Goal: Task Accomplishment & Management: Manage account settings

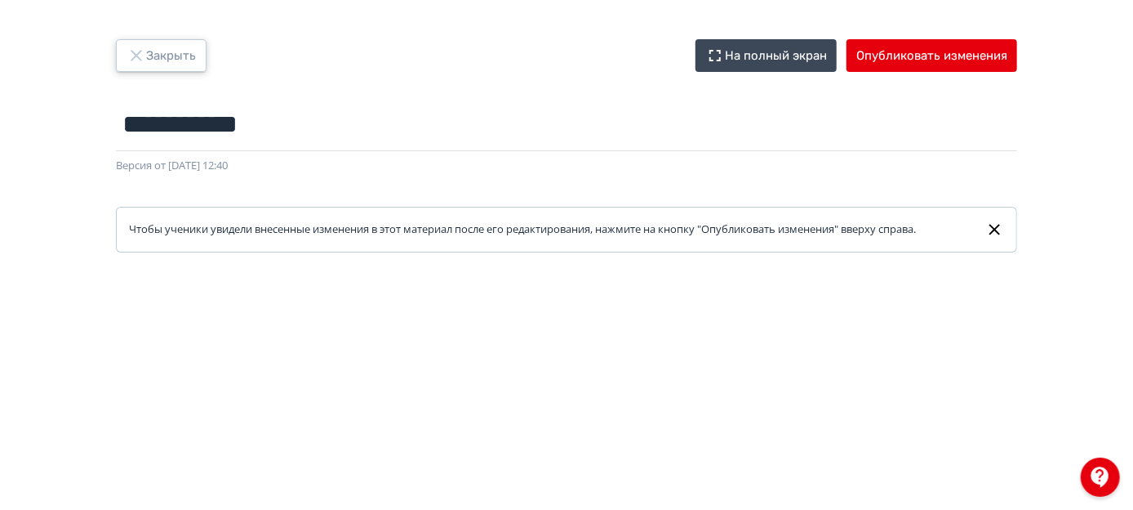
click at [154, 42] on button "Закрыть" at bounding box center [161, 55] width 91 height 33
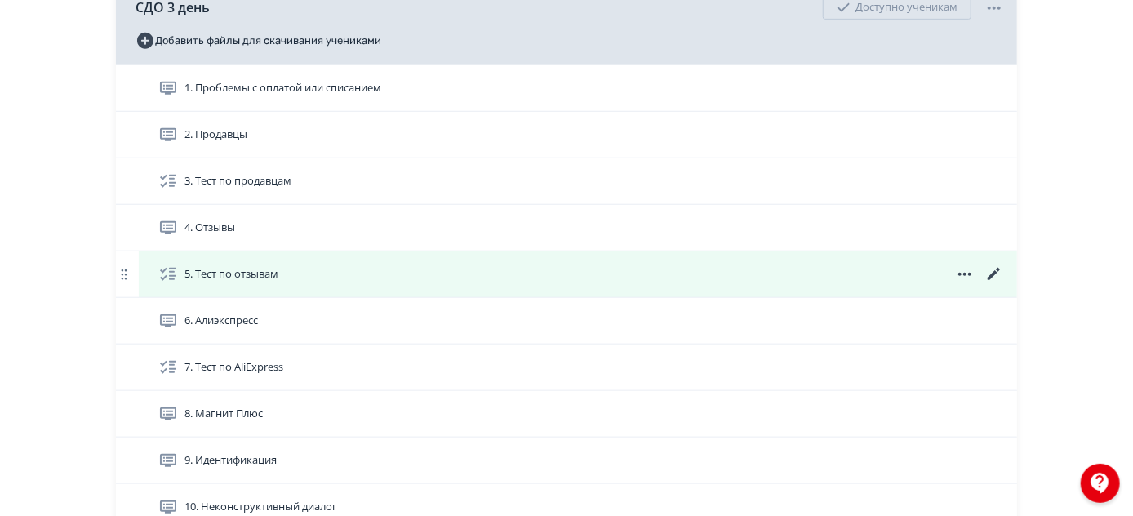
scroll to position [519, 0]
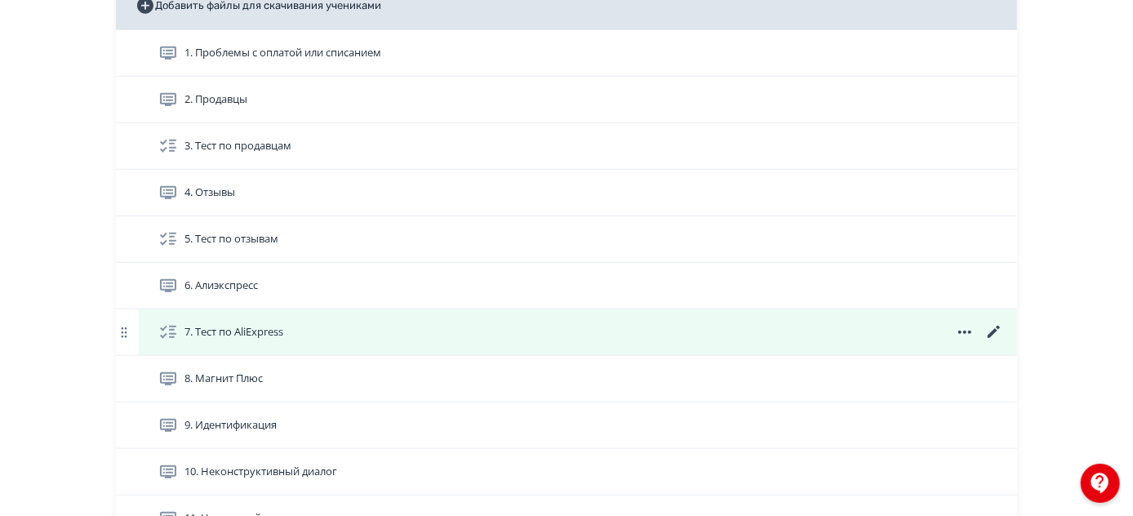
click at [995, 338] on icon at bounding box center [994, 332] width 12 height 12
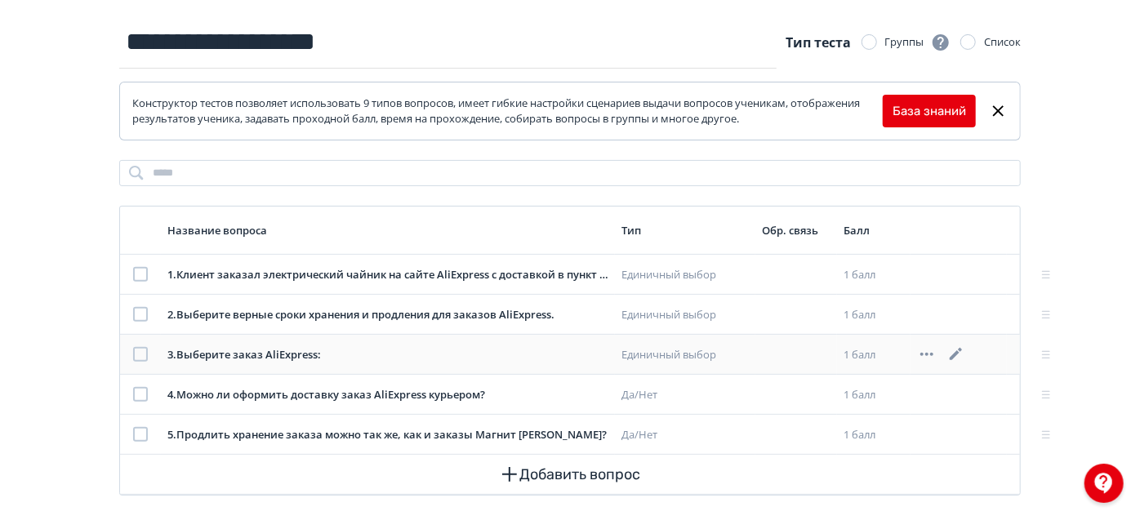
scroll to position [145, 0]
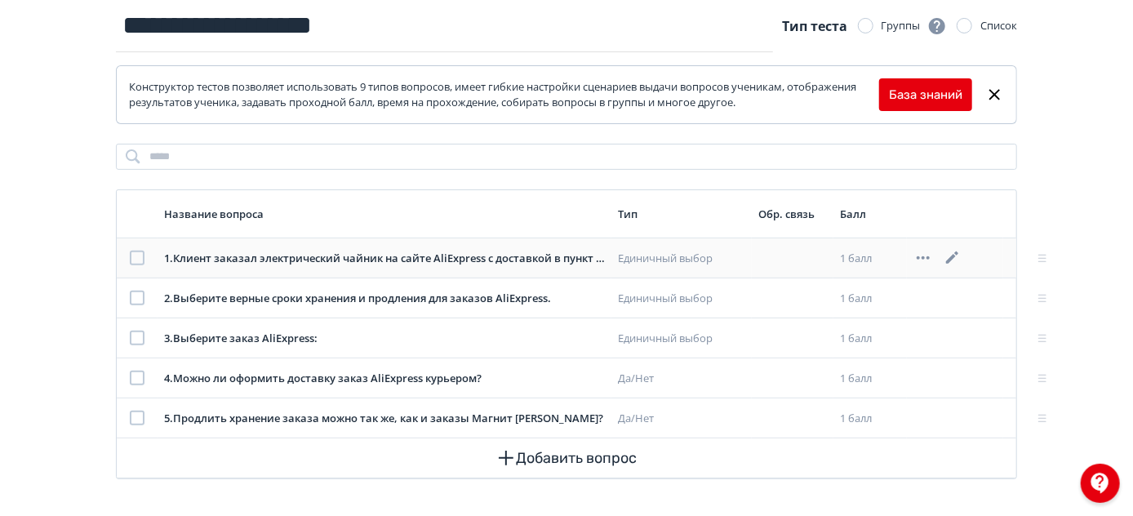
click at [949, 257] on icon at bounding box center [953, 258] width 20 height 20
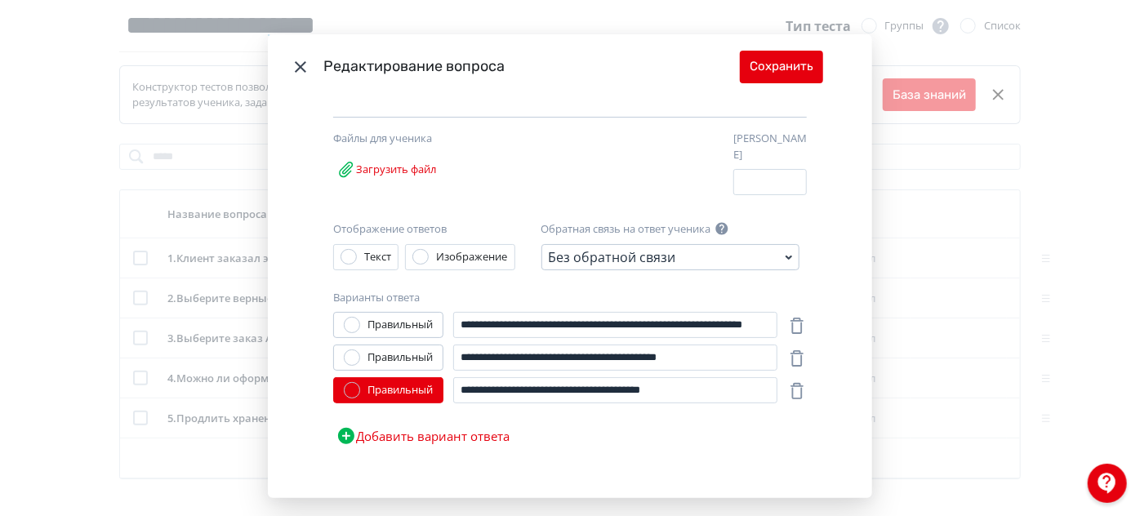
scroll to position [195, 0]
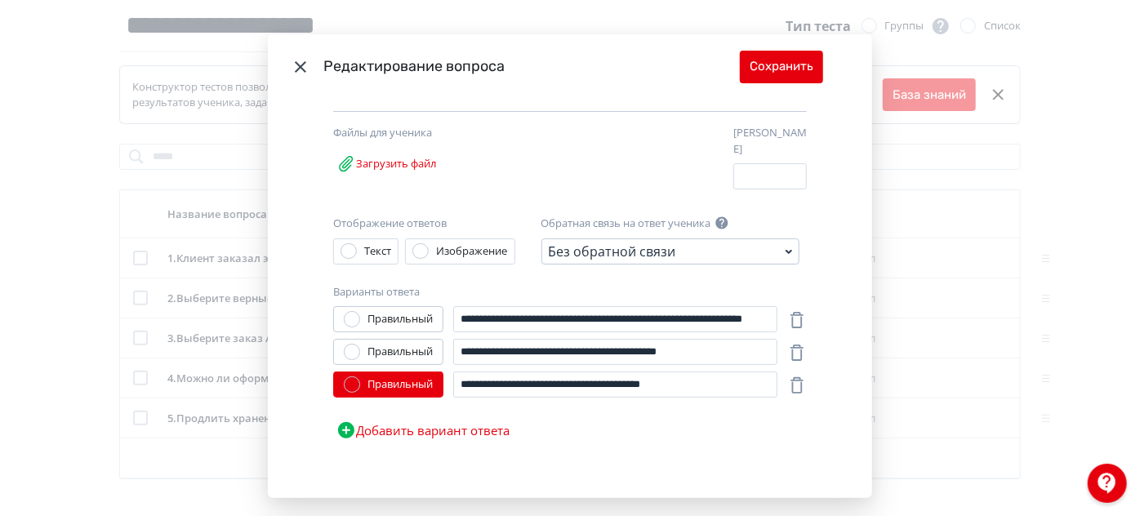
click at [298, 67] on icon "Modal" at bounding box center [300, 66] width 11 height 11
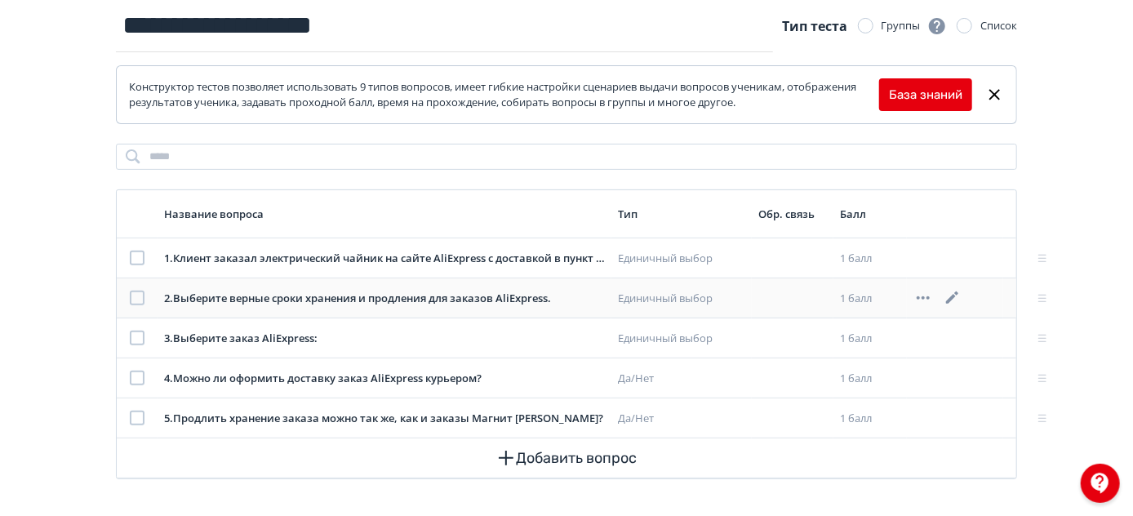
click at [959, 292] on icon at bounding box center [952, 298] width 12 height 12
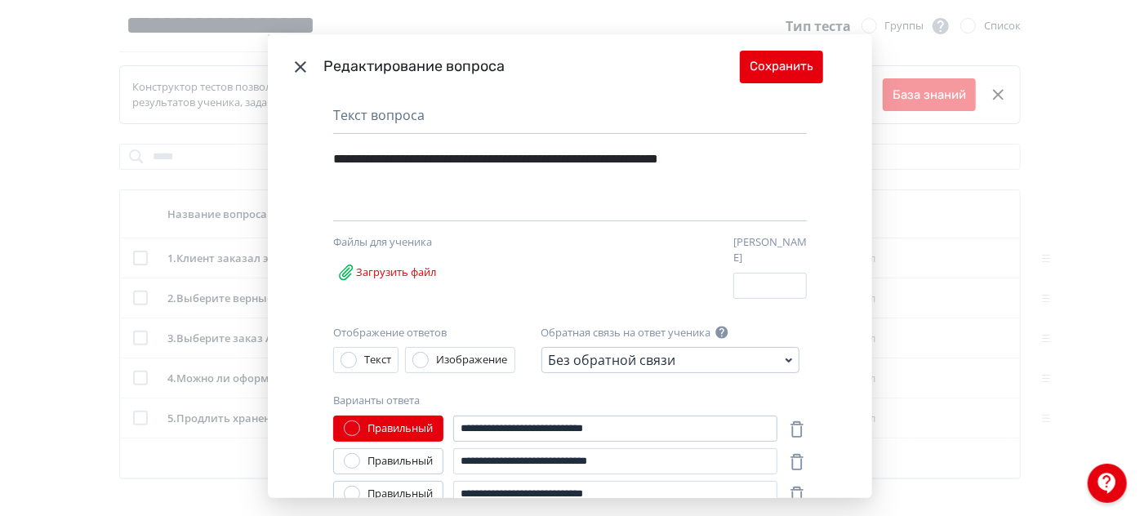
scroll to position [174, 0]
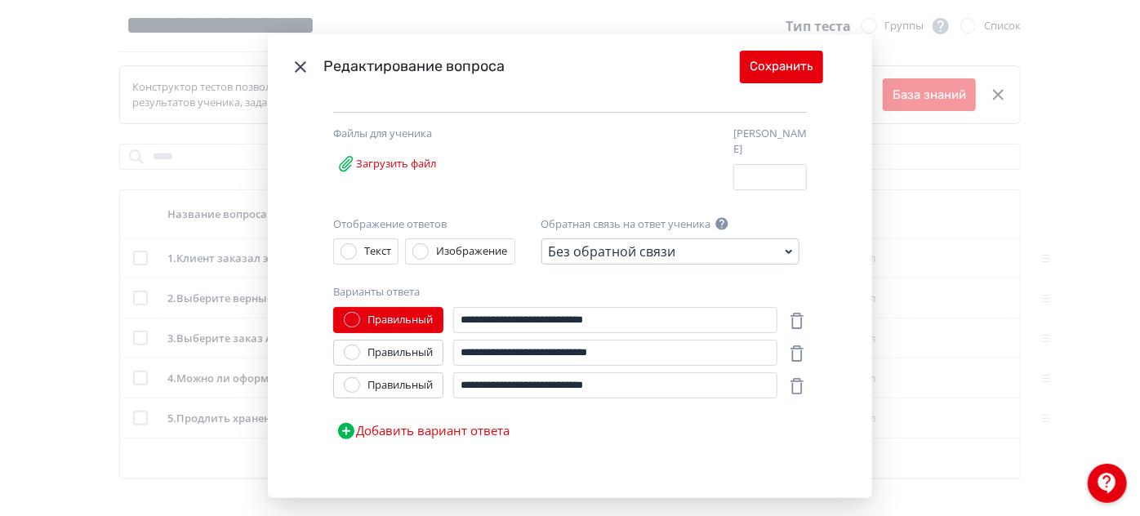
click at [297, 71] on icon "Modal" at bounding box center [301, 67] width 20 height 20
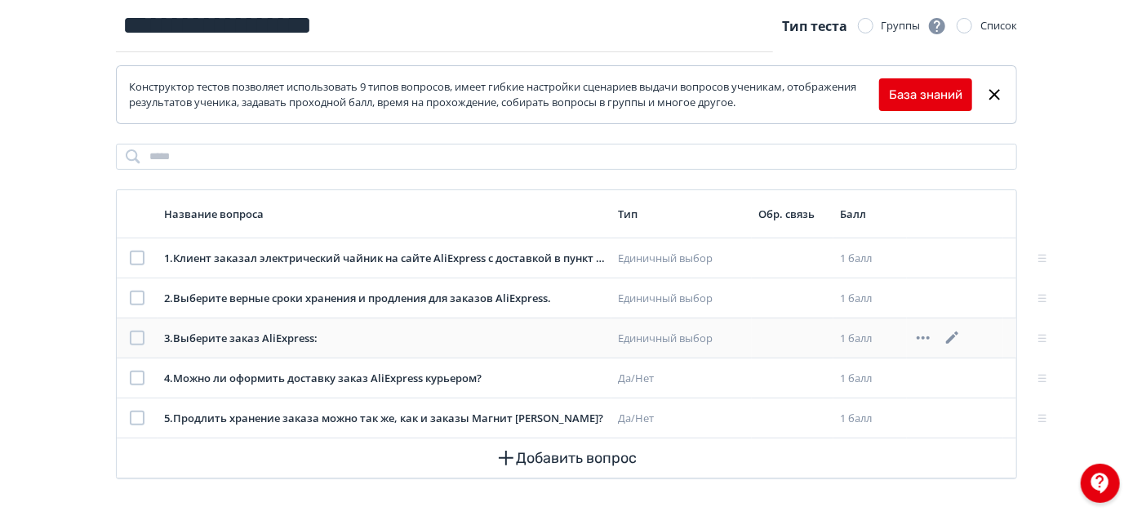
click at [951, 330] on icon at bounding box center [953, 338] width 20 height 20
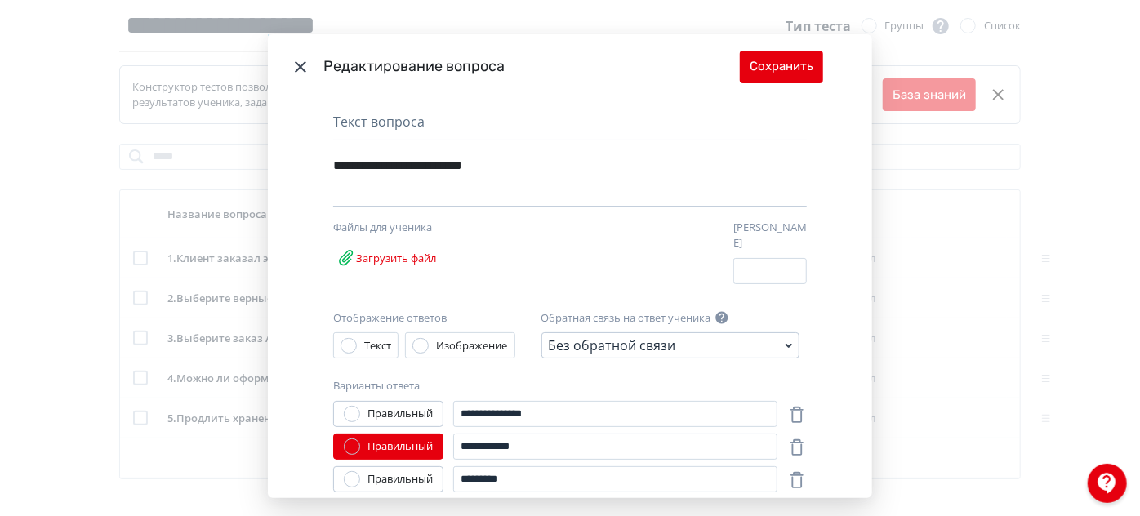
scroll to position [154, 0]
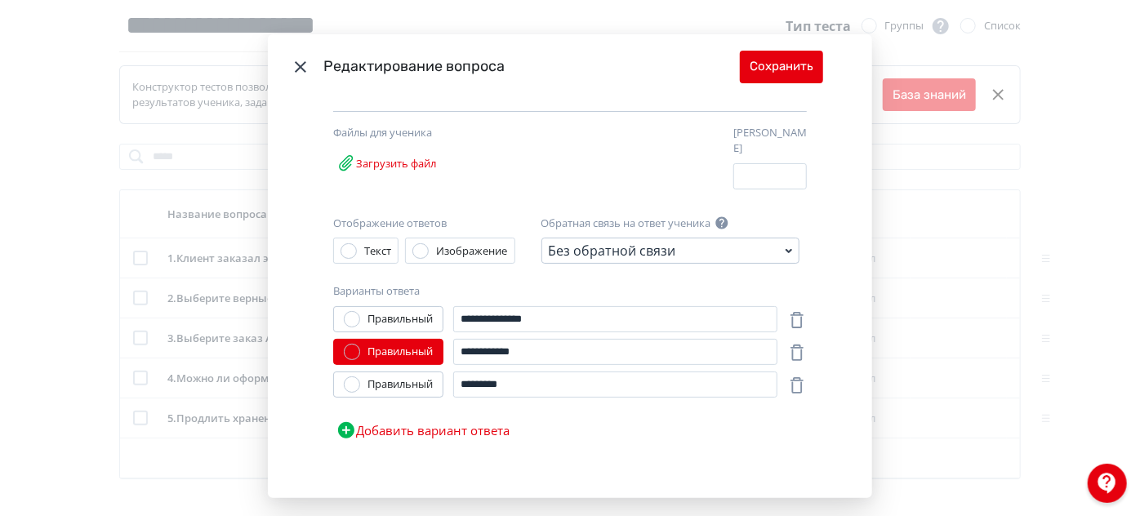
click at [307, 57] on icon "Modal" at bounding box center [301, 67] width 20 height 20
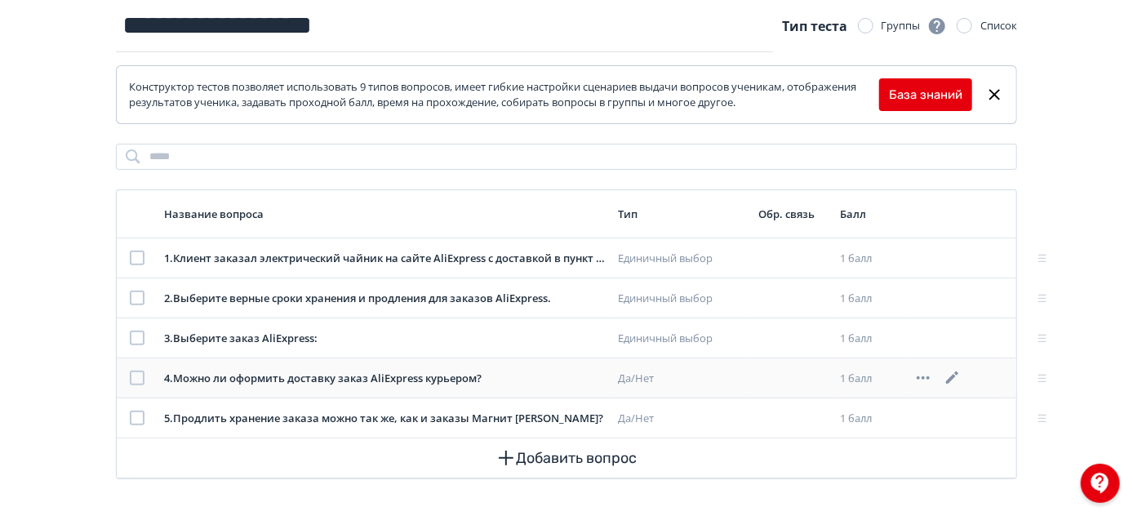
click at [956, 376] on icon at bounding box center [953, 378] width 20 height 20
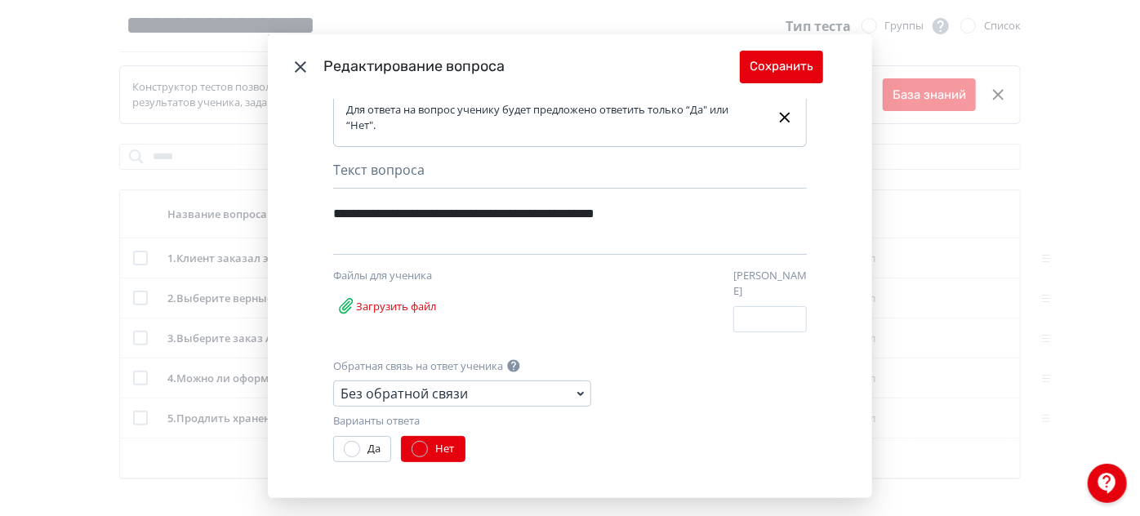
scroll to position [13, 0]
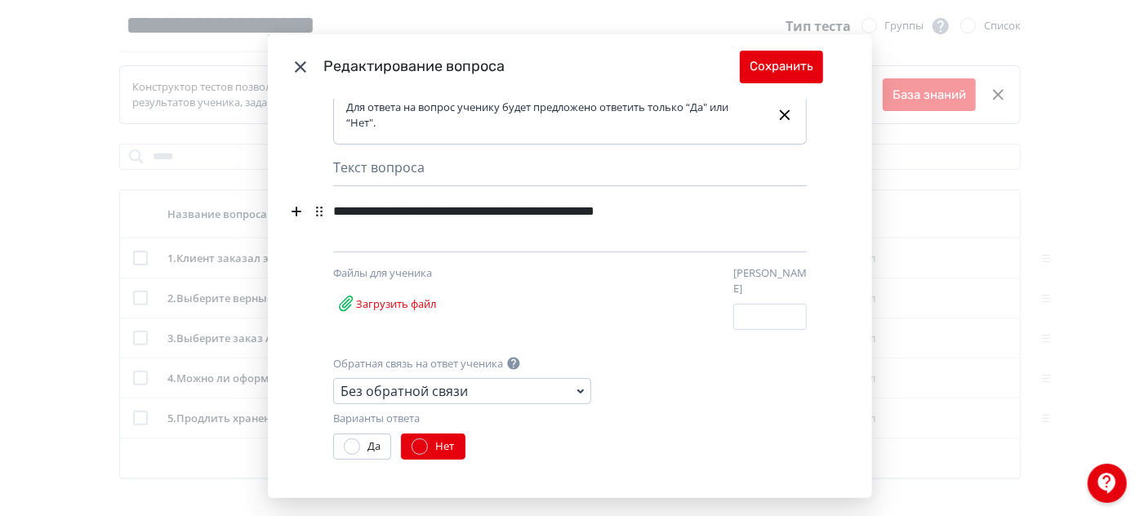
click at [292, 60] on icon "Modal" at bounding box center [301, 67] width 20 height 20
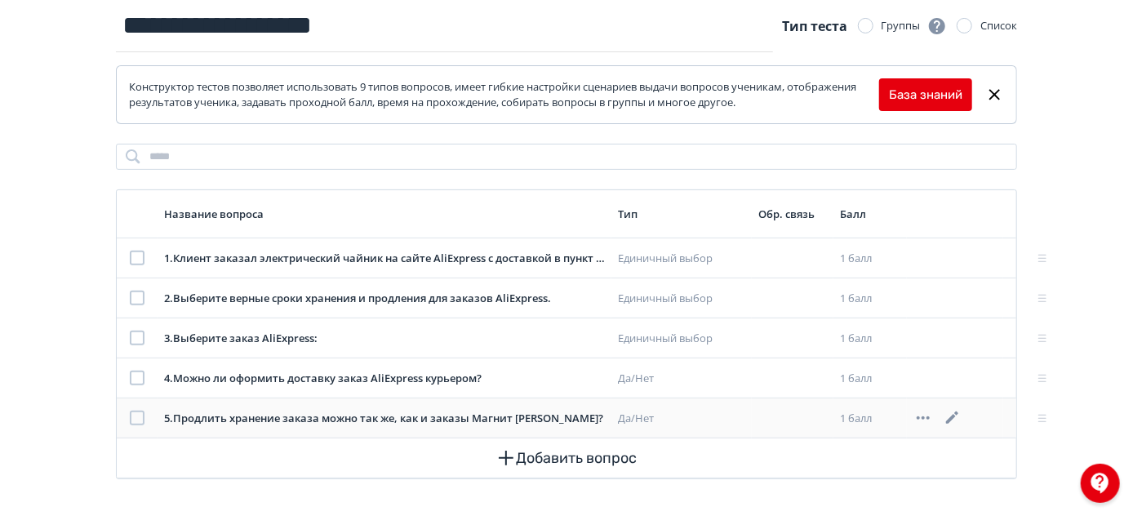
click at [954, 414] on icon at bounding box center [952, 418] width 12 height 12
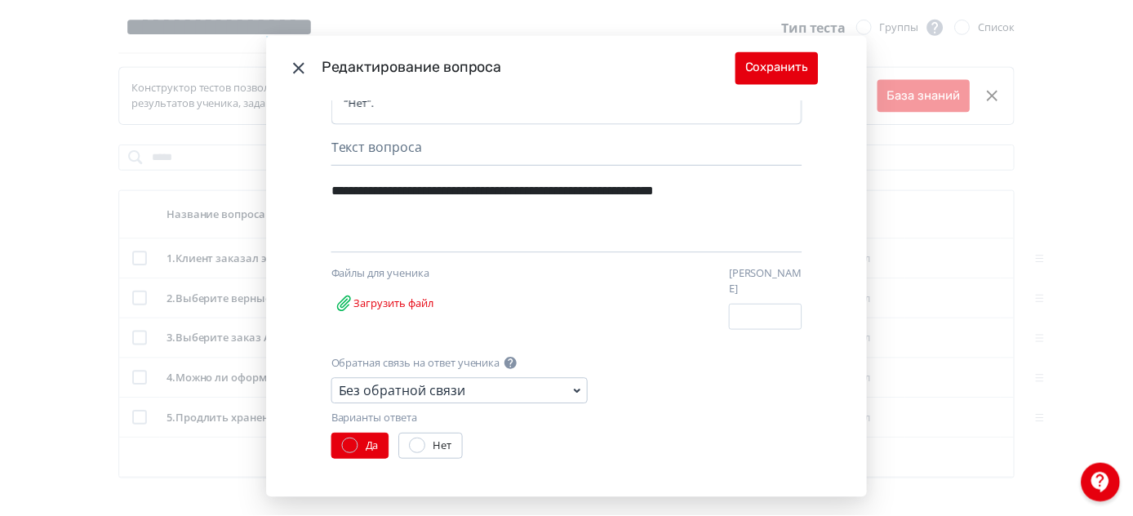
scroll to position [0, 0]
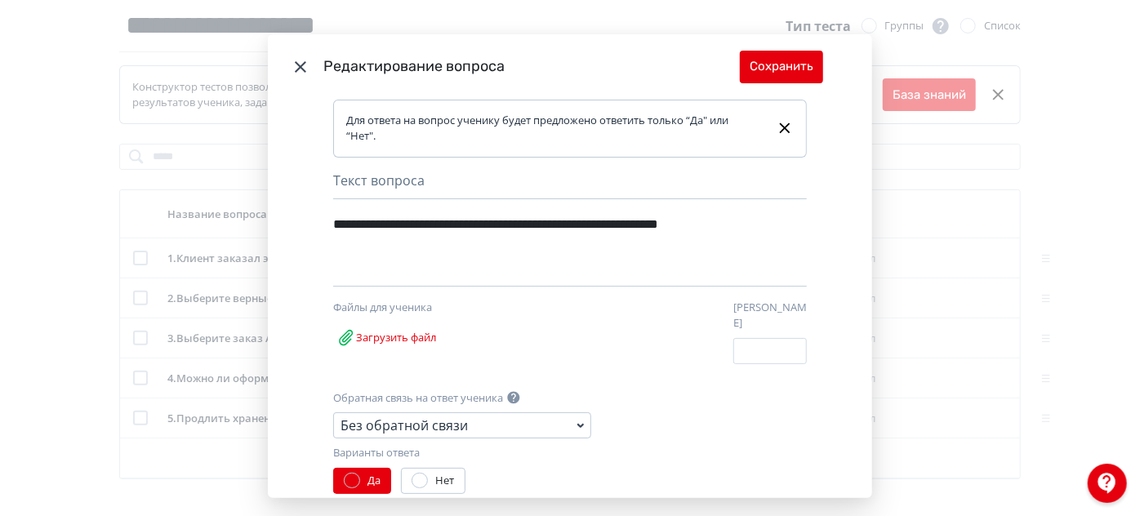
click at [304, 72] on icon "Modal" at bounding box center [301, 67] width 20 height 20
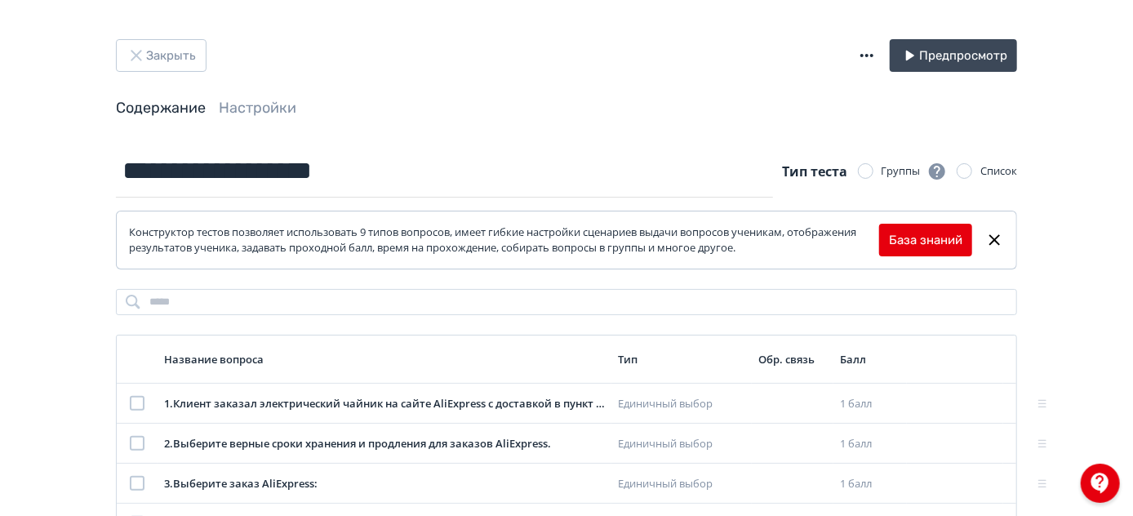
click at [145, 38] on div "**********" at bounding box center [566, 332] width 1133 height 664
click at [149, 51] on button "Закрыть" at bounding box center [161, 55] width 91 height 33
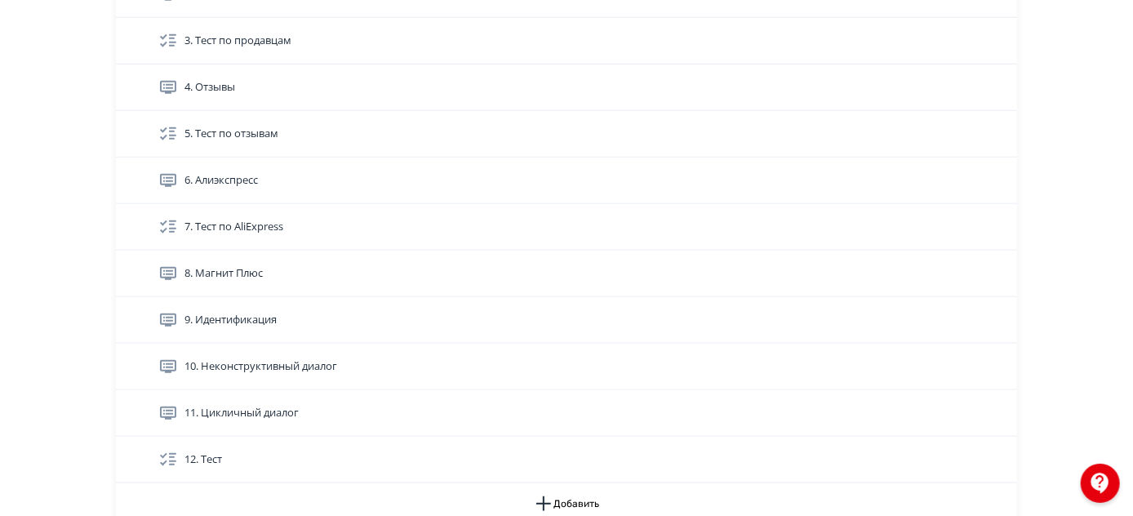
scroll to position [668, 0]
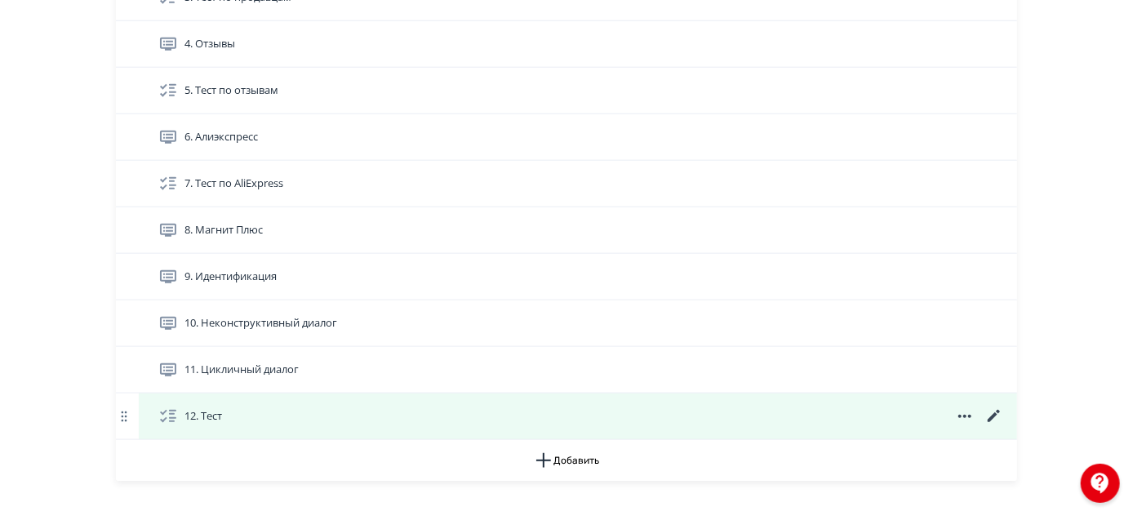
click at [995, 422] on icon at bounding box center [994, 416] width 12 height 12
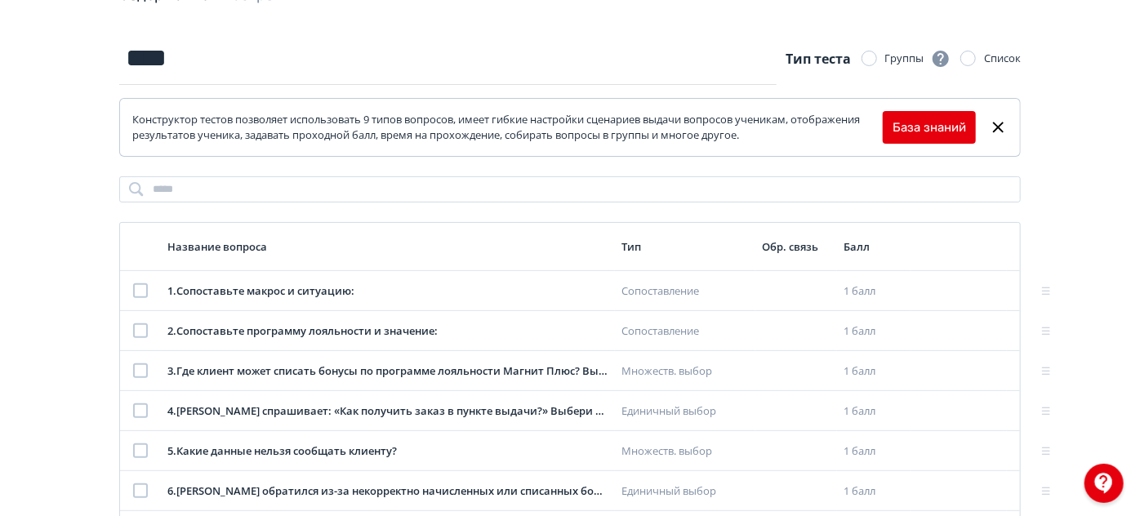
scroll to position [148, 0]
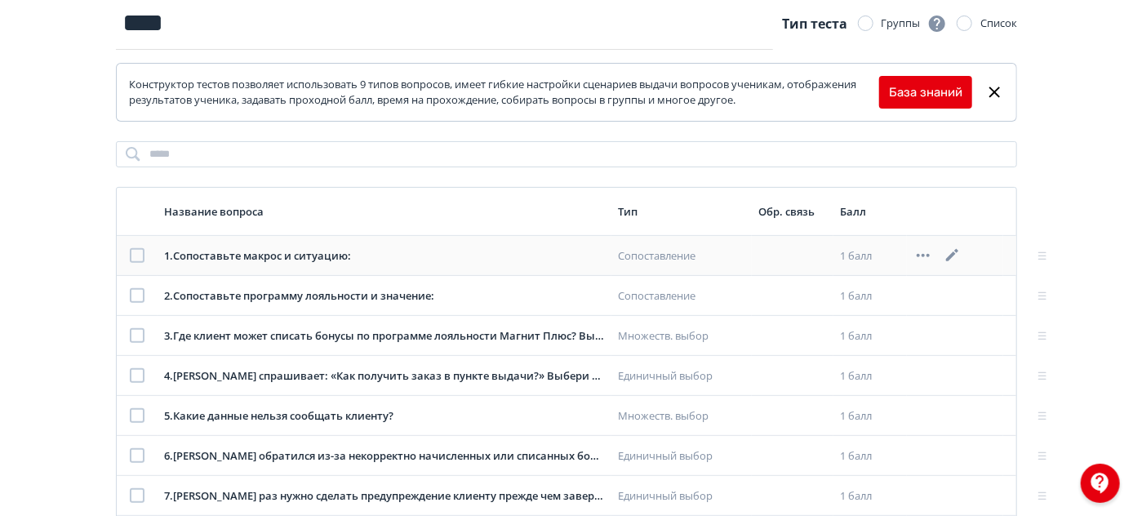
click at [947, 253] on icon at bounding box center [953, 256] width 20 height 20
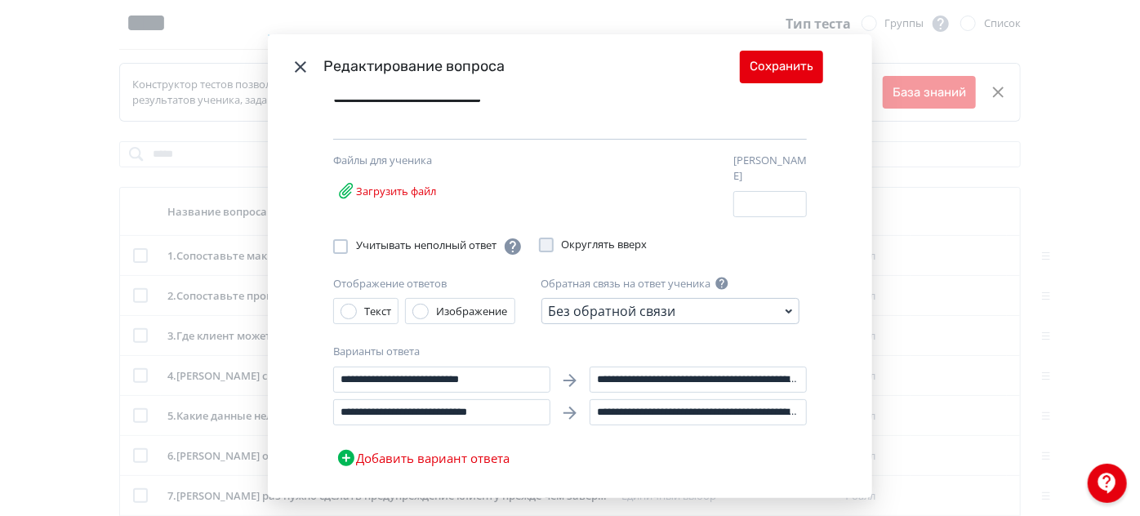
scroll to position [140, 0]
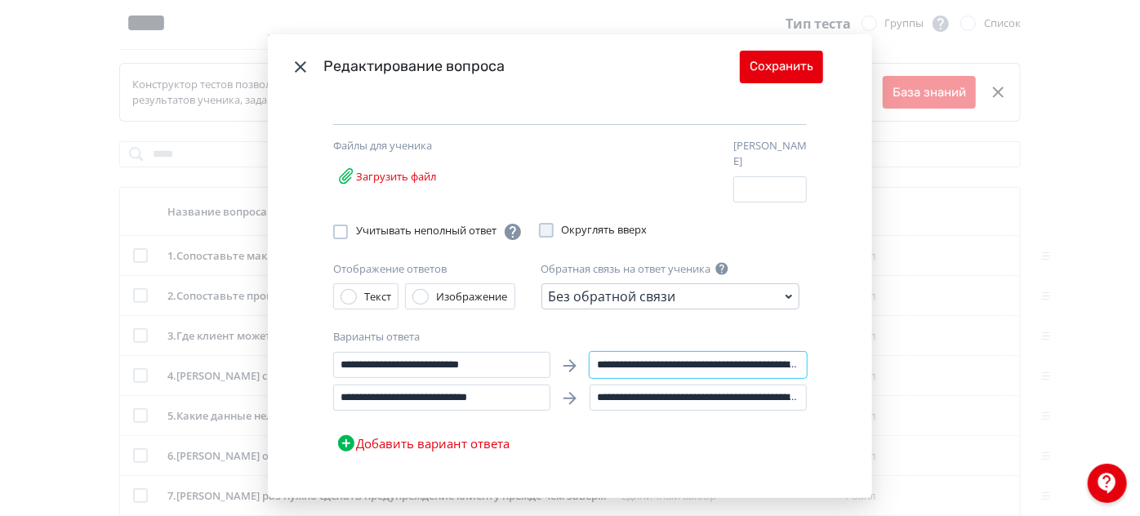
click at [666, 352] on input "**********" at bounding box center [698, 365] width 217 height 26
click at [292, 58] on icon "Modal" at bounding box center [301, 67] width 20 height 20
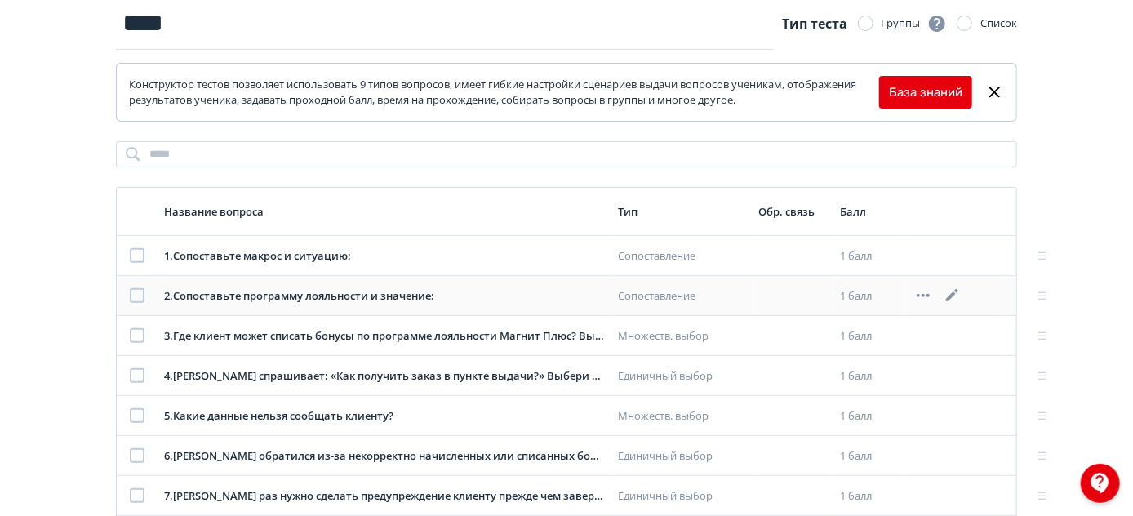
click at [951, 289] on icon at bounding box center [953, 296] width 20 height 20
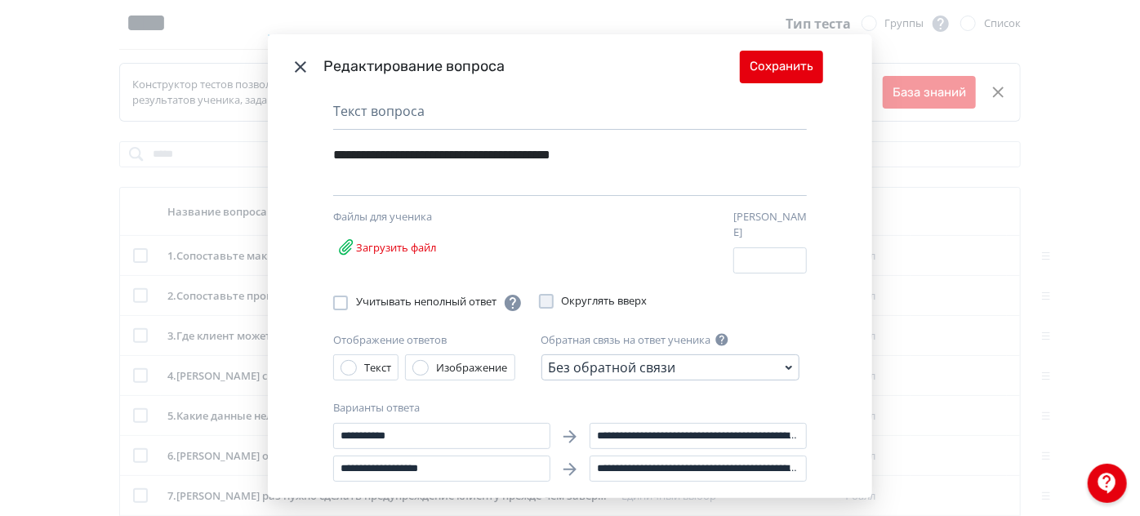
scroll to position [140, 0]
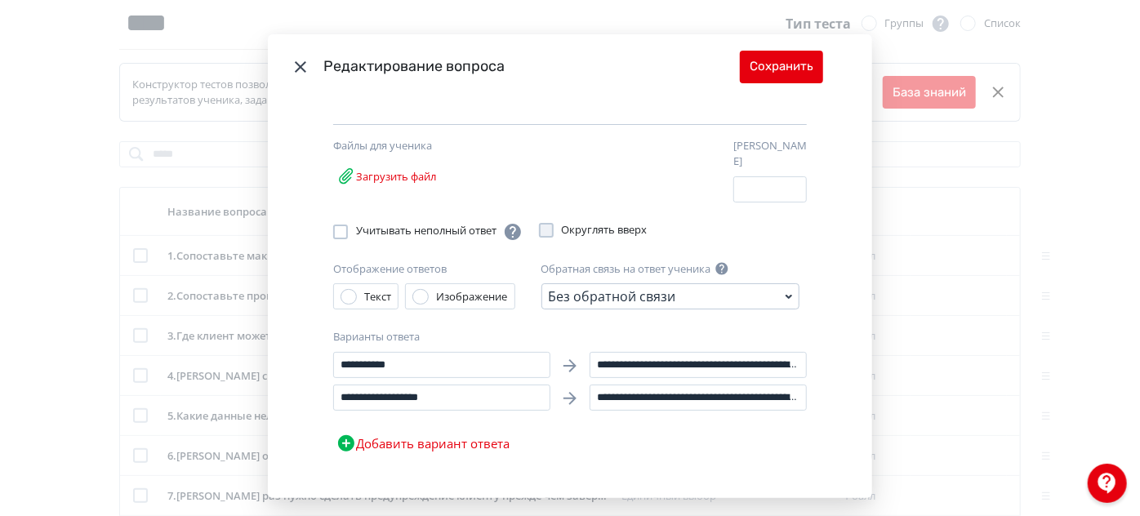
click at [291, 60] on icon "Modal" at bounding box center [301, 67] width 20 height 20
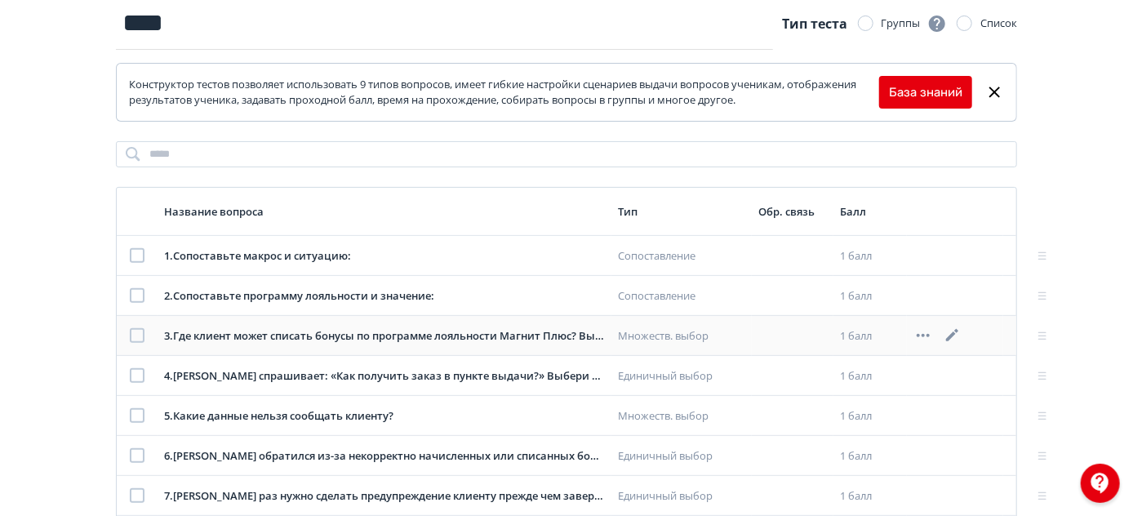
click at [956, 330] on icon at bounding box center [953, 336] width 20 height 20
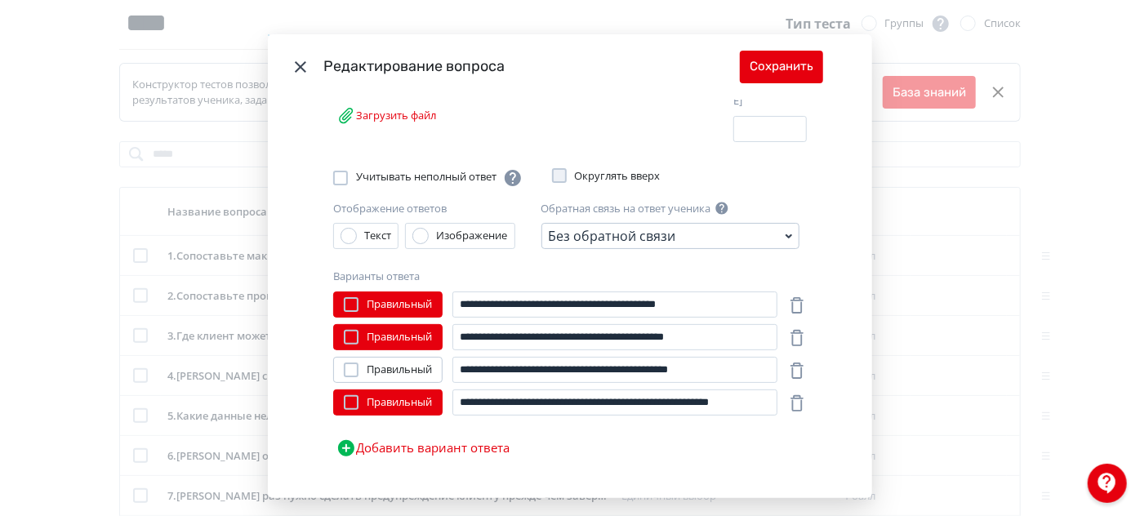
scroll to position [222, 0]
drag, startPoint x: 295, startPoint y: 71, endPoint x: 621, endPoint y: 63, distance: 325.9
click at [295, 69] on icon "Modal" at bounding box center [301, 67] width 20 height 20
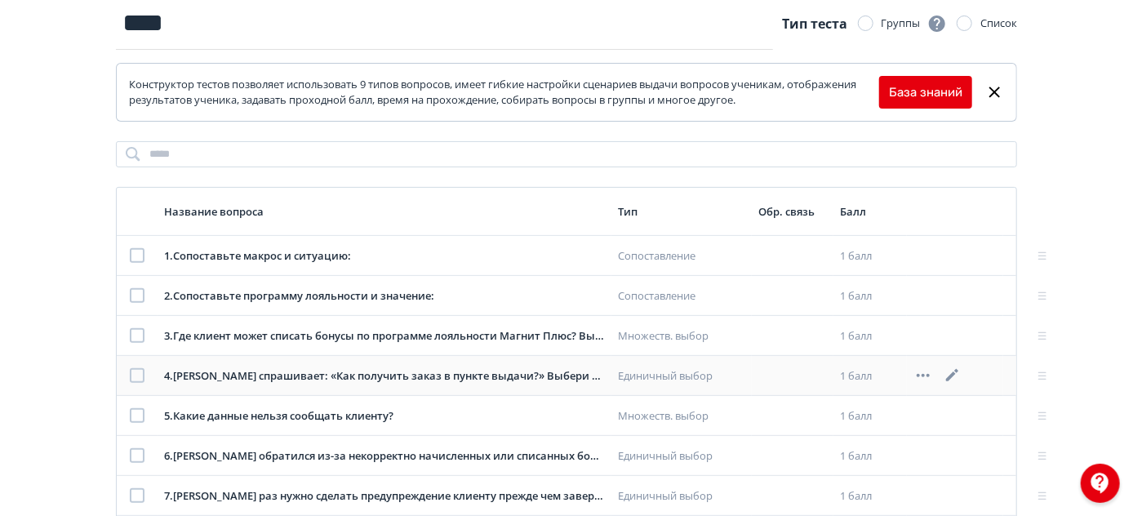
click at [951, 371] on icon at bounding box center [953, 376] width 20 height 20
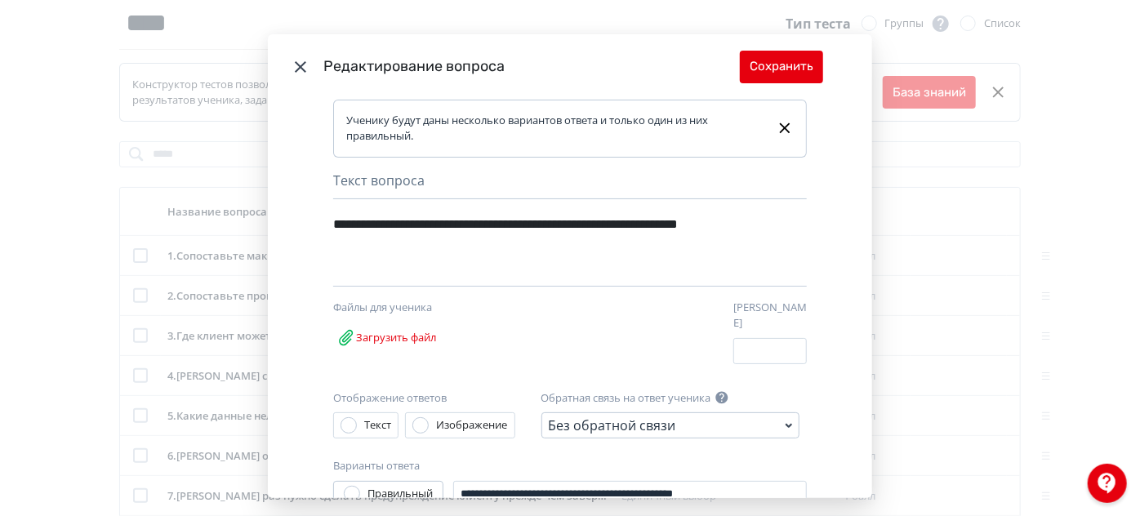
scroll to position [141, 0]
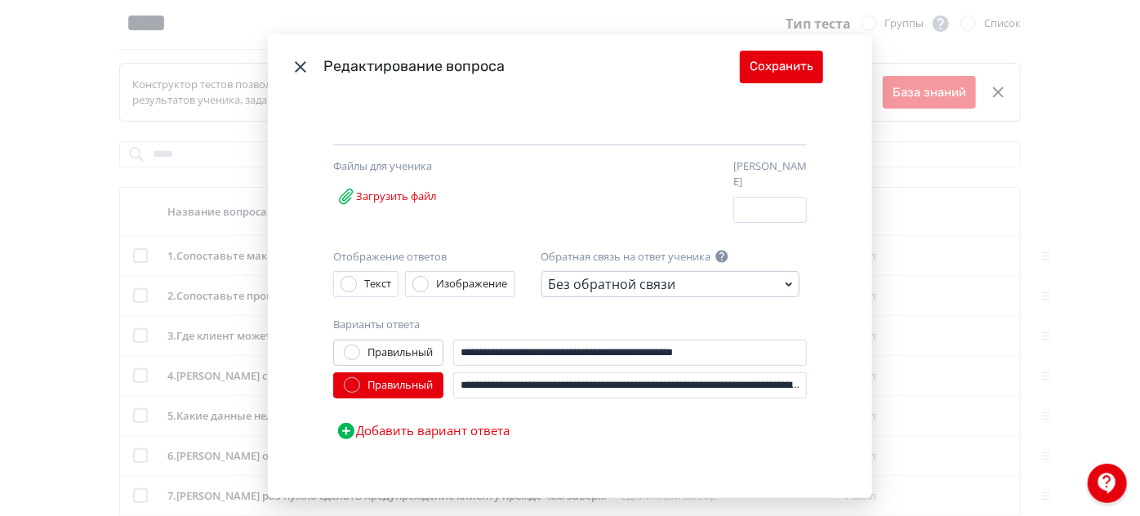
click at [302, 63] on icon "Modal" at bounding box center [301, 67] width 20 height 20
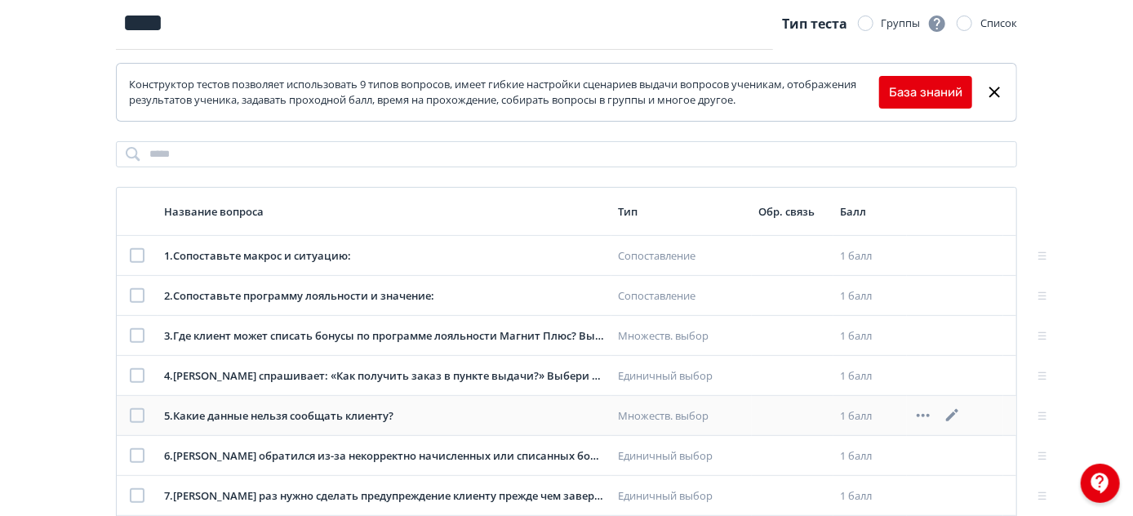
click at [953, 410] on icon at bounding box center [953, 416] width 20 height 20
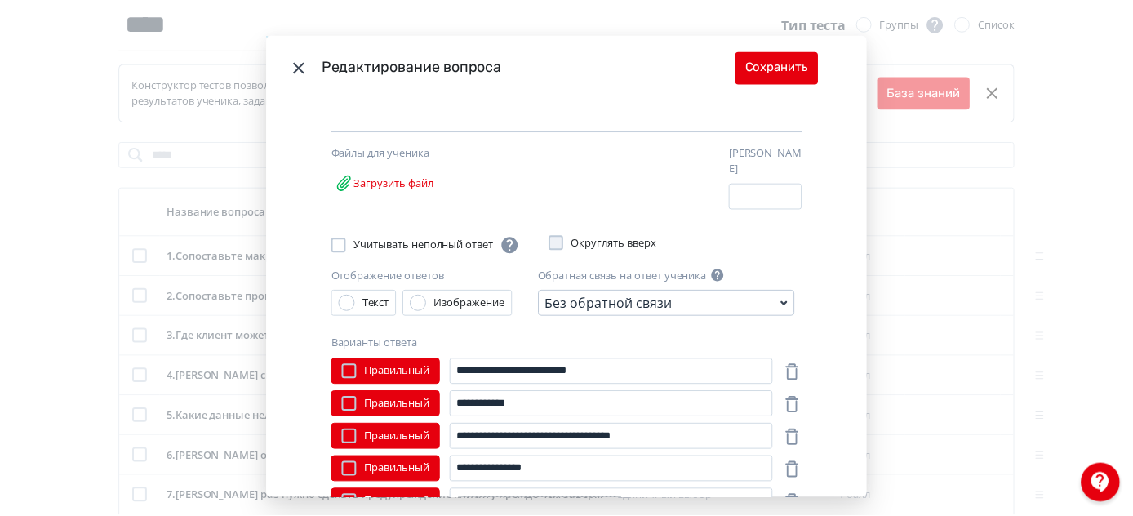
scroll to position [176, 0]
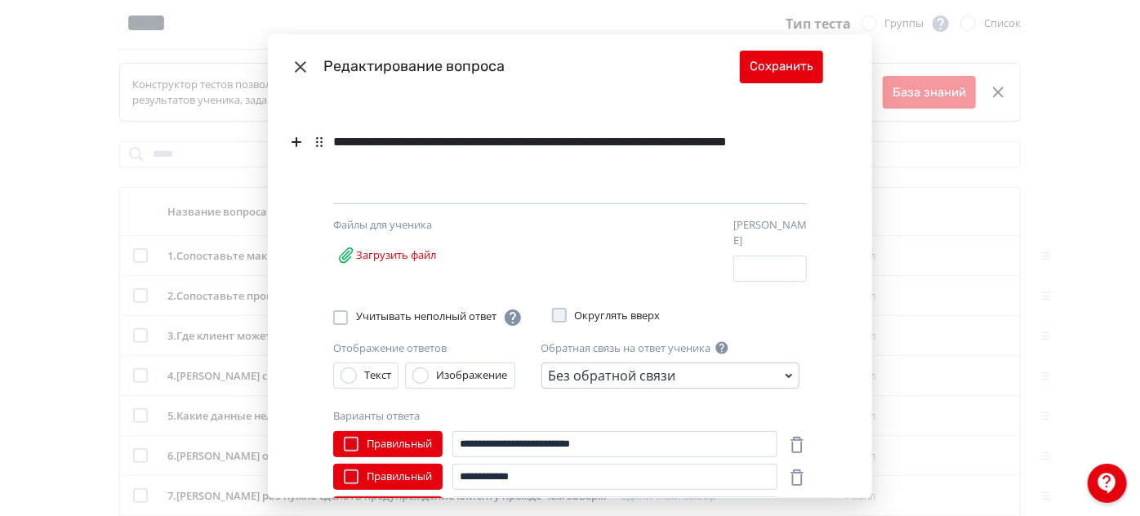
click at [299, 60] on icon "Modal" at bounding box center [301, 67] width 20 height 20
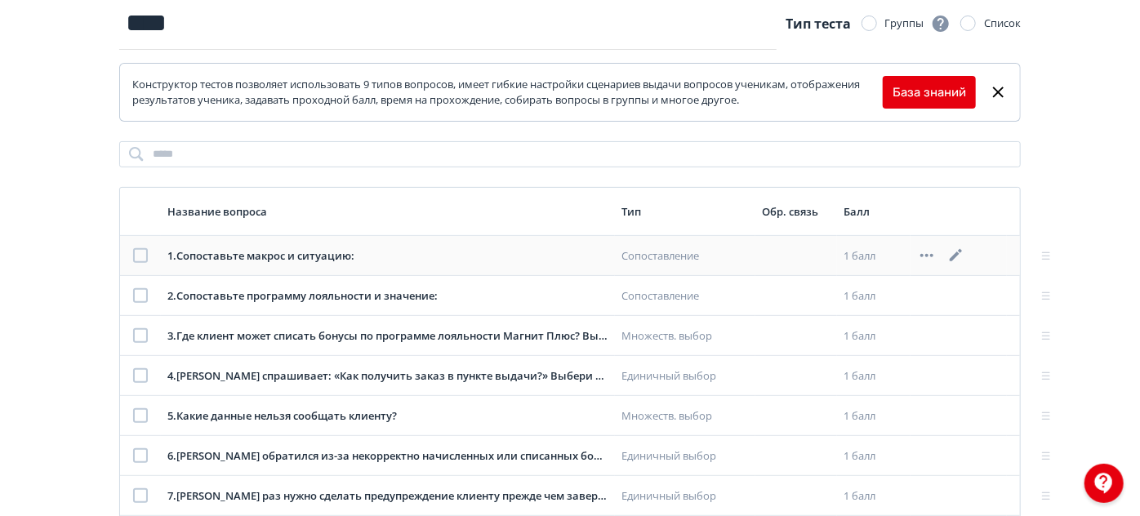
scroll to position [345, 0]
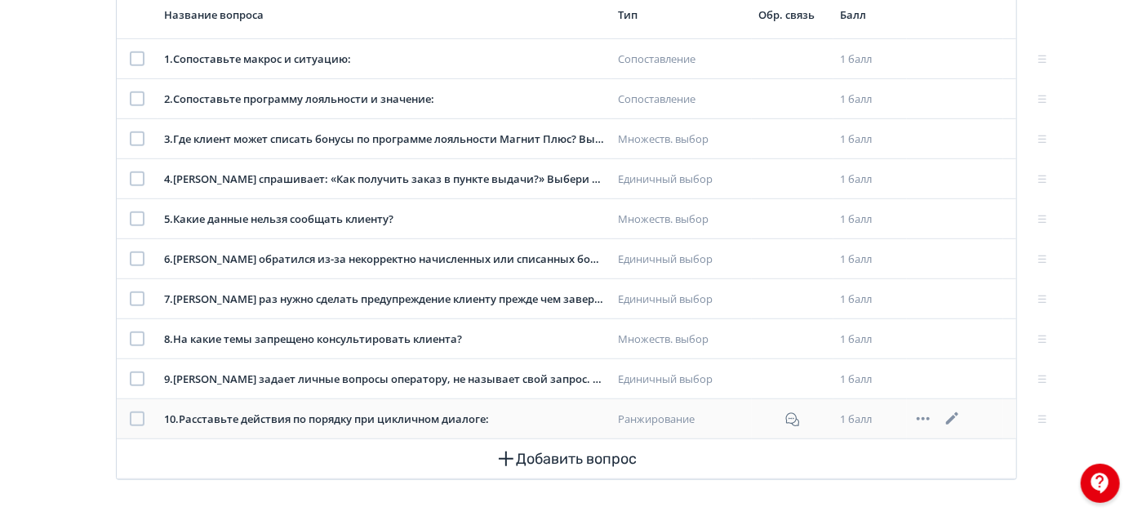
click at [951, 415] on icon at bounding box center [953, 419] width 20 height 20
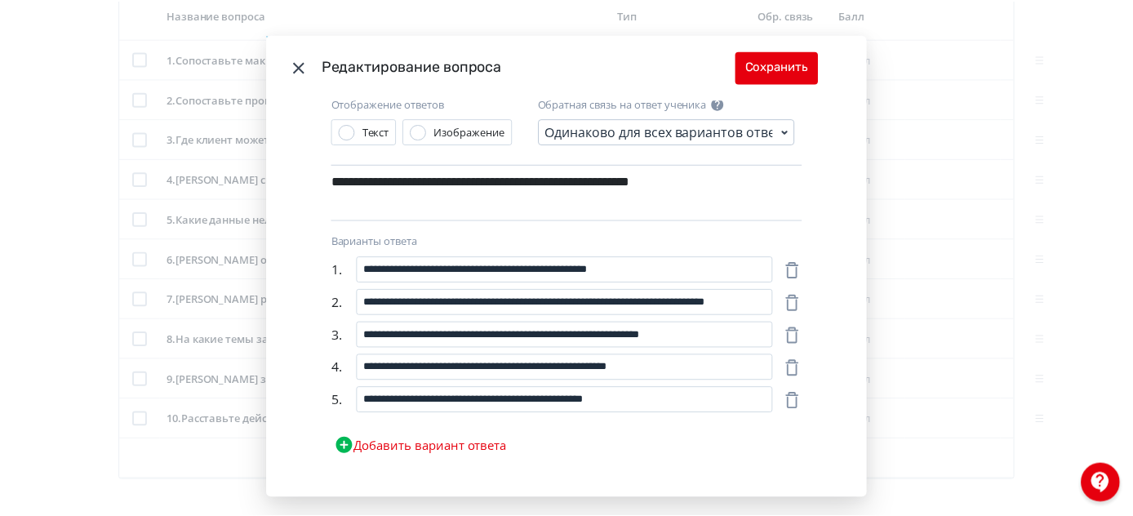
scroll to position [274, 0]
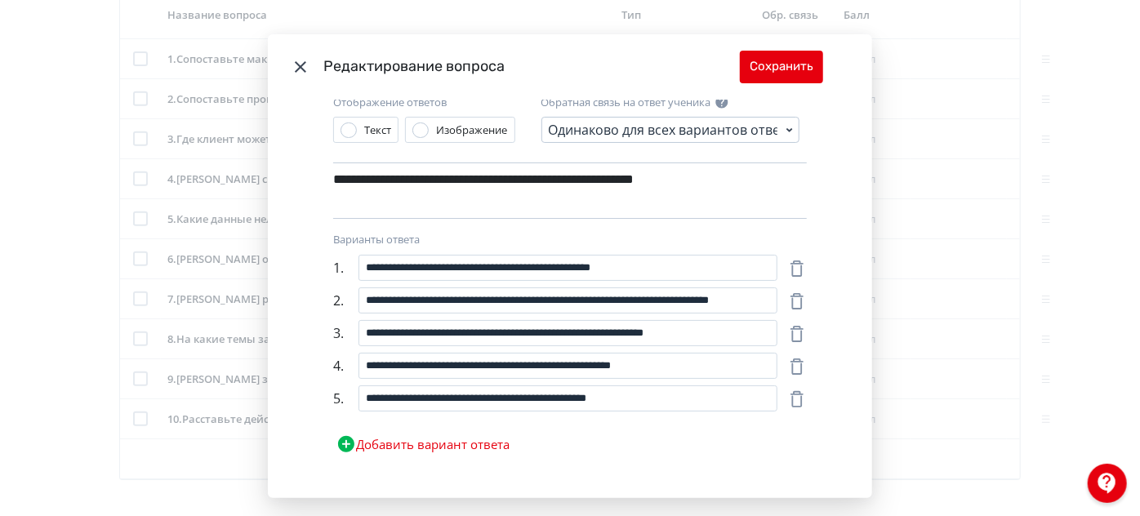
click at [285, 56] on header "Редактирование вопроса Сохранить" at bounding box center [570, 66] width 604 height 65
click at [295, 62] on icon "Modal" at bounding box center [300, 66] width 11 height 11
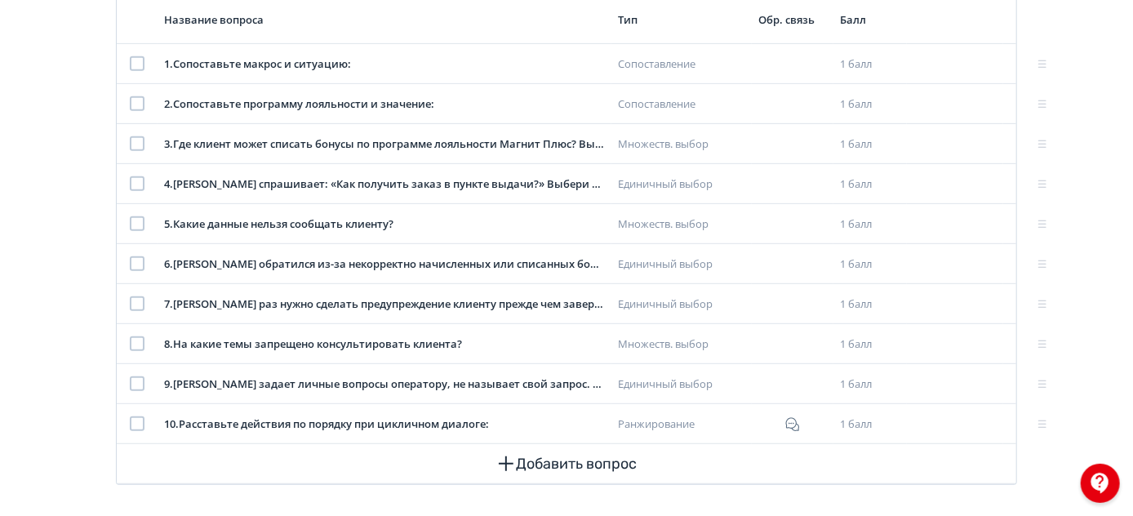
scroll to position [0, 0]
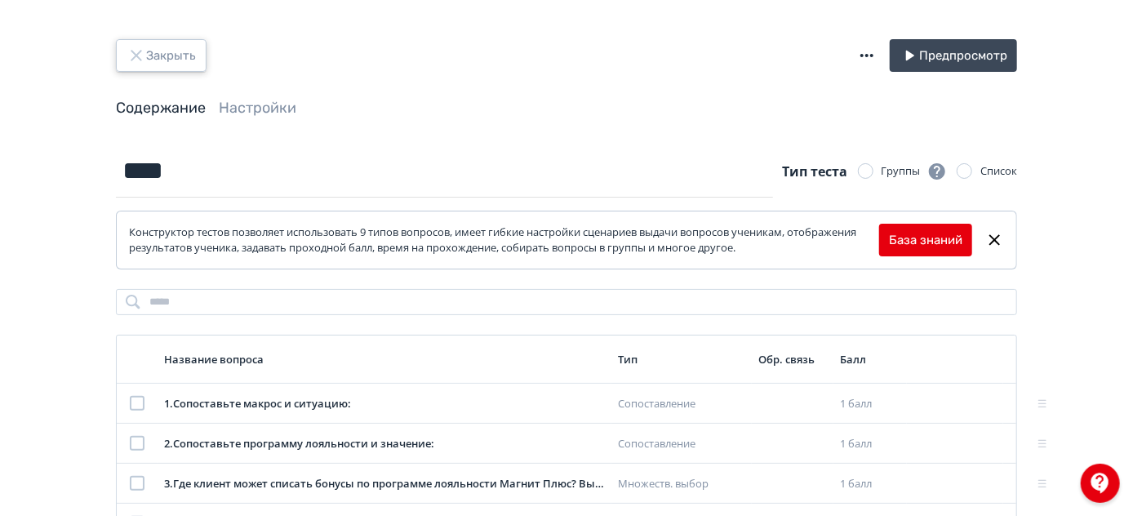
click at [131, 56] on icon "button" at bounding box center [137, 56] width 20 height 20
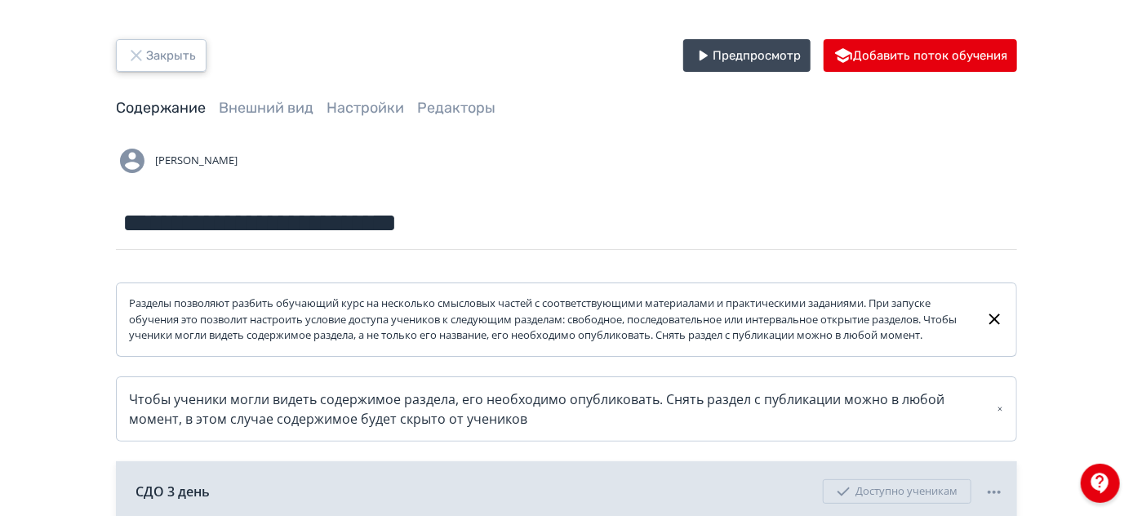
click at [139, 58] on icon "button" at bounding box center [136, 55] width 11 height 11
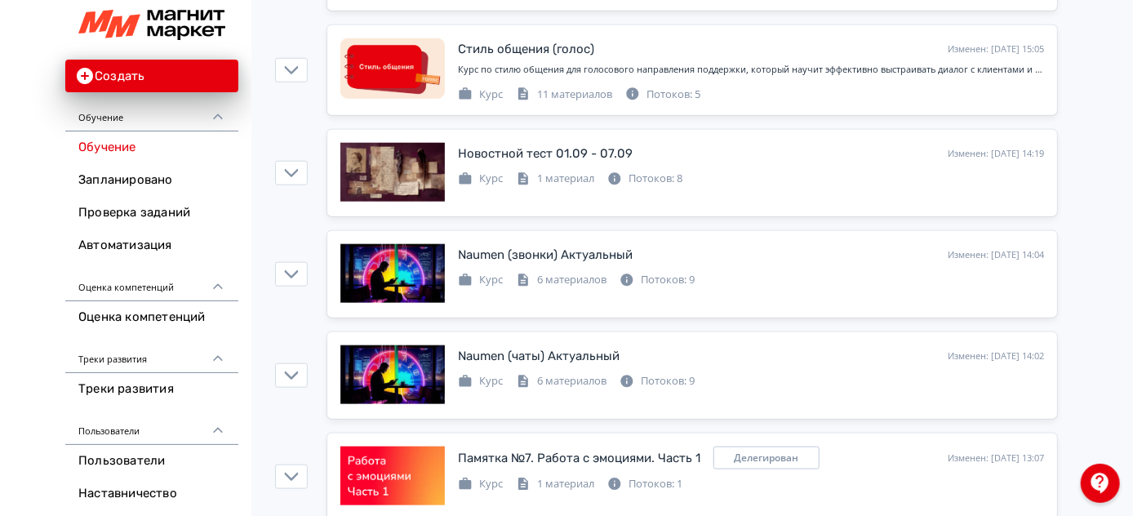
scroll to position [817, 0]
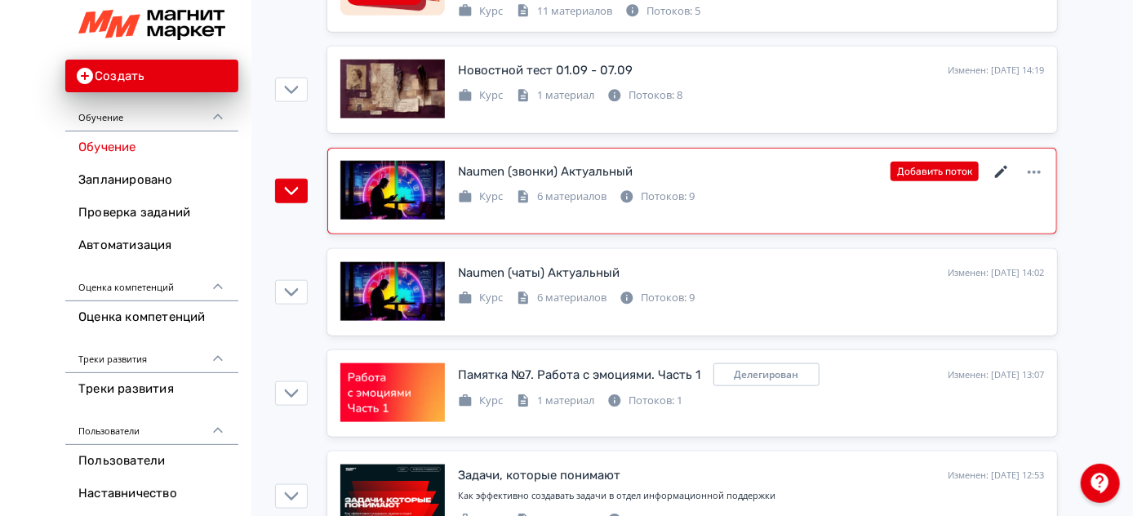
click at [1004, 171] on icon at bounding box center [1002, 173] width 20 height 20
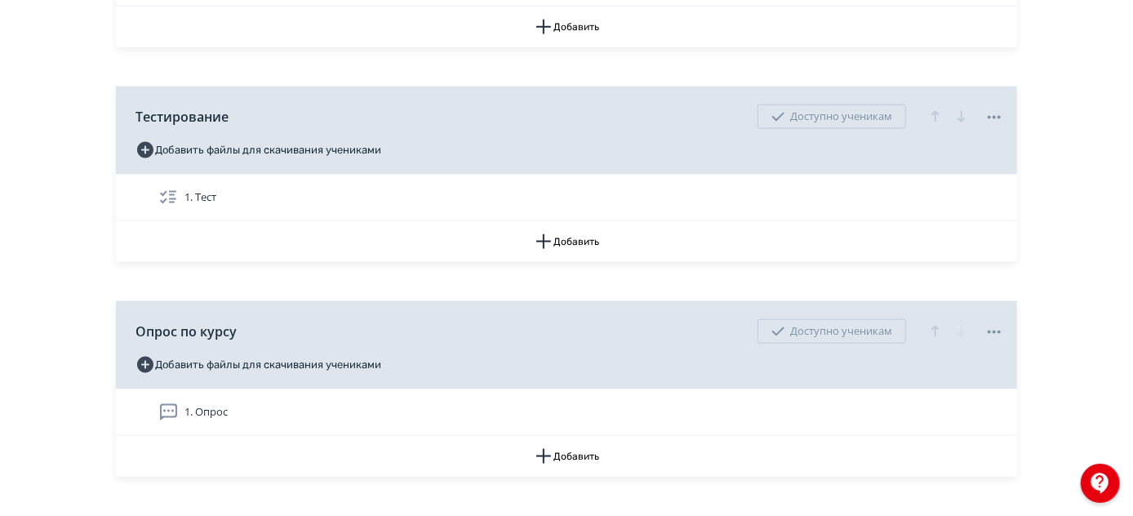
scroll to position [1102, 0]
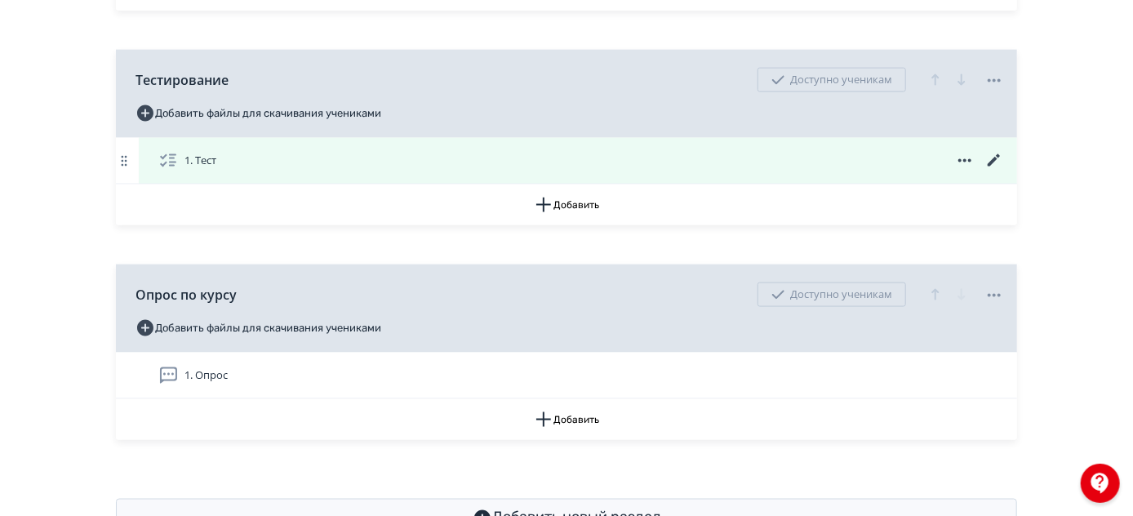
click at [995, 171] on icon at bounding box center [995, 161] width 20 height 20
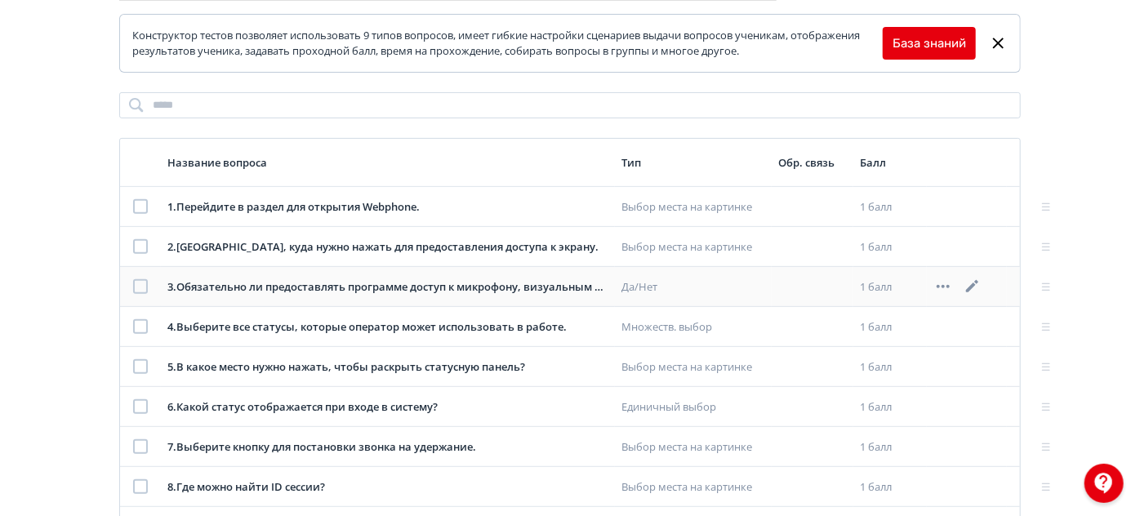
scroll to position [222, 0]
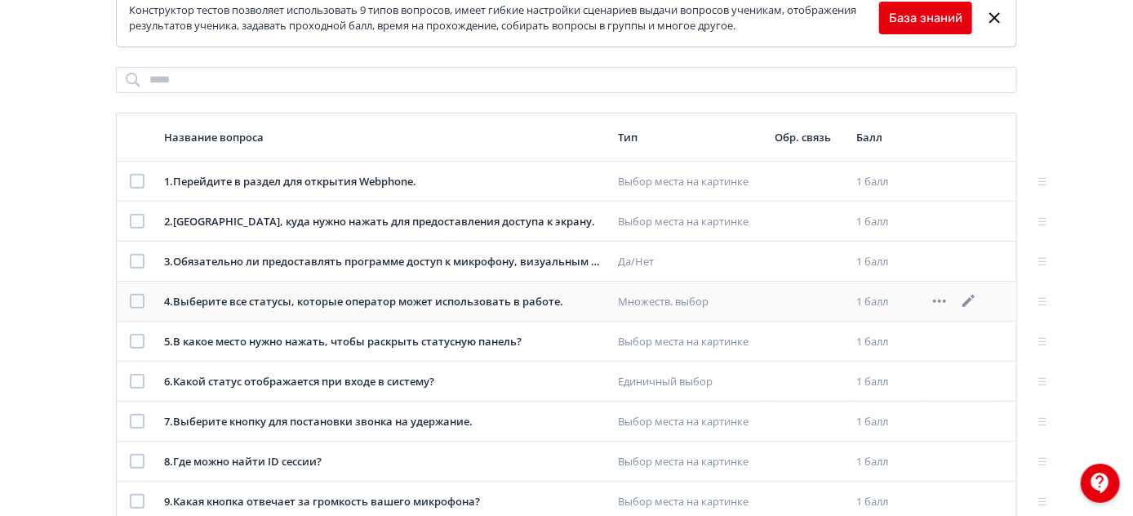
click at [963, 300] on icon at bounding box center [970, 302] width 20 height 20
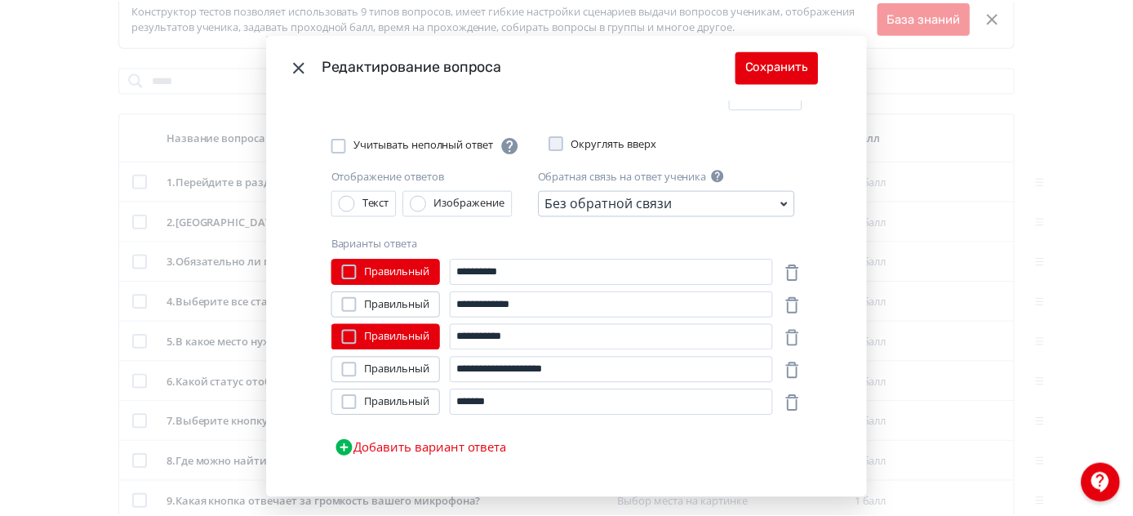
scroll to position [272, 0]
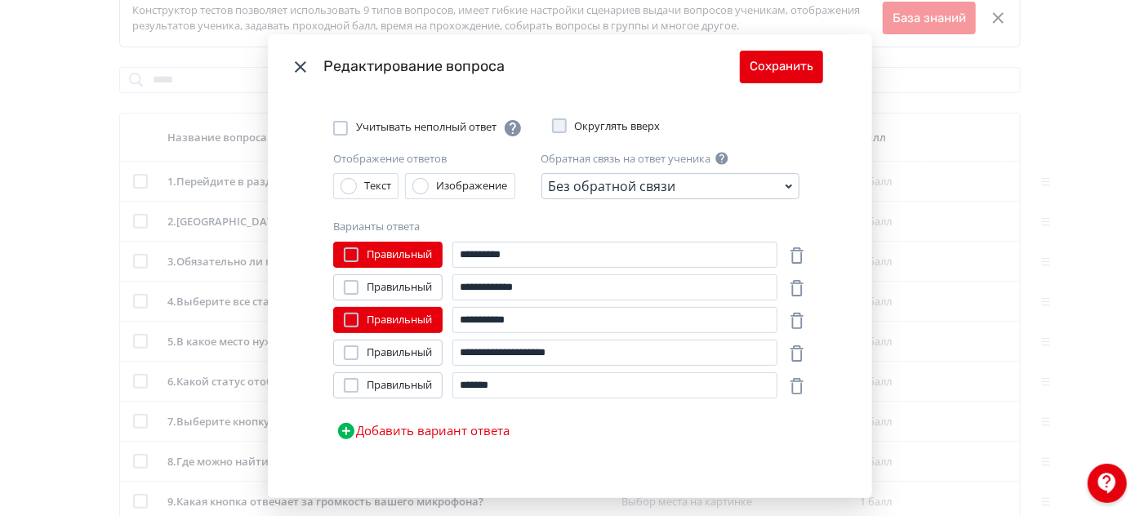
click at [306, 62] on icon "Modal" at bounding box center [301, 67] width 20 height 20
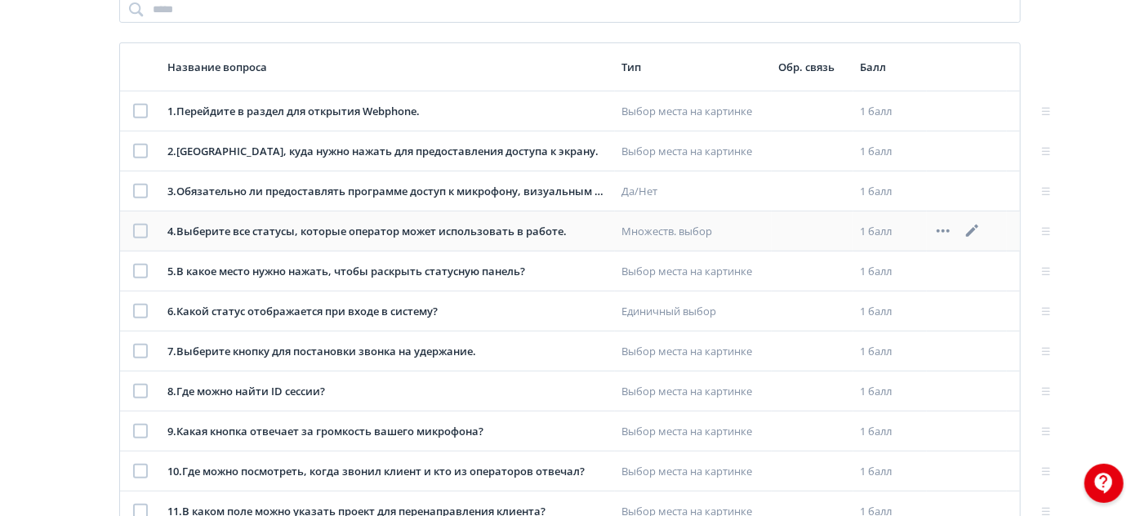
scroll to position [371, 0]
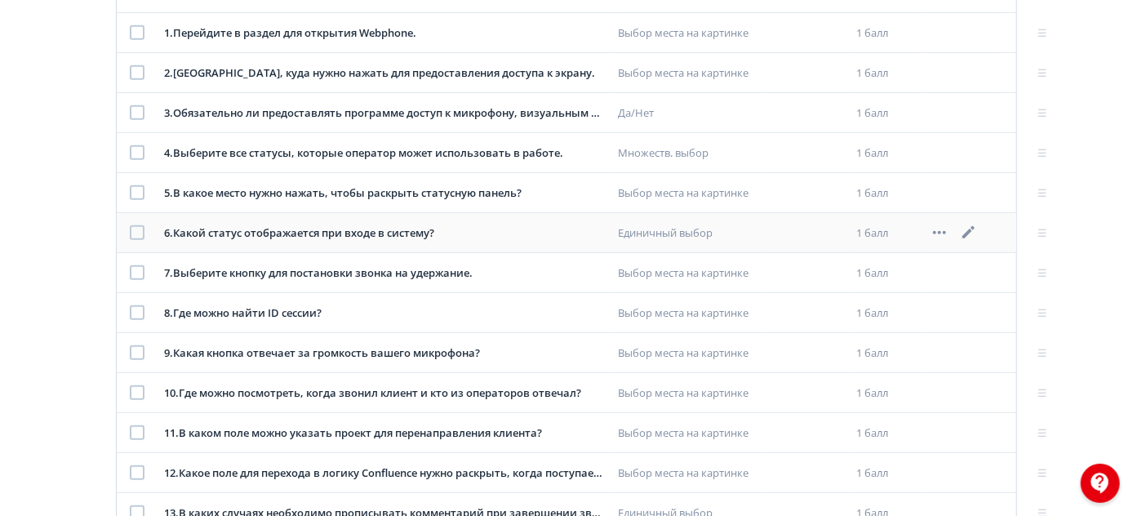
click at [968, 225] on icon at bounding box center [970, 233] width 20 height 20
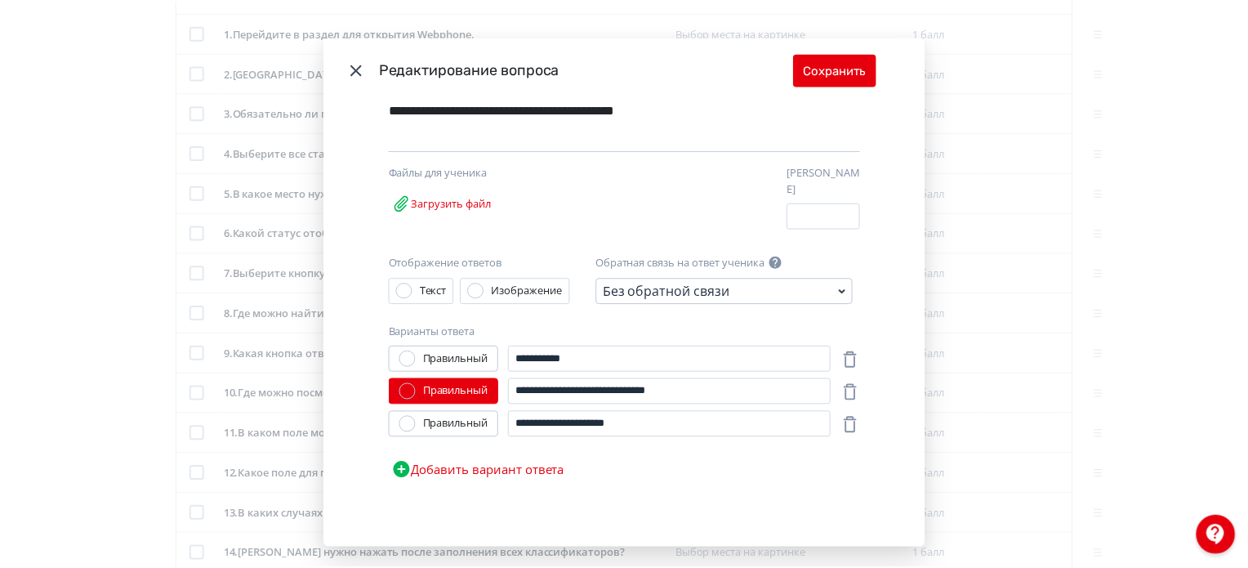
scroll to position [108, 0]
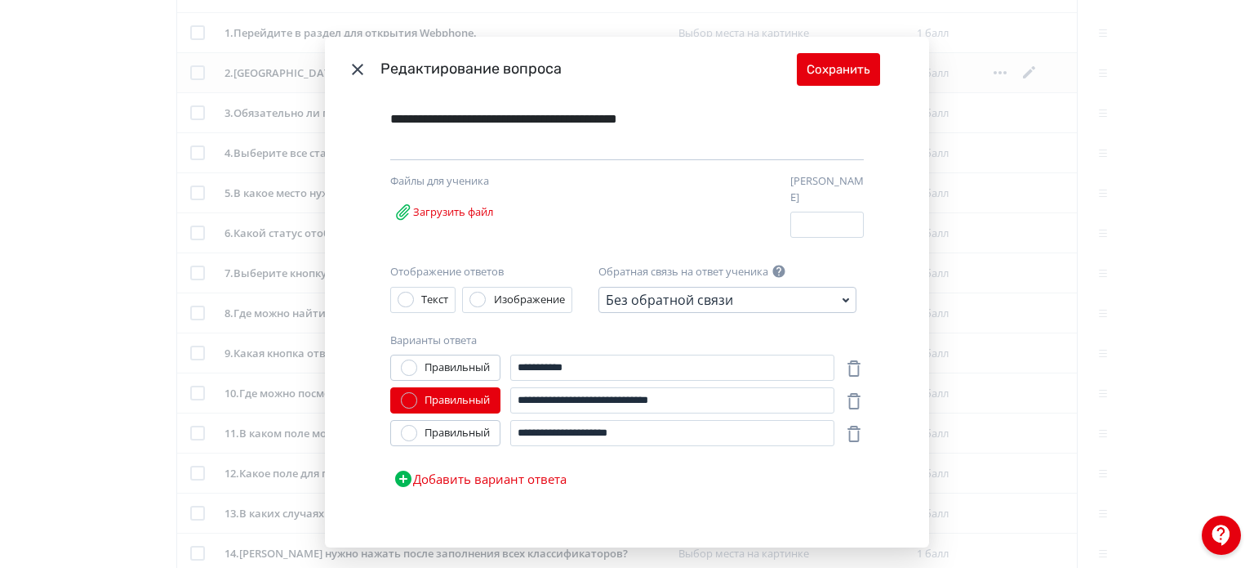
click at [358, 73] on icon "Modal" at bounding box center [357, 69] width 11 height 11
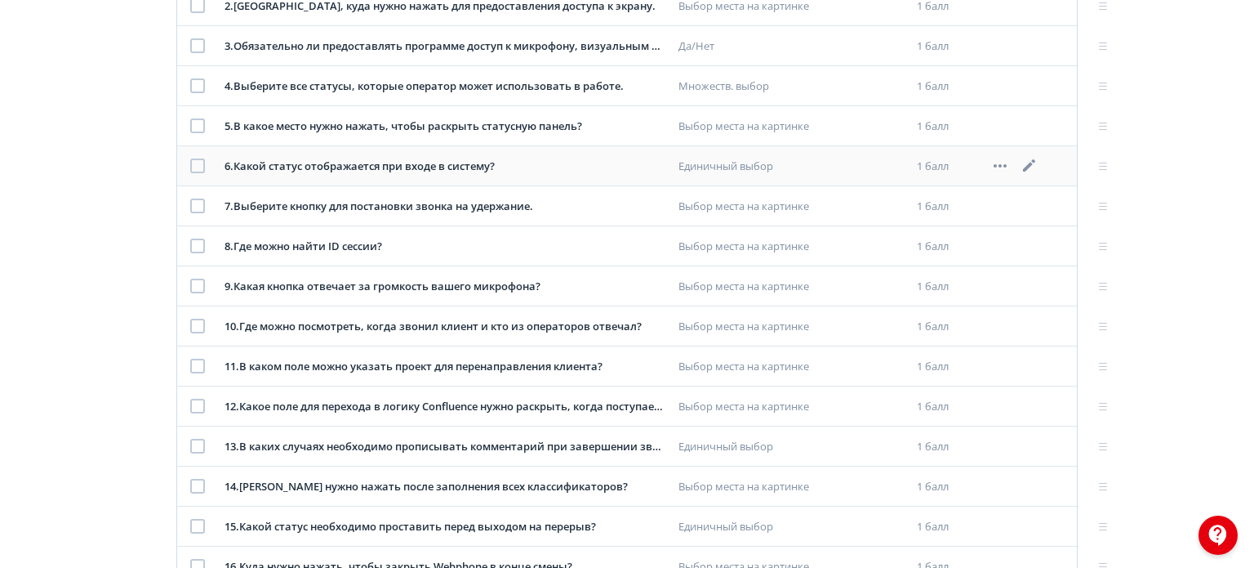
scroll to position [534, 0]
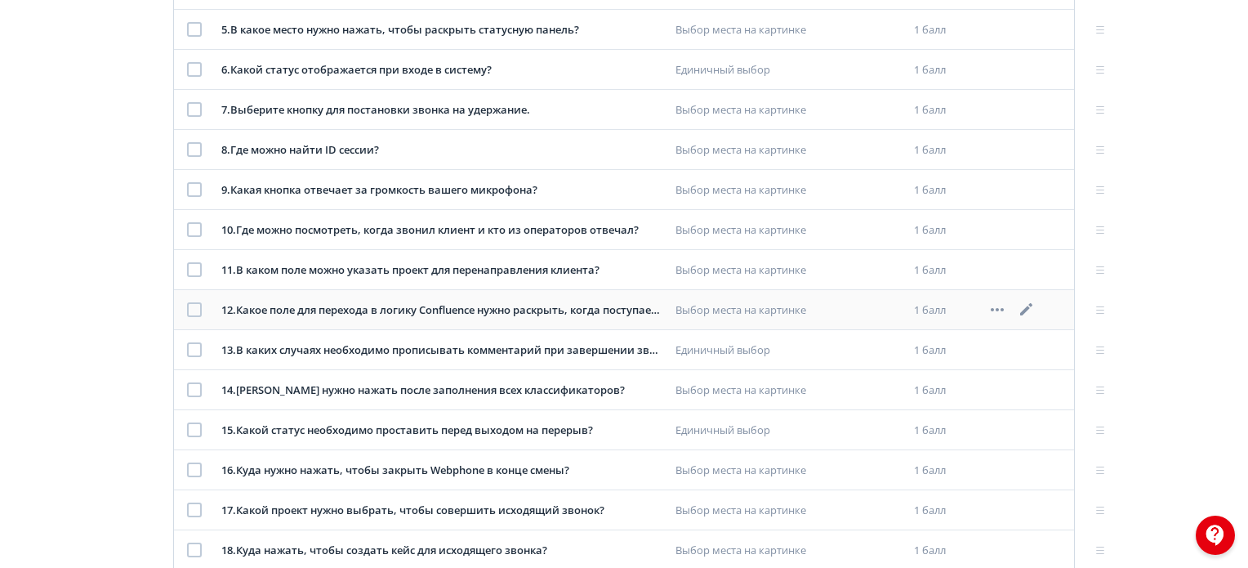
click at [1028, 303] on icon at bounding box center [1027, 310] width 20 height 20
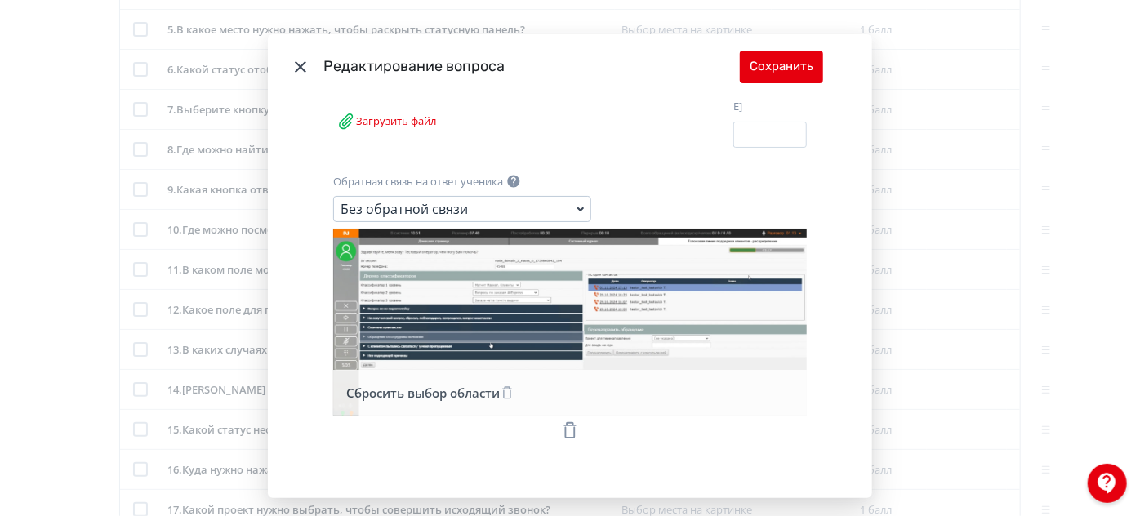
scroll to position [303, 0]
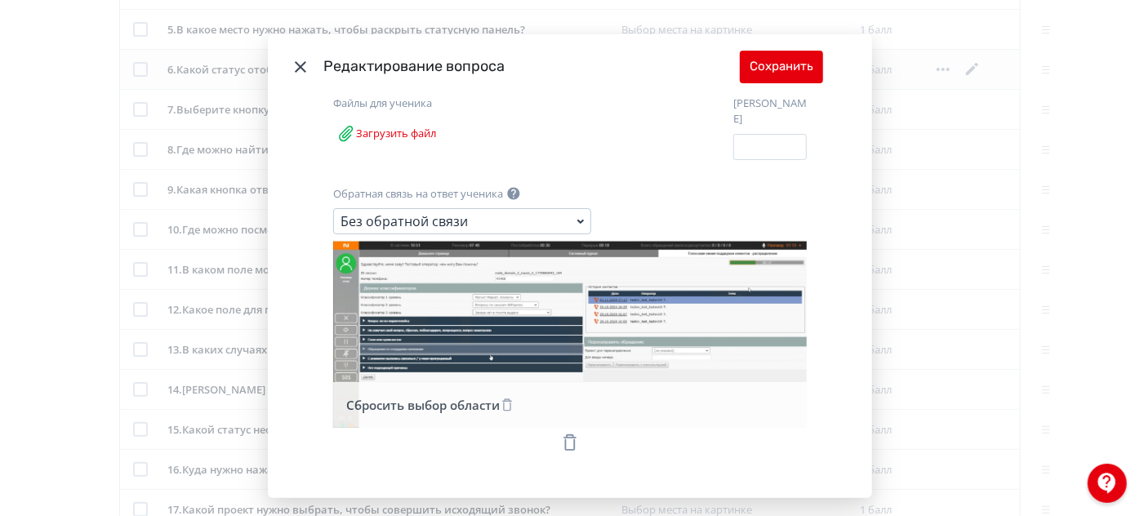
click at [291, 65] on icon "Modal" at bounding box center [301, 67] width 20 height 20
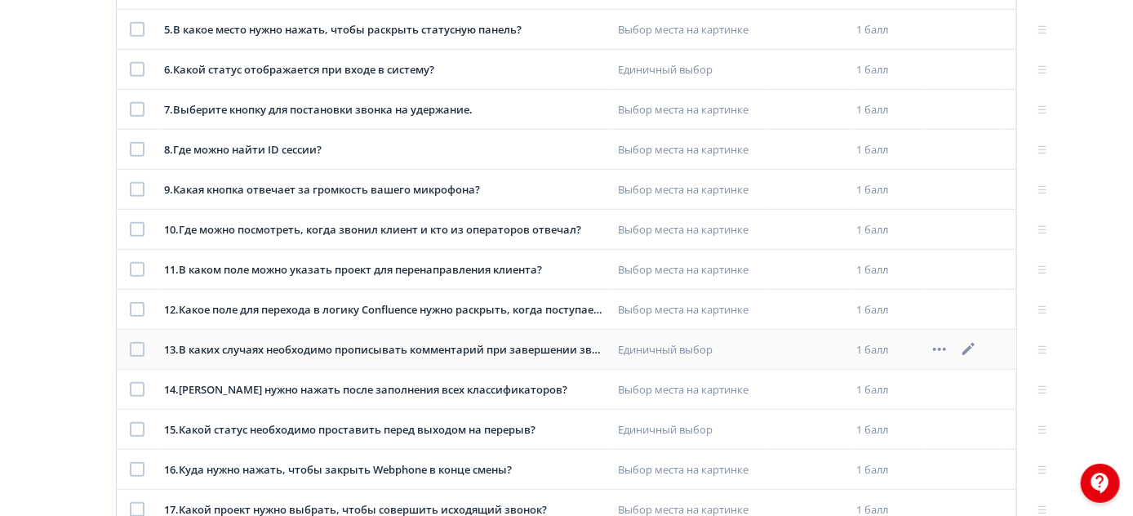
click at [972, 343] on icon at bounding box center [969, 349] width 12 height 12
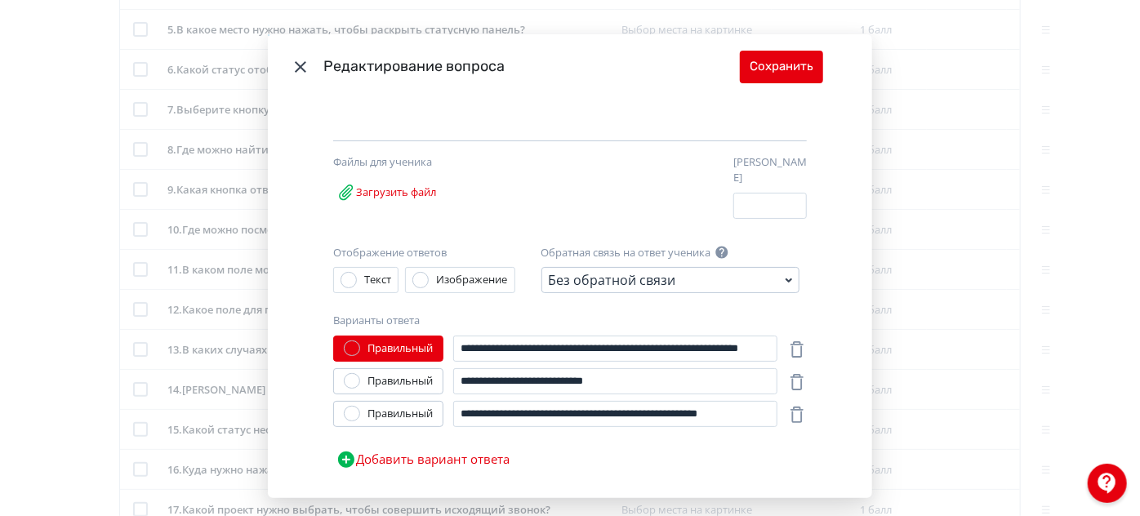
scroll to position [148, 0]
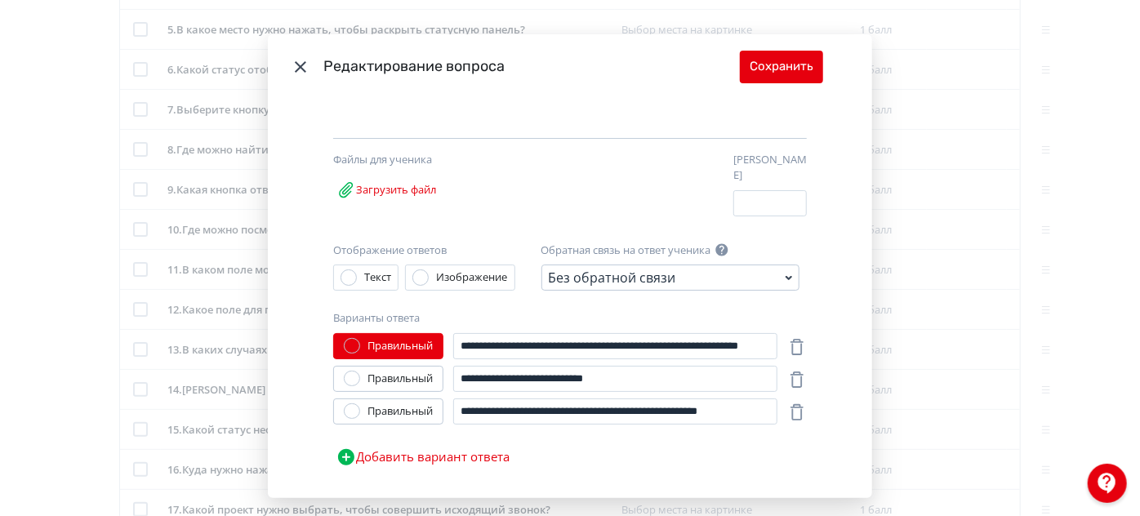
click at [294, 68] on icon "Modal" at bounding box center [301, 67] width 20 height 20
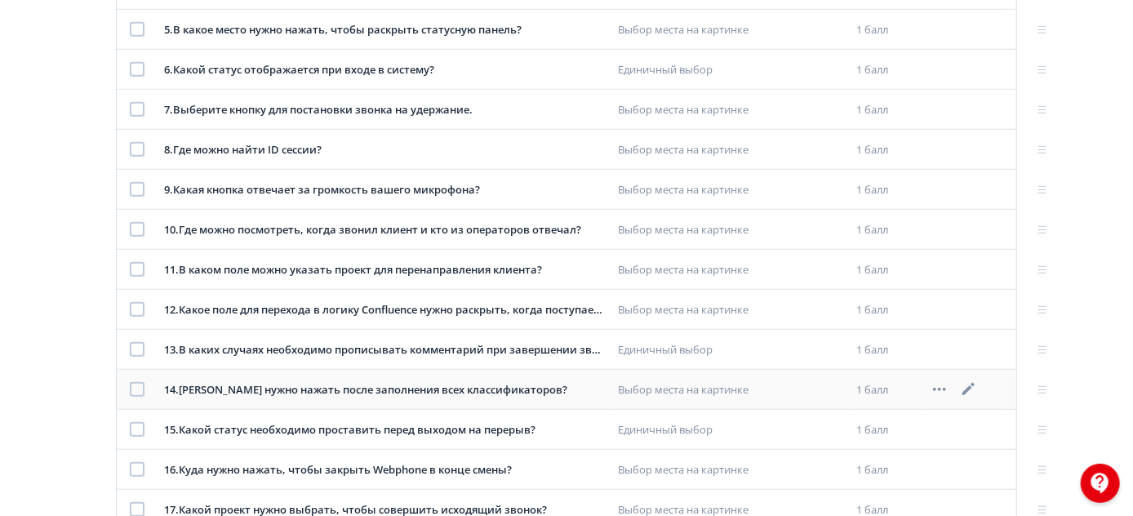
click at [971, 380] on icon at bounding box center [970, 390] width 20 height 20
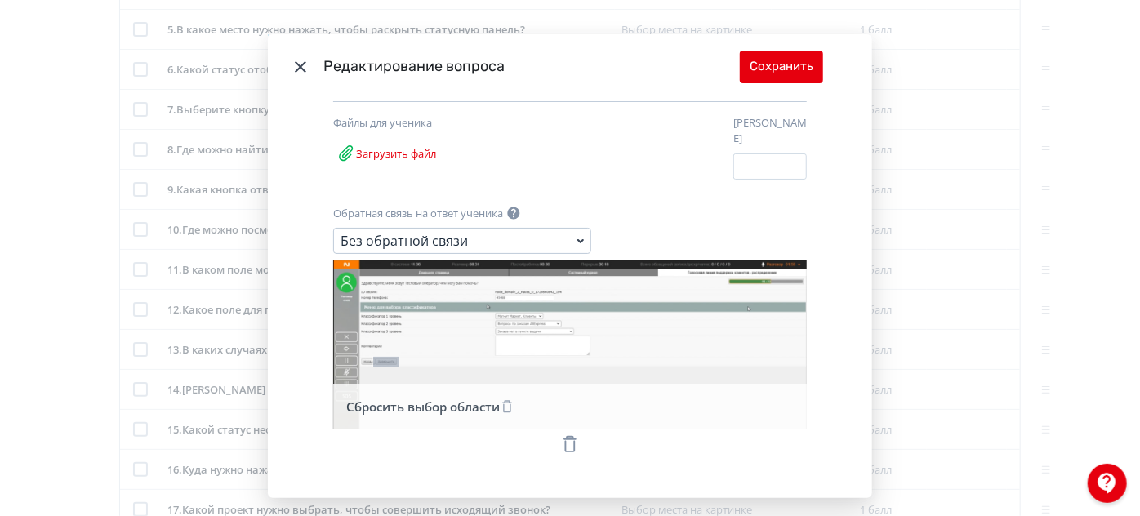
scroll to position [264, 0]
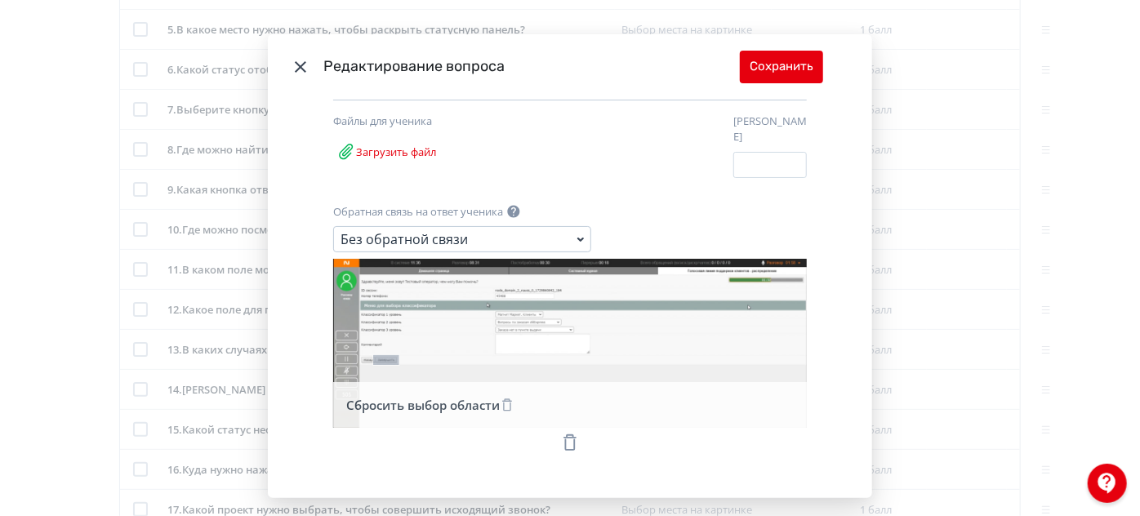
click at [292, 67] on icon "Modal" at bounding box center [301, 67] width 20 height 20
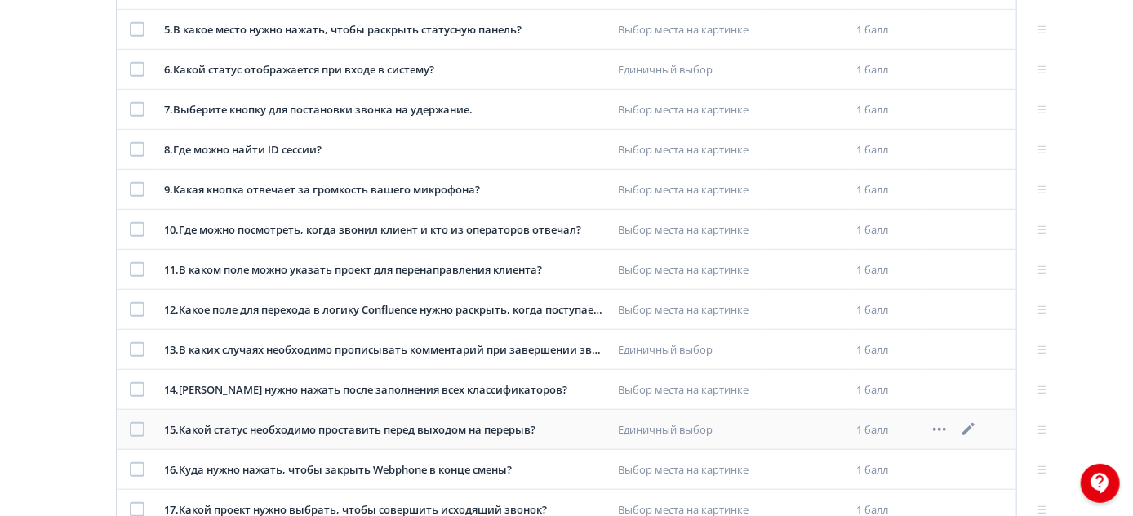
click at [973, 428] on icon at bounding box center [970, 430] width 20 height 20
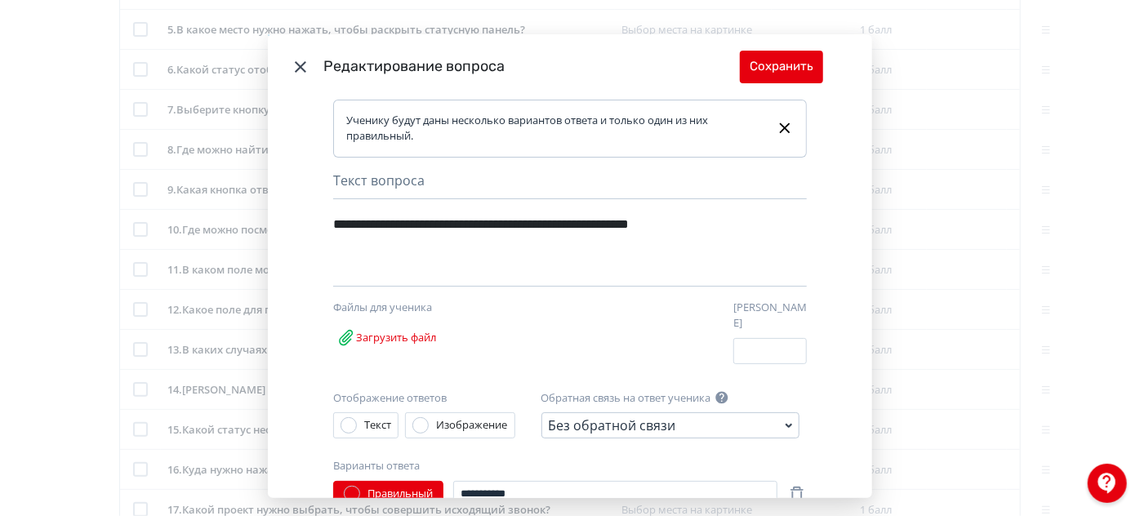
scroll to position [148, 0]
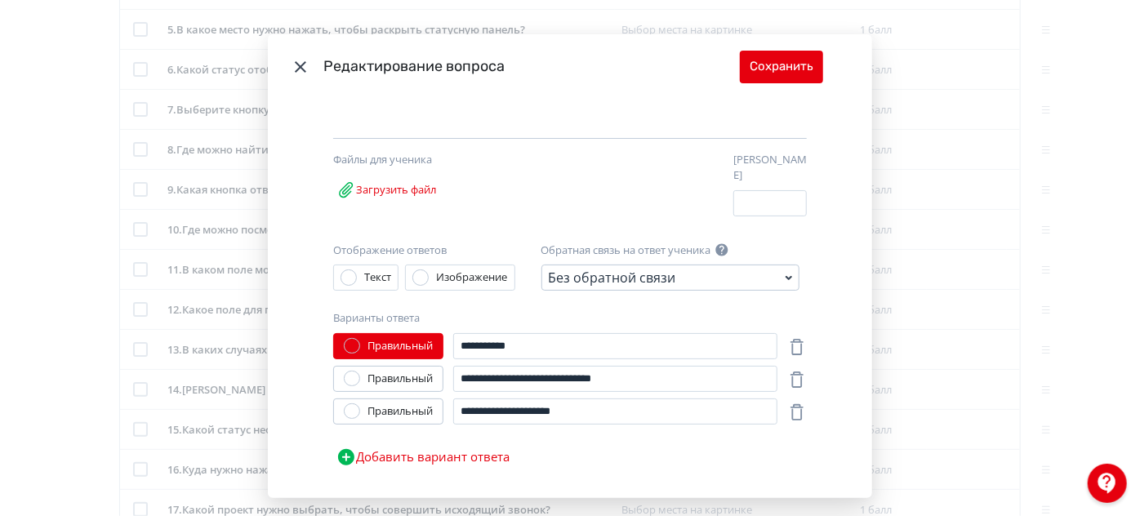
click at [295, 62] on icon "Modal" at bounding box center [300, 66] width 11 height 11
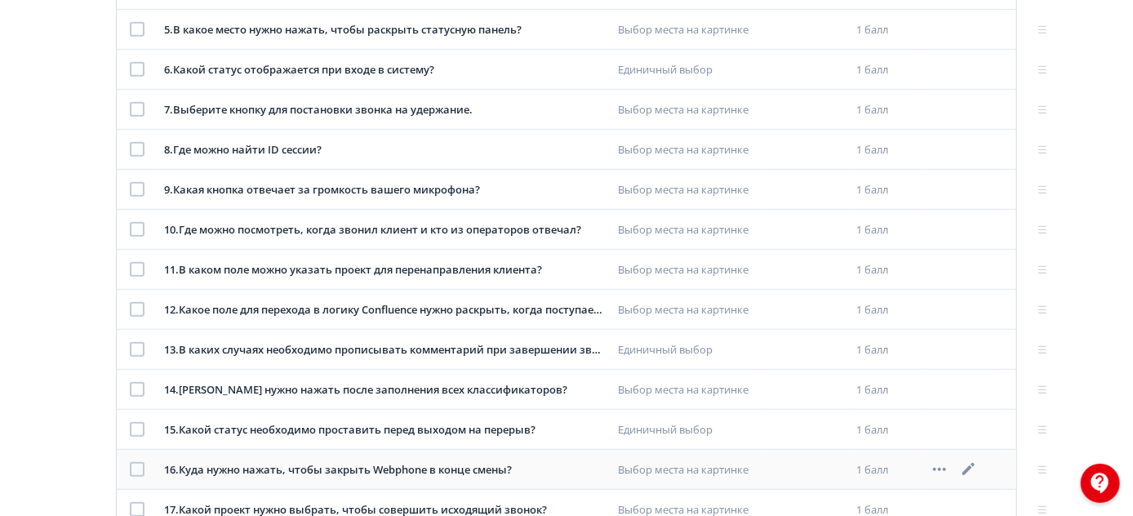
click at [968, 472] on icon at bounding box center [970, 470] width 20 height 20
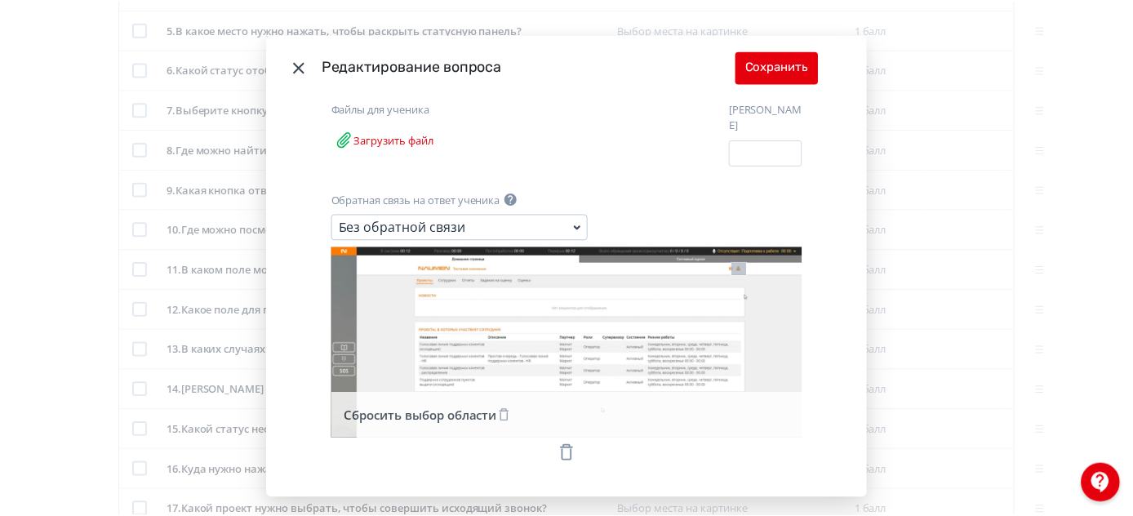
scroll to position [287, 0]
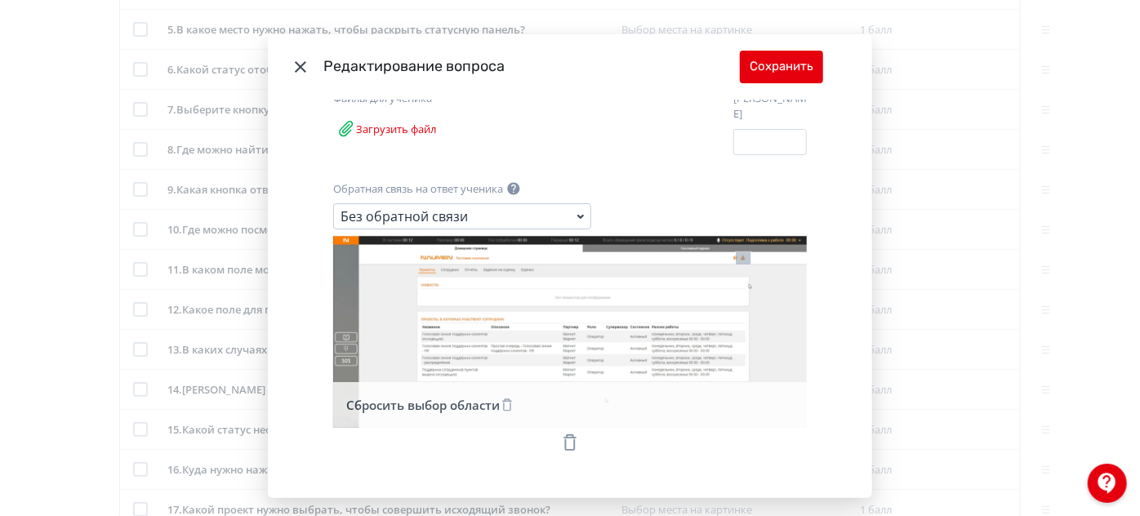
click at [295, 62] on icon "Modal" at bounding box center [301, 67] width 20 height 20
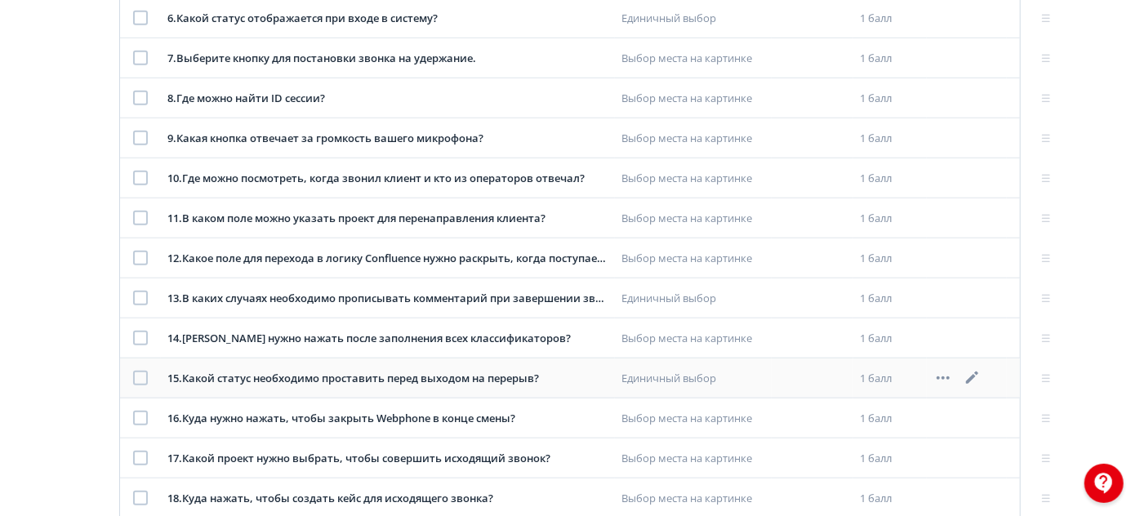
scroll to position [608, 0]
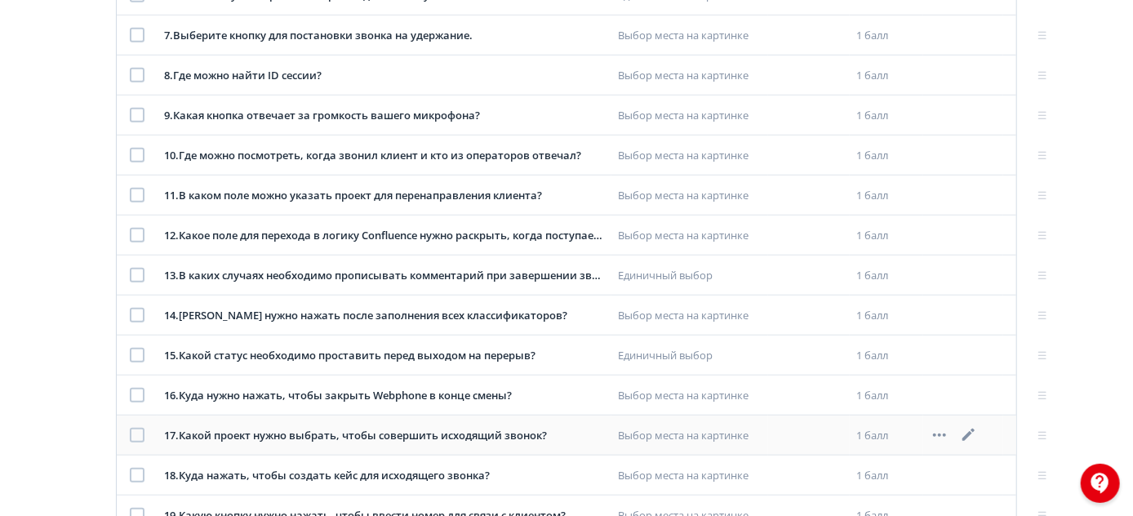
click at [972, 427] on icon at bounding box center [970, 435] width 20 height 20
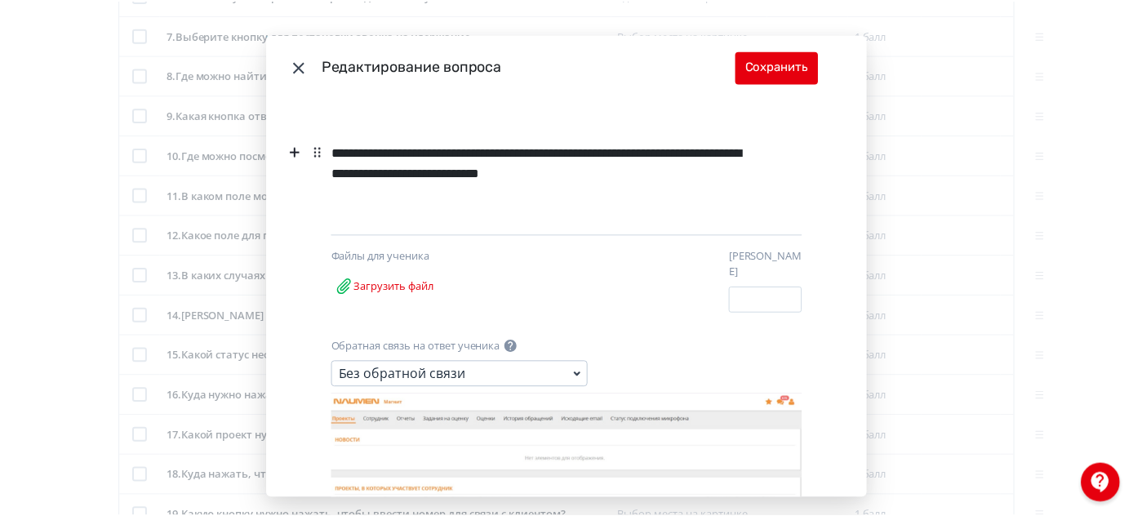
scroll to position [296, 0]
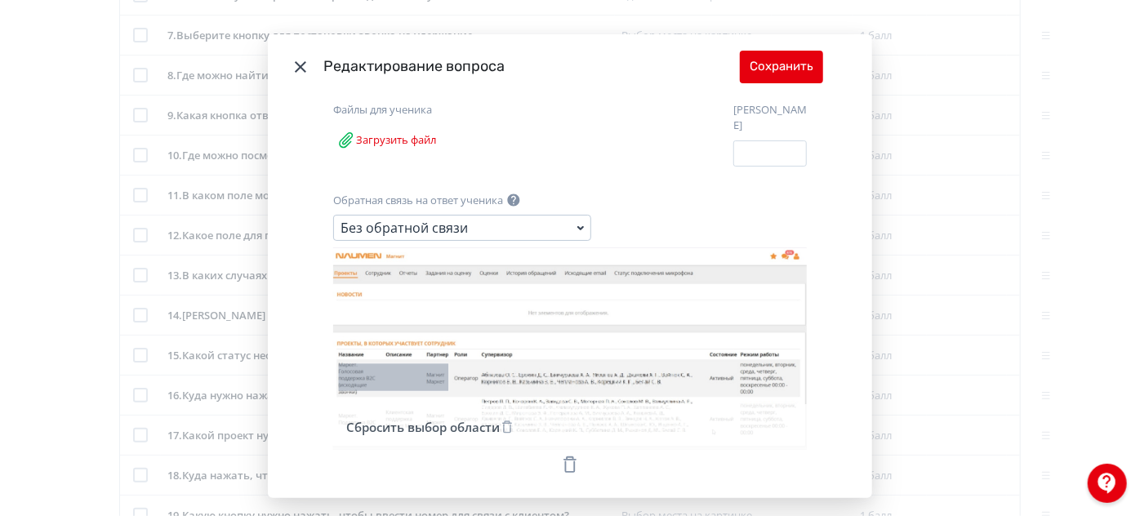
click at [309, 67] on header "Редактирование вопроса Сохранить" at bounding box center [570, 66] width 604 height 65
click at [298, 65] on icon "Modal" at bounding box center [300, 66] width 11 height 11
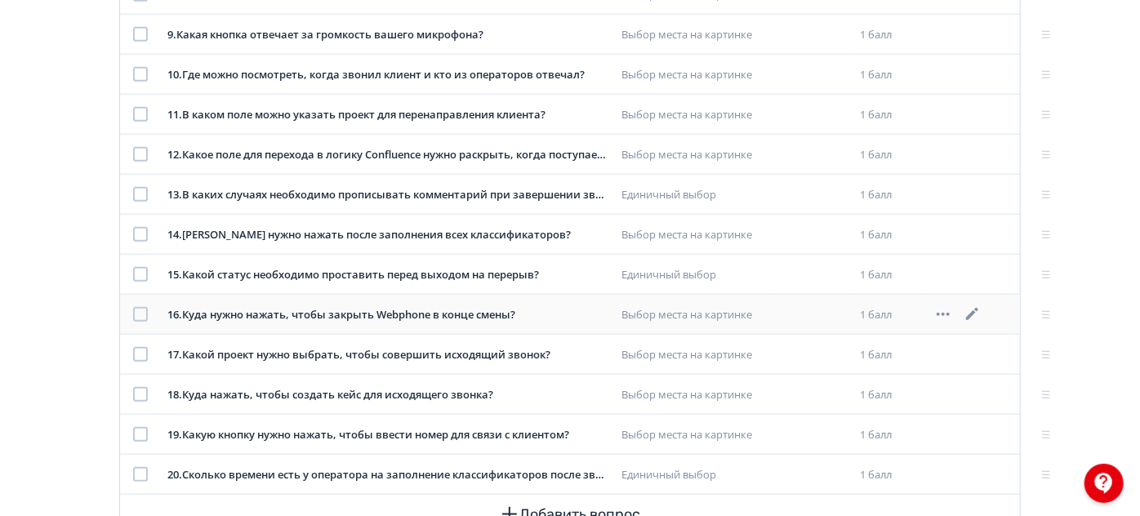
scroll to position [742, 0]
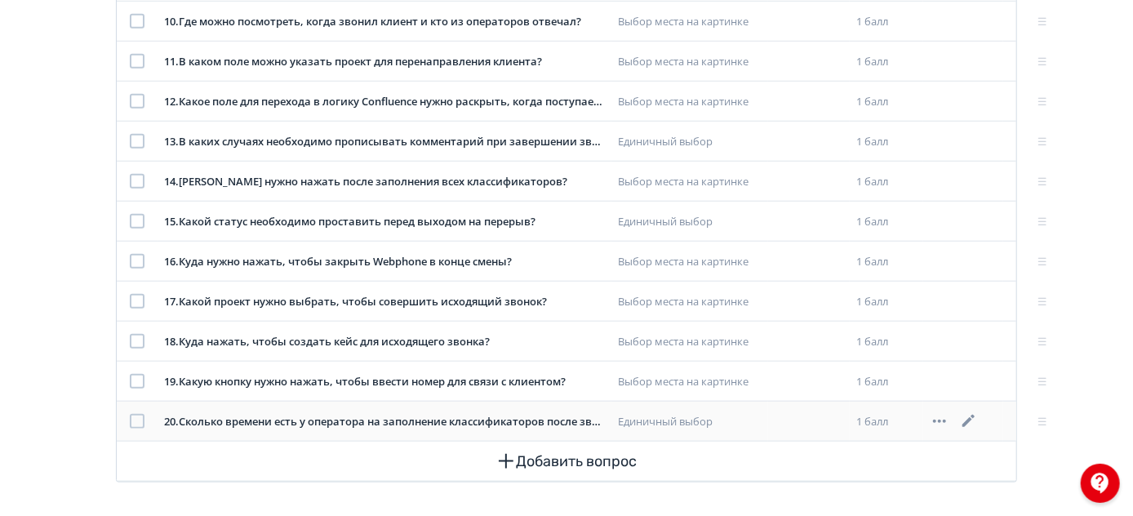
click at [965, 417] on icon at bounding box center [970, 422] width 20 height 20
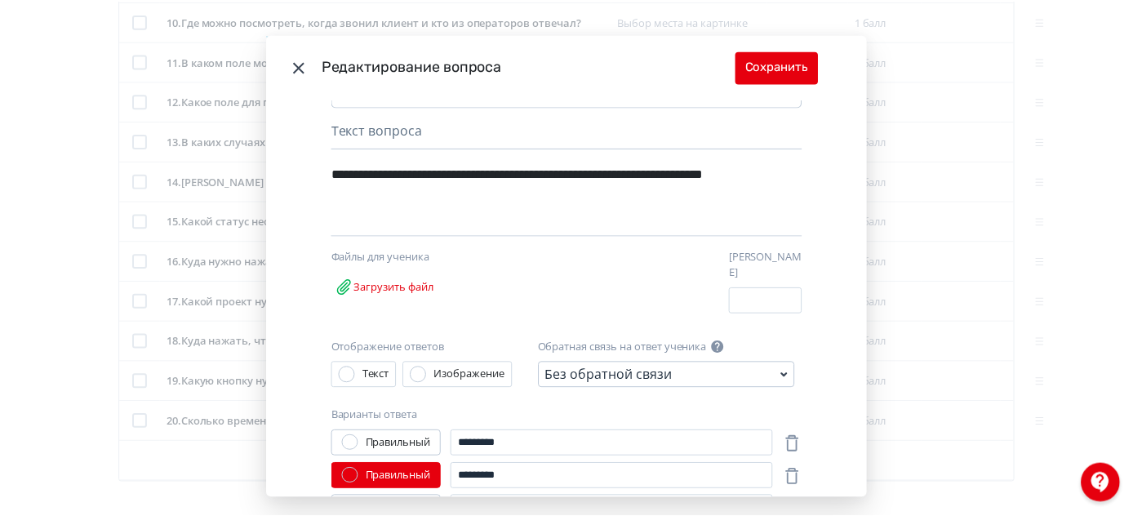
scroll to position [148, 0]
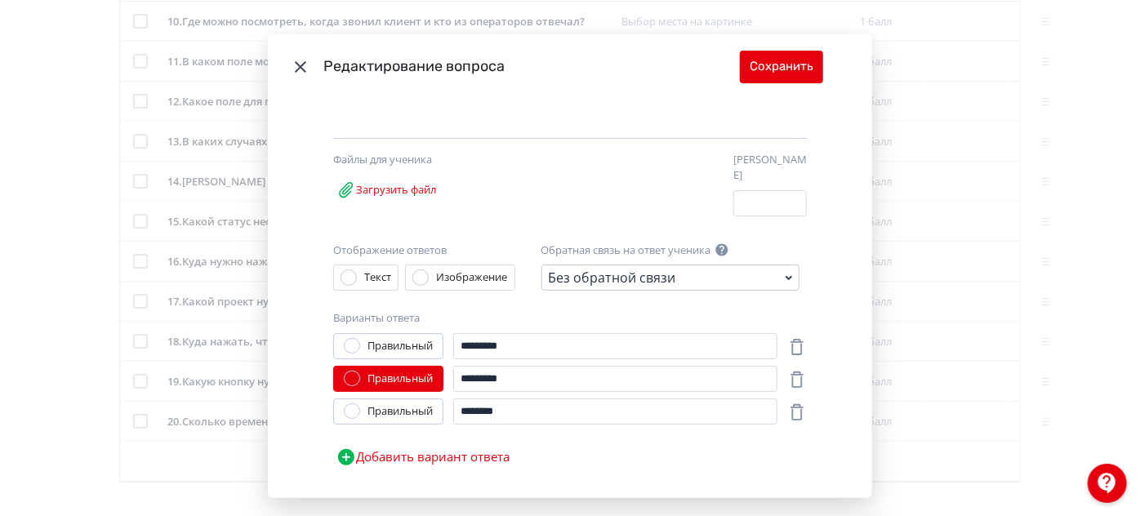
click at [301, 63] on icon "Modal" at bounding box center [300, 66] width 11 height 11
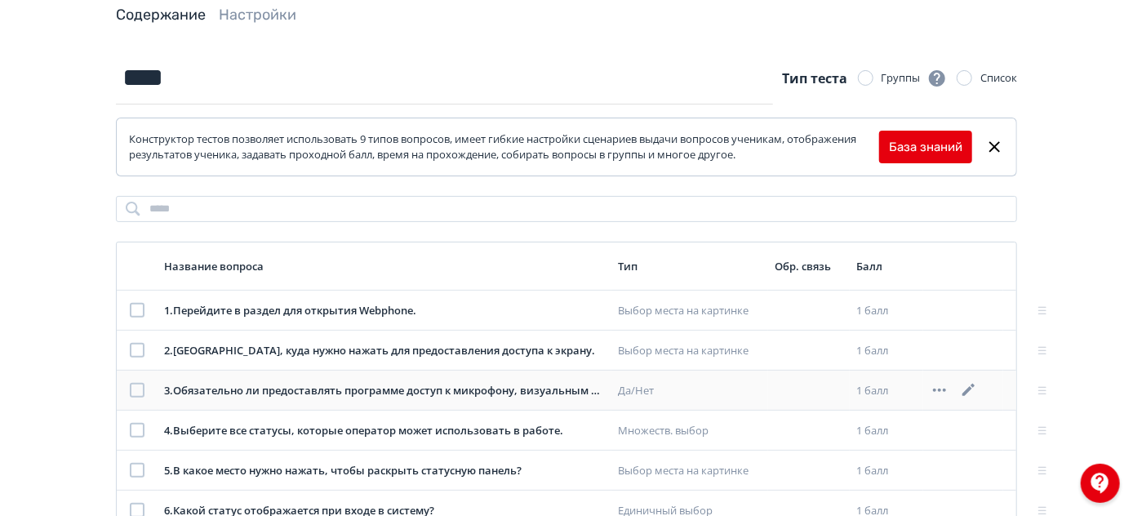
scroll to position [0, 0]
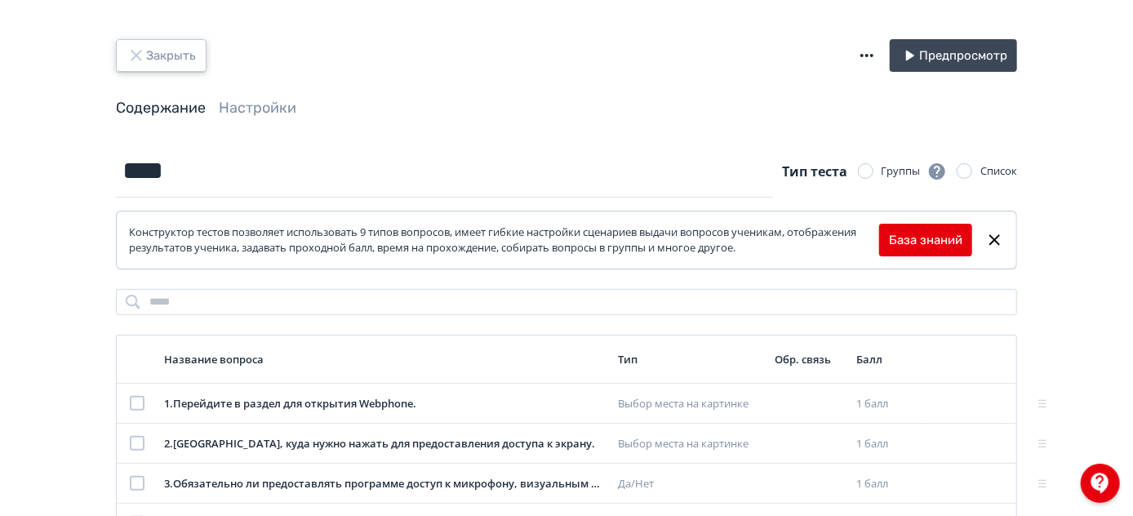
click at [156, 51] on button "Закрыть" at bounding box center [161, 55] width 91 height 33
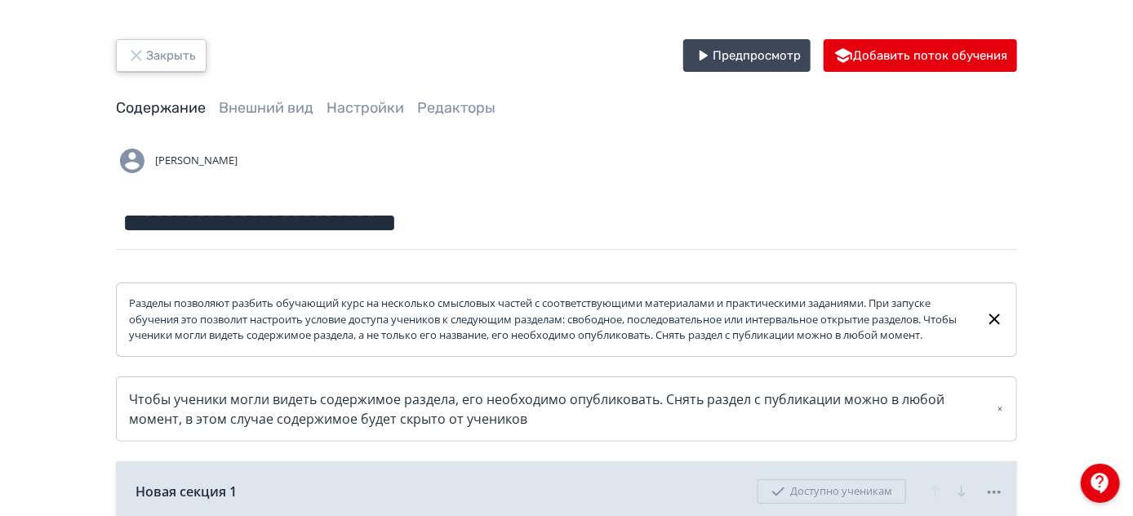
click at [146, 55] on button "Закрыть" at bounding box center [161, 55] width 91 height 33
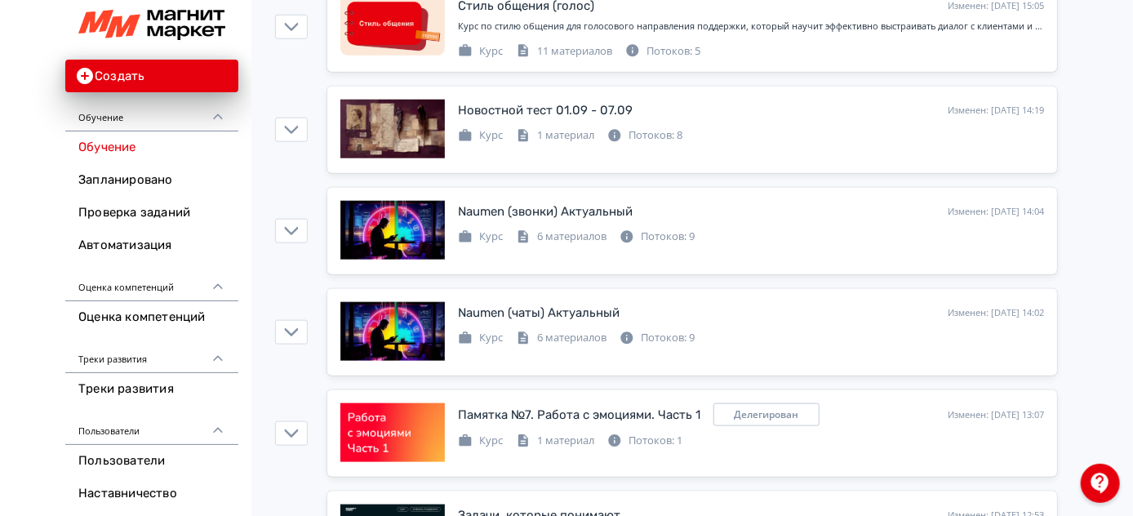
scroll to position [742, 0]
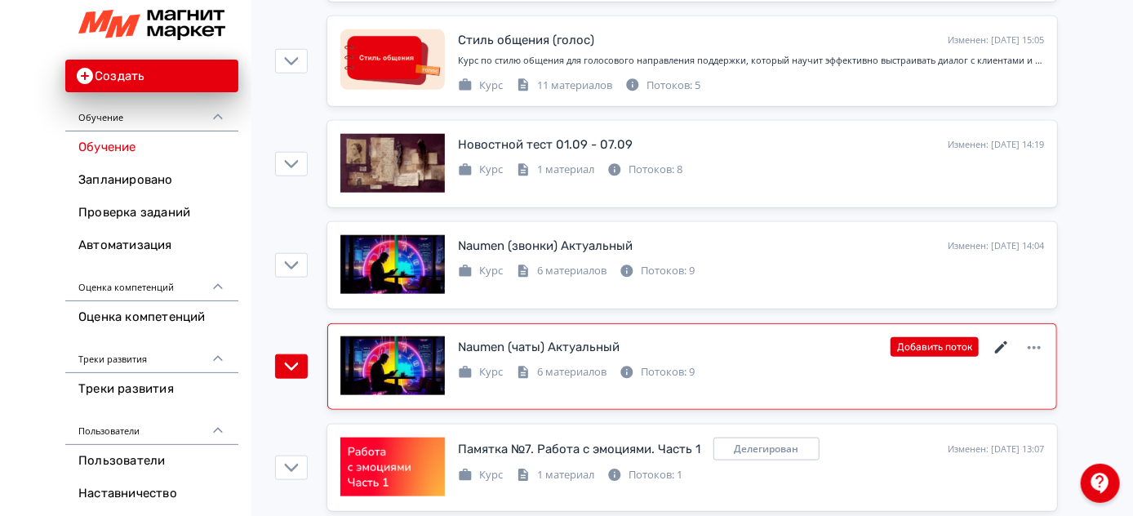
click at [1000, 341] on icon at bounding box center [1002, 348] width 20 height 20
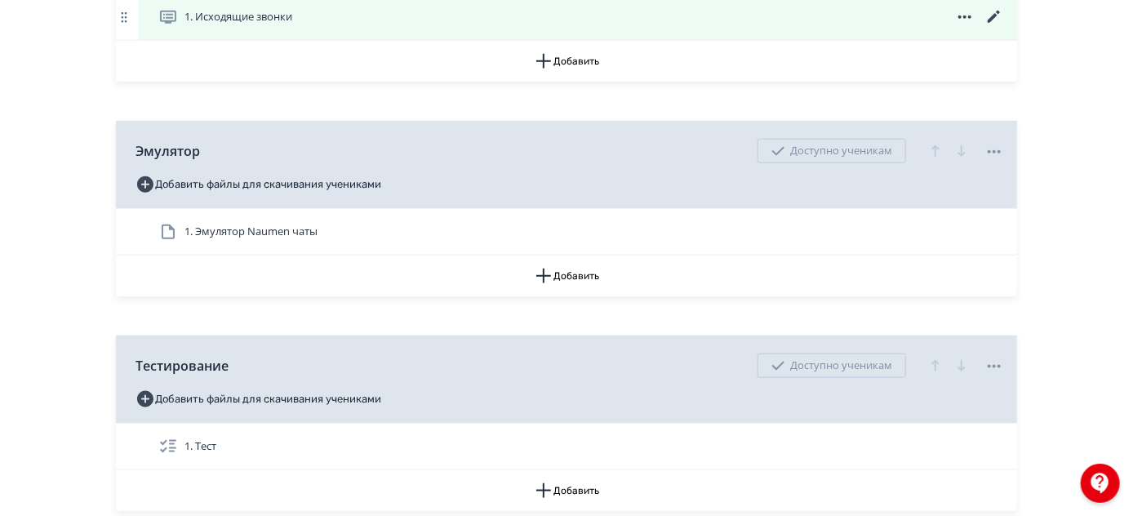
scroll to position [1039, 0]
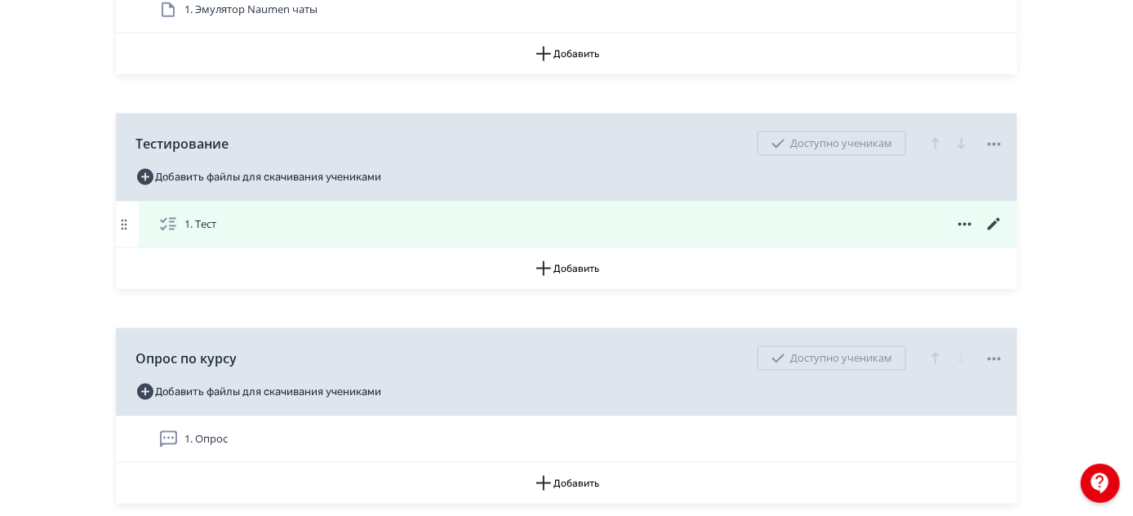
click at [994, 230] on icon at bounding box center [994, 224] width 12 height 12
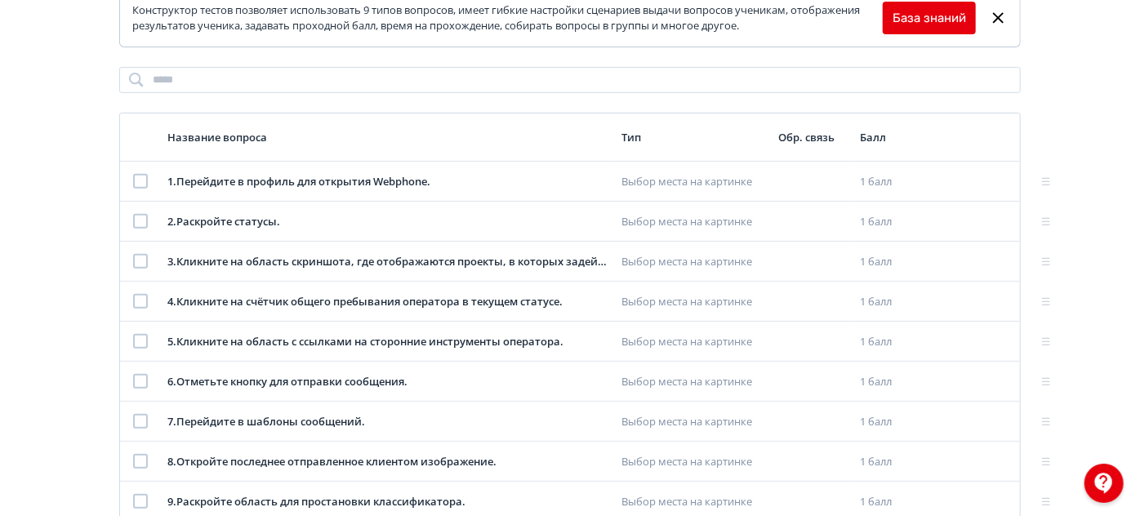
scroll to position [222, 0]
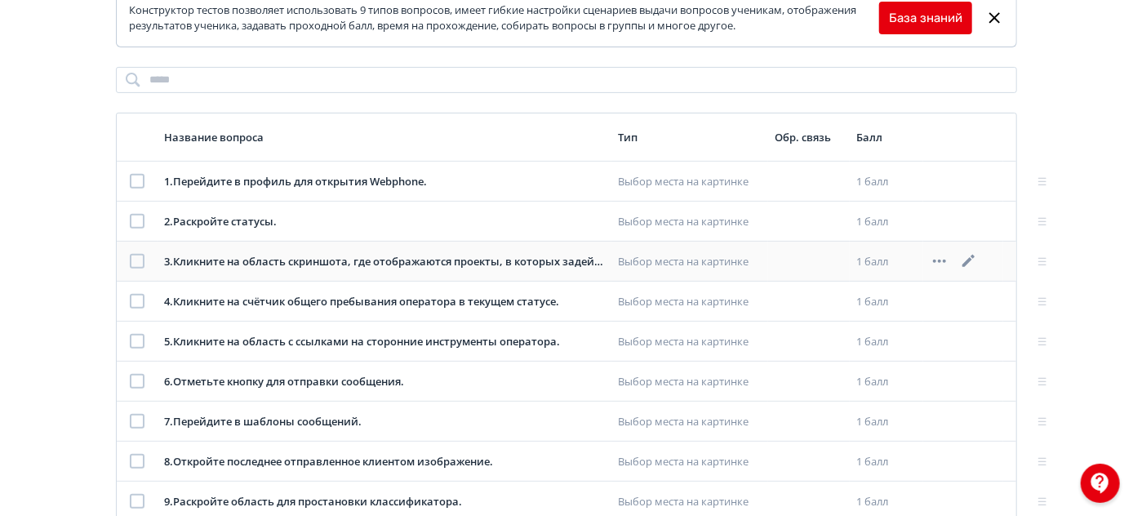
click at [969, 258] on icon at bounding box center [969, 261] width 12 height 12
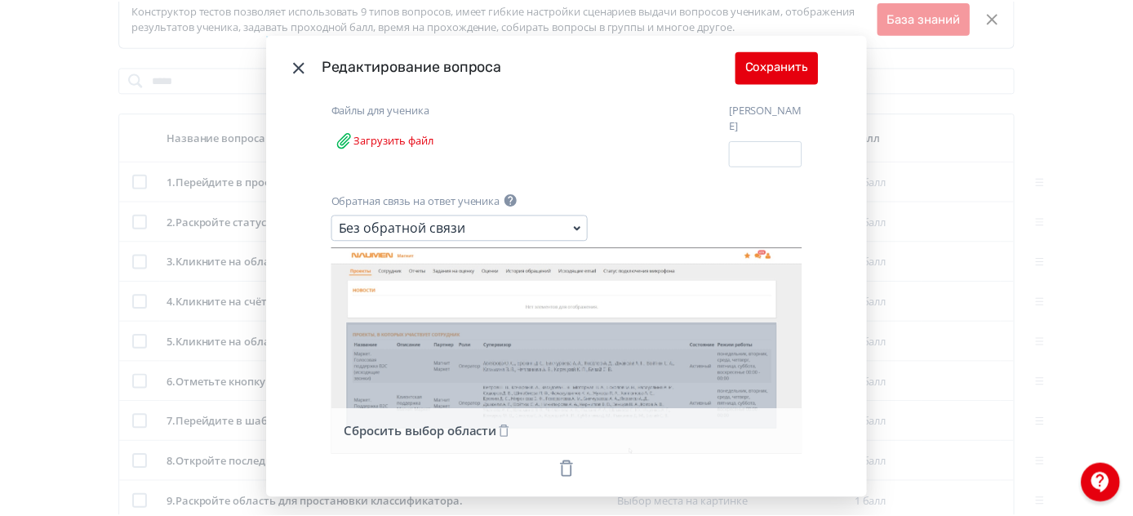
scroll to position [0, 0]
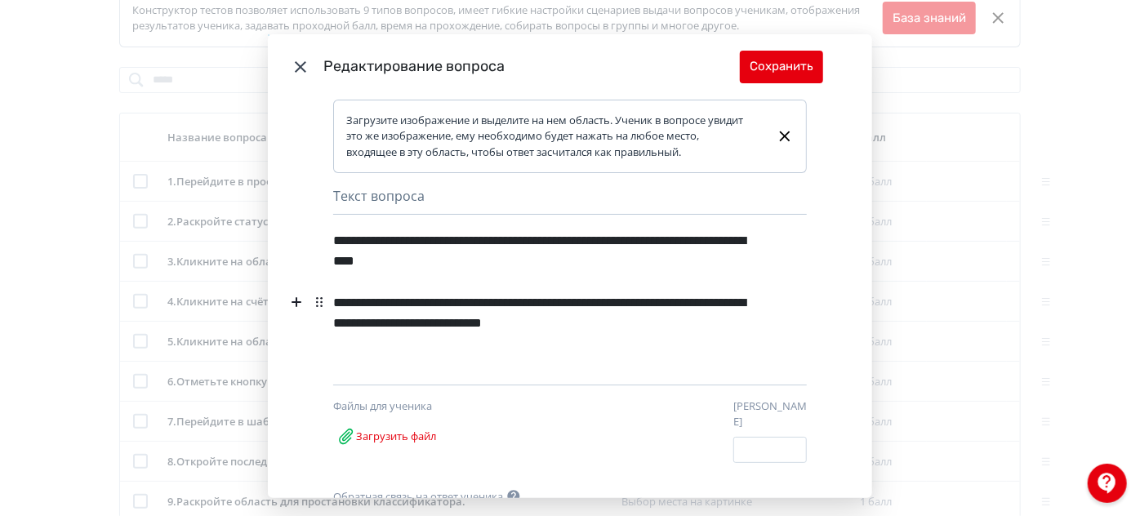
click at [296, 62] on icon "Modal" at bounding box center [301, 67] width 20 height 20
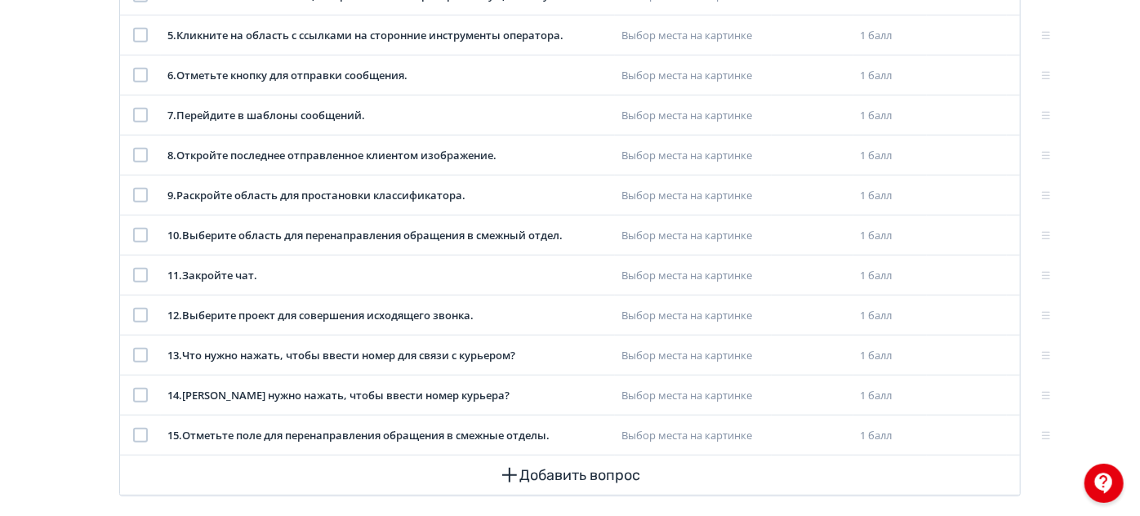
scroll to position [544, 0]
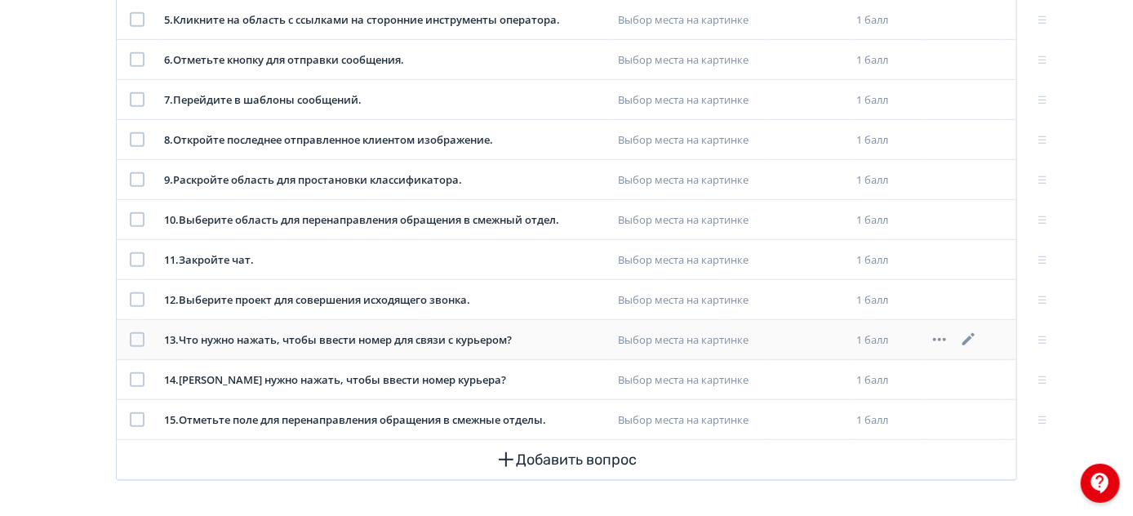
click at [965, 335] on icon at bounding box center [970, 340] width 20 height 20
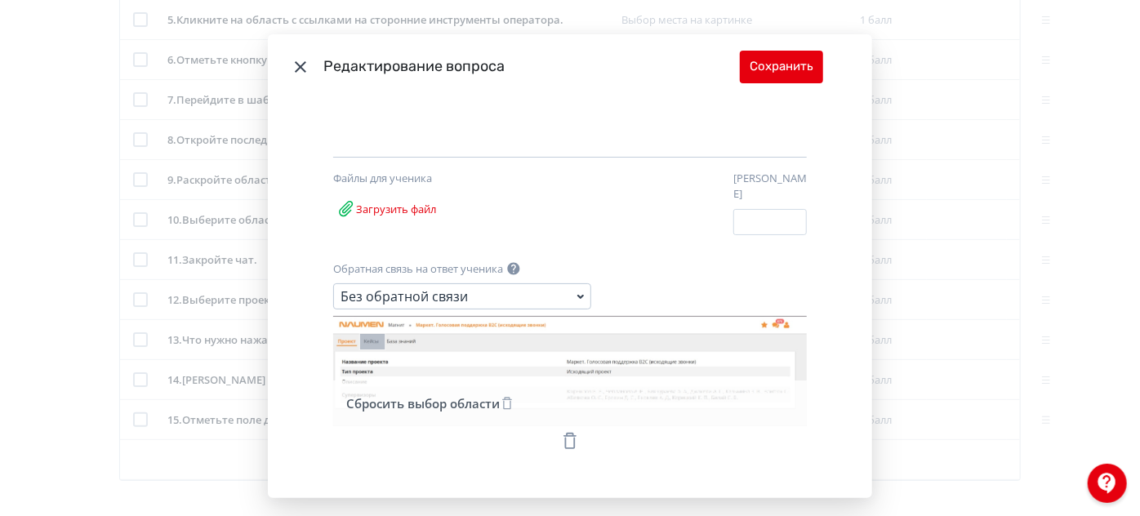
scroll to position [0, 0]
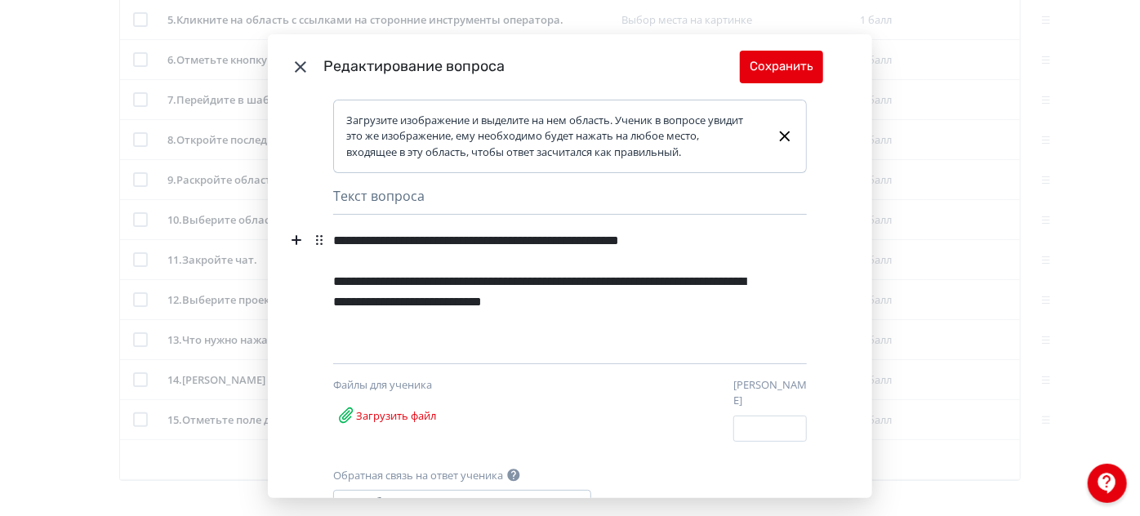
click at [295, 62] on icon "Modal" at bounding box center [300, 66] width 11 height 11
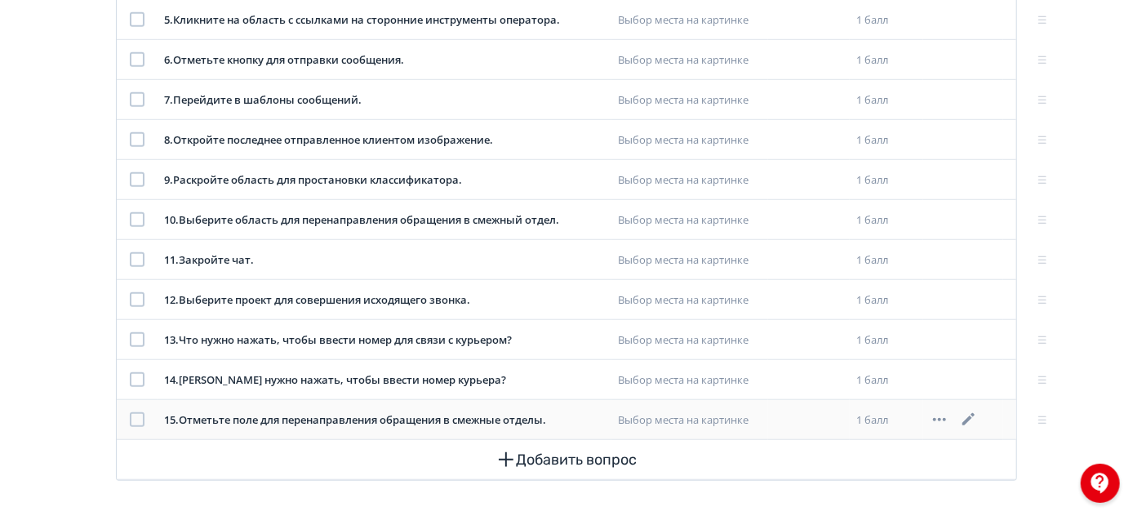
click at [968, 410] on icon at bounding box center [970, 420] width 20 height 20
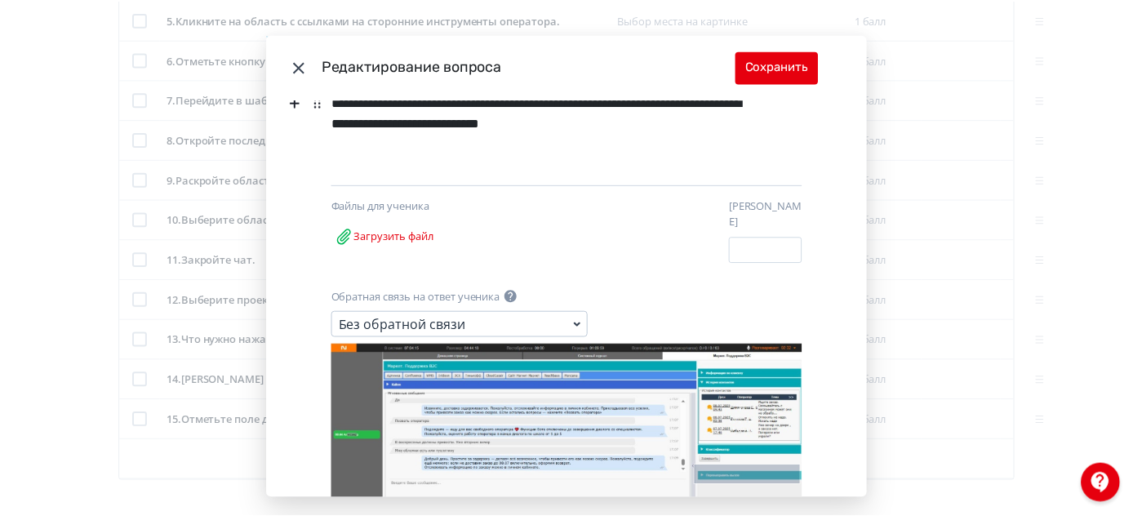
scroll to position [296, 0]
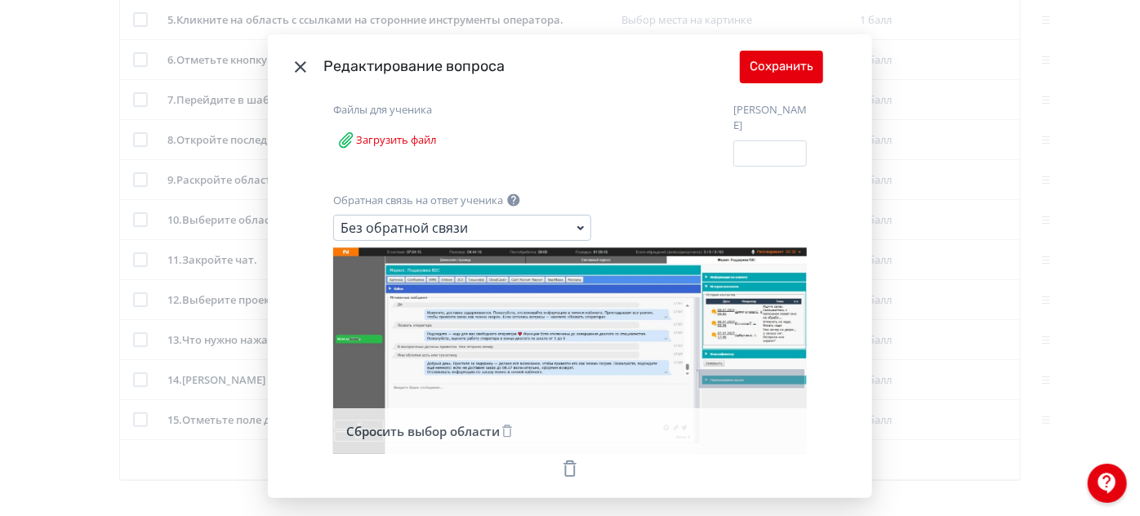
click at [297, 60] on icon "Modal" at bounding box center [301, 67] width 20 height 20
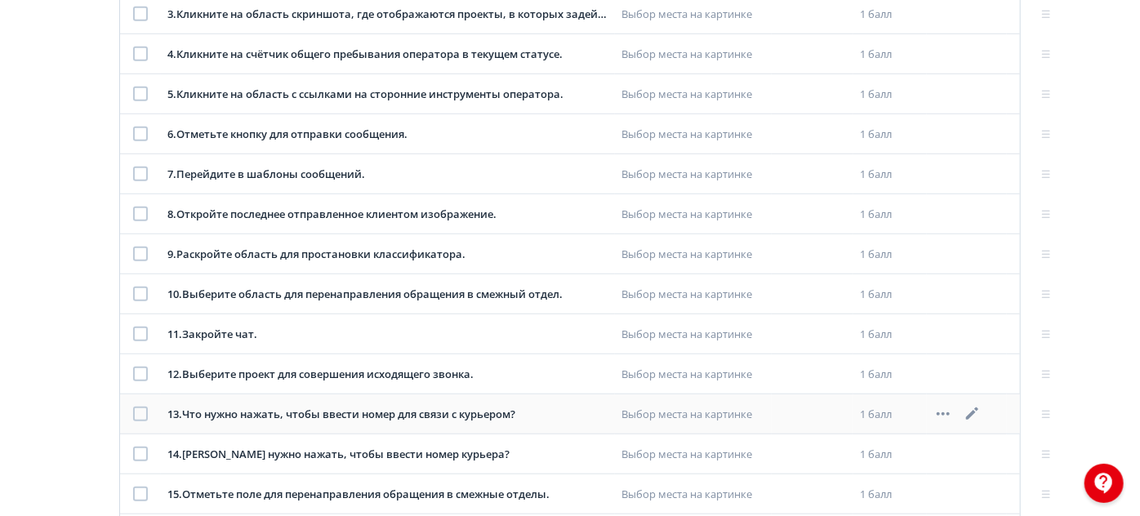
scroll to position [395, 0]
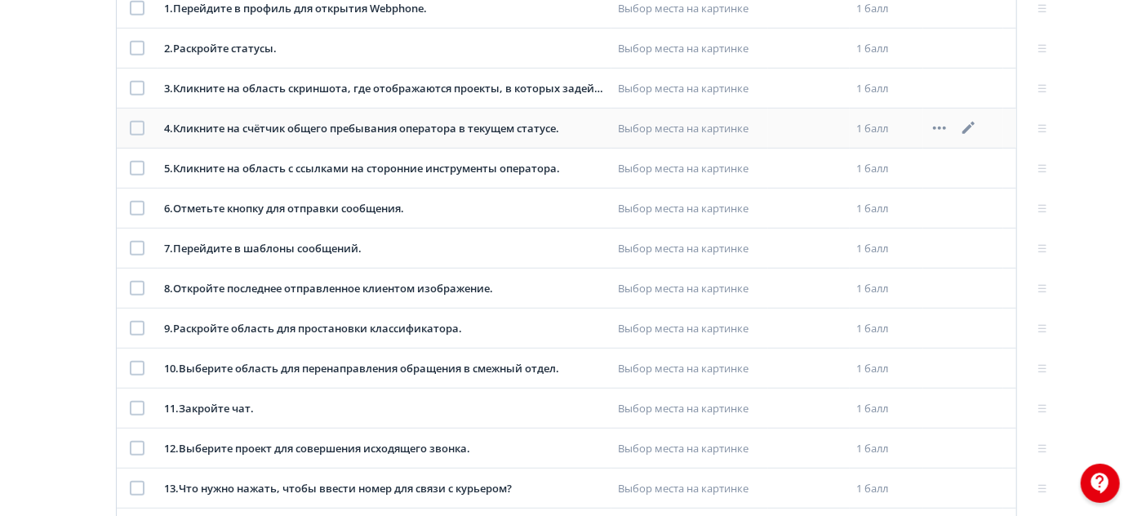
click at [969, 127] on icon at bounding box center [969, 128] width 12 height 12
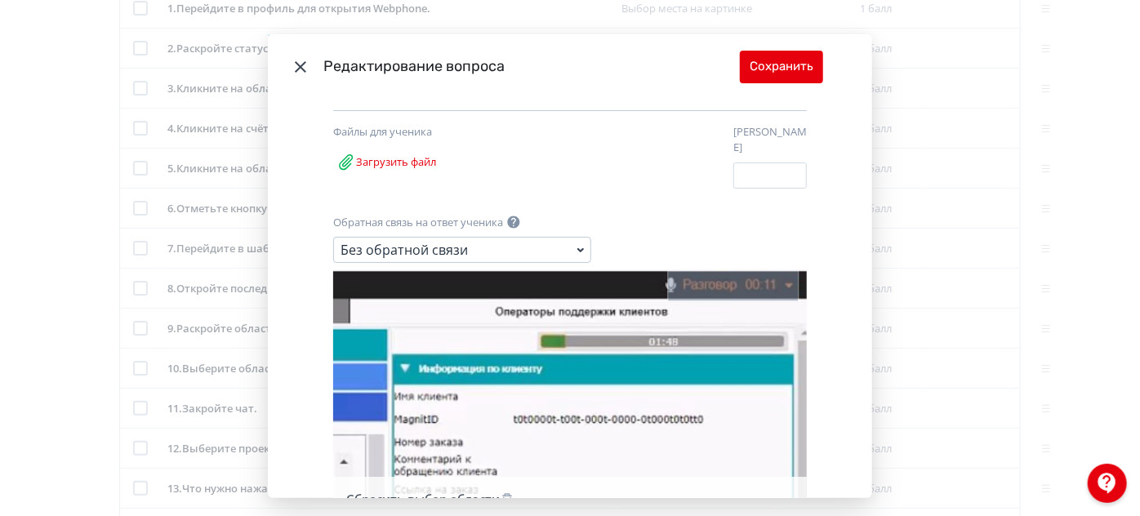
scroll to position [296, 0]
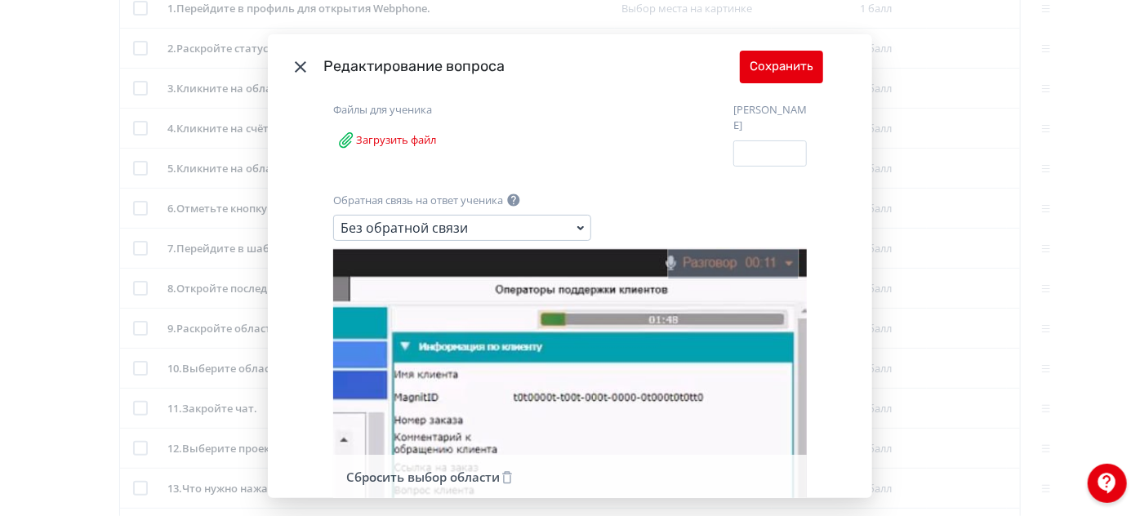
click at [299, 75] on header "Редактирование вопроса Сохранить" at bounding box center [570, 66] width 604 height 65
click at [296, 71] on icon "Modal" at bounding box center [301, 67] width 20 height 20
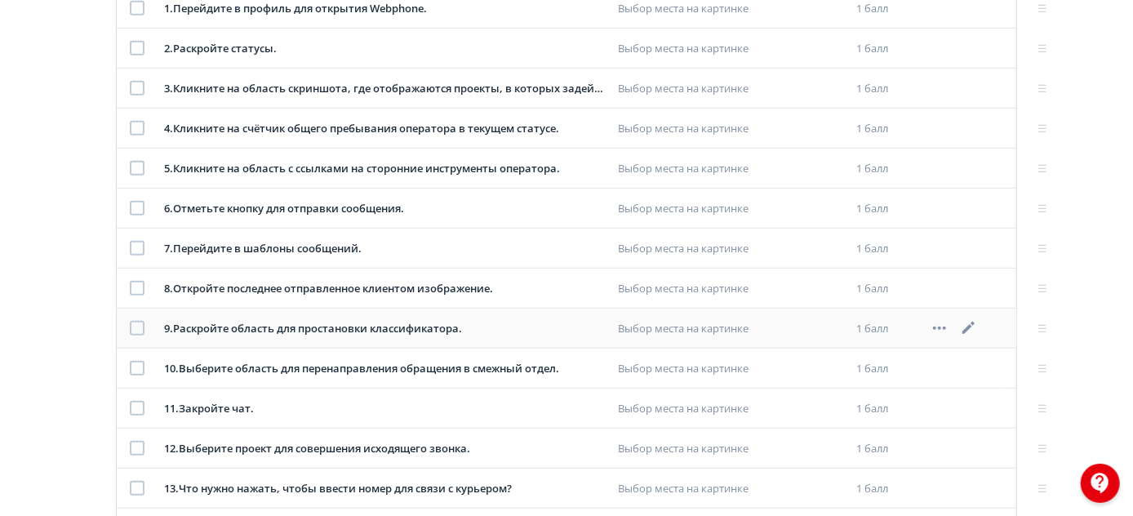
click at [957, 326] on div at bounding box center [963, 328] width 67 height 20
click at [968, 323] on icon at bounding box center [970, 328] width 20 height 20
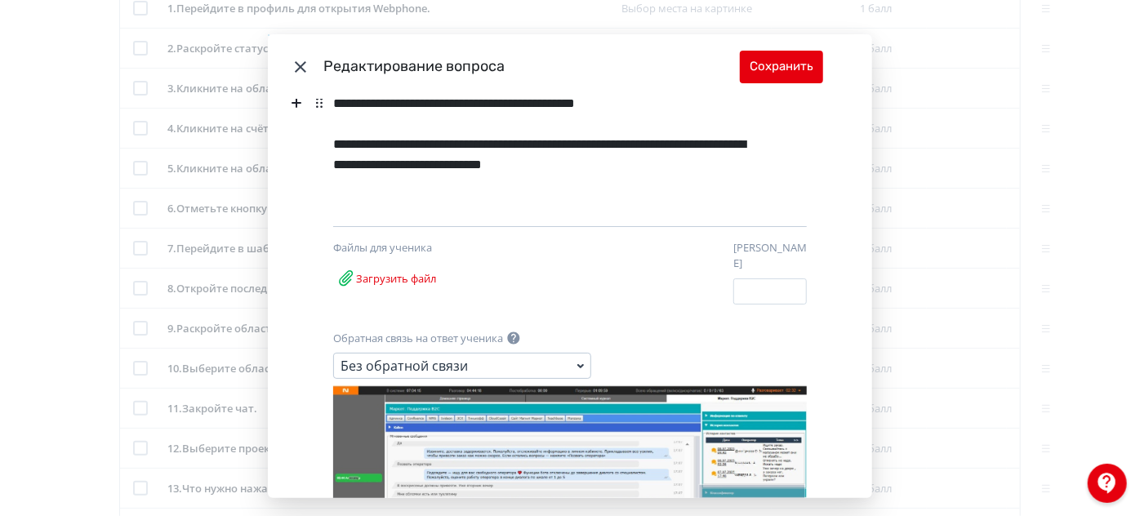
scroll to position [222, 0]
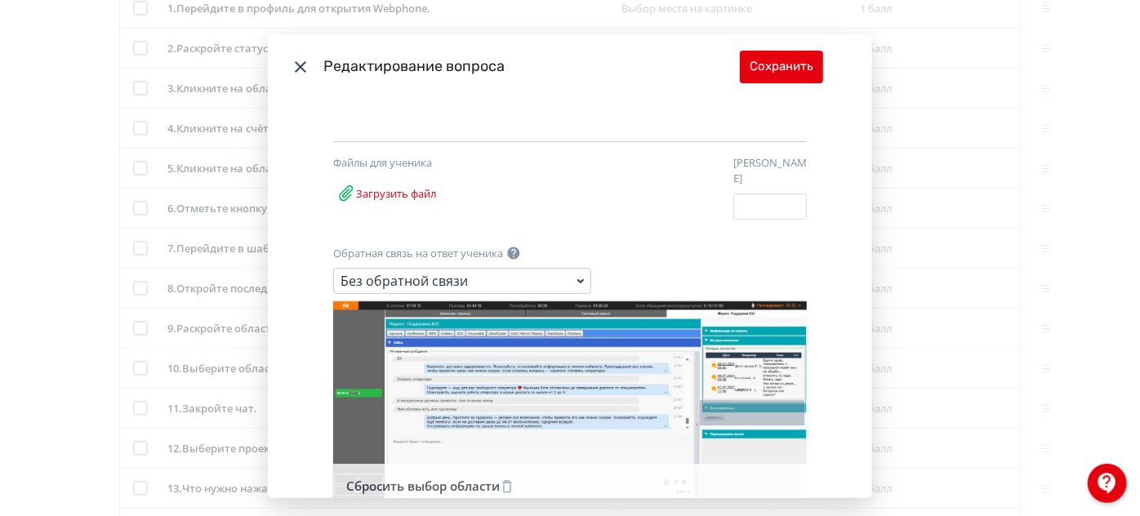
click at [304, 65] on icon "Modal" at bounding box center [301, 67] width 20 height 20
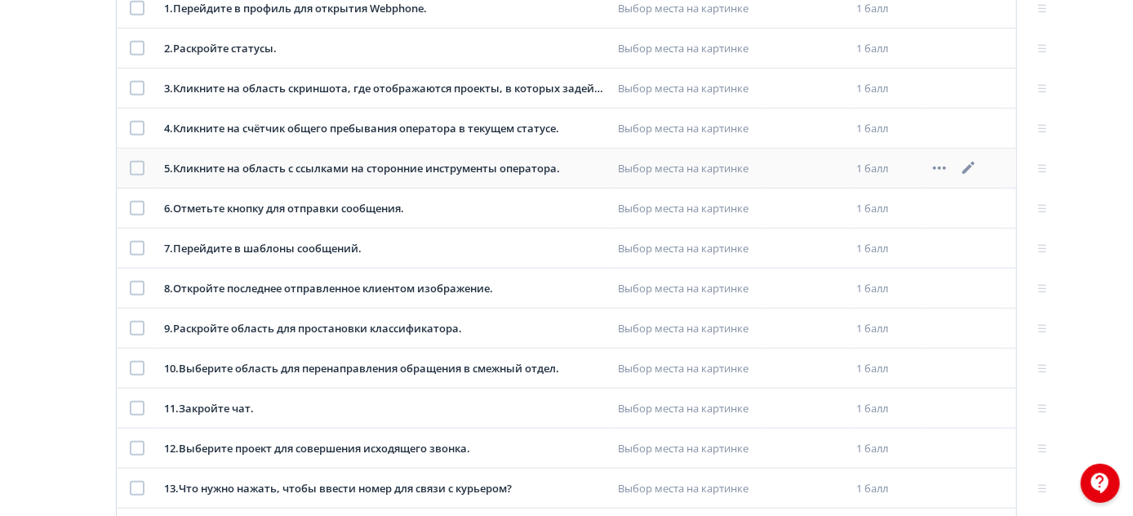
click at [971, 163] on icon at bounding box center [969, 168] width 12 height 12
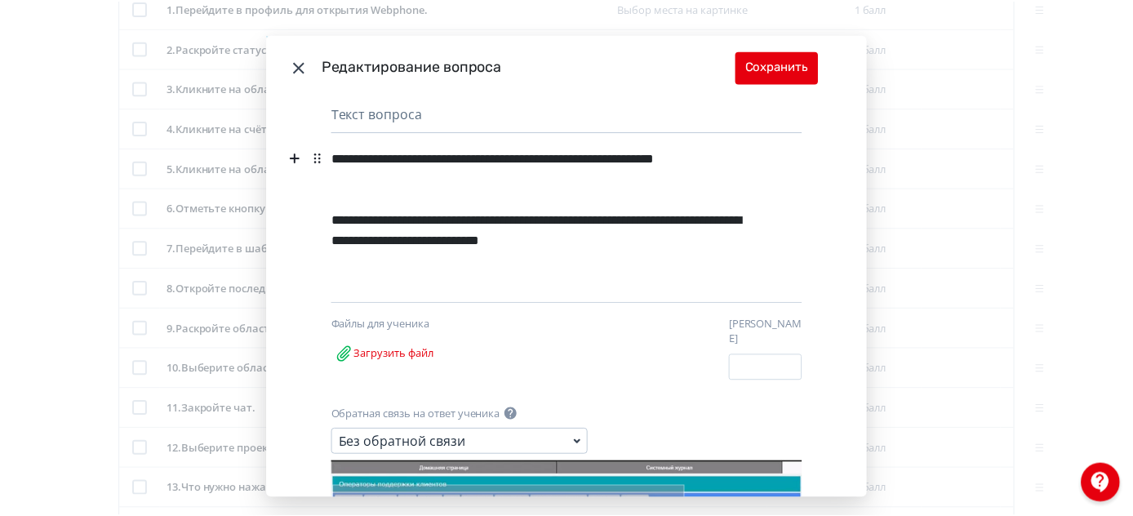
scroll to position [0, 0]
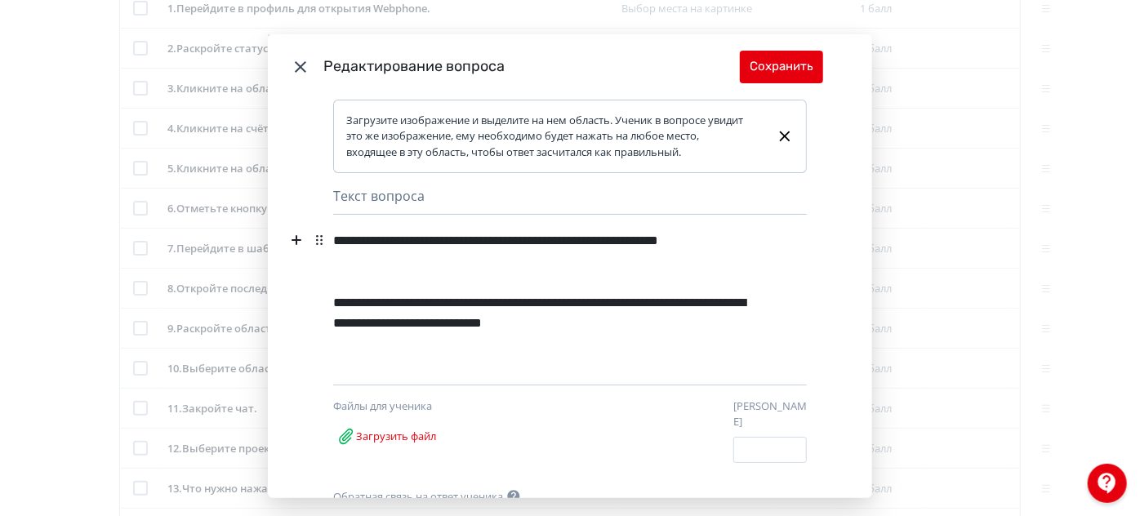
click at [297, 69] on icon "Modal" at bounding box center [301, 67] width 20 height 20
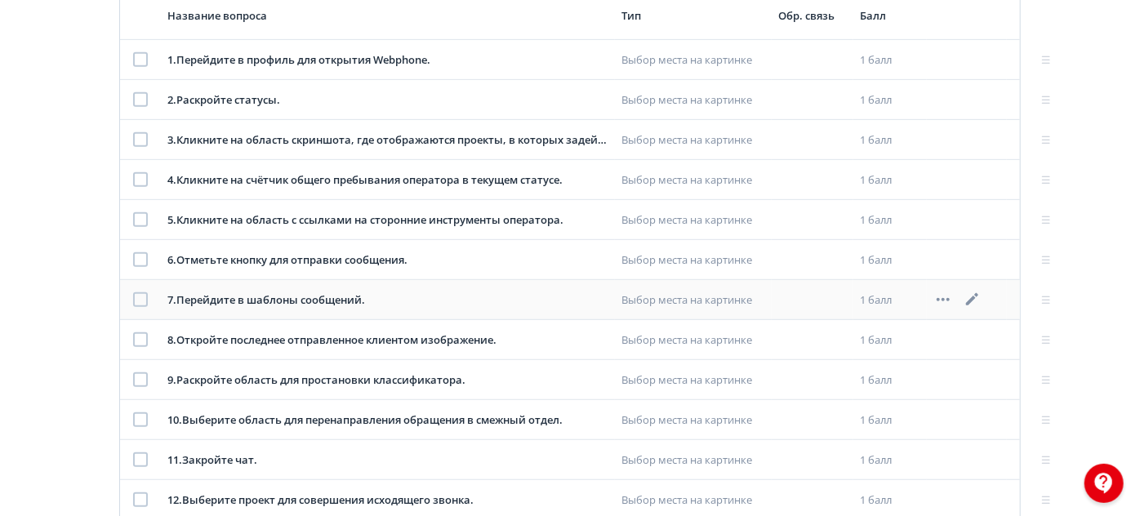
scroll to position [321, 0]
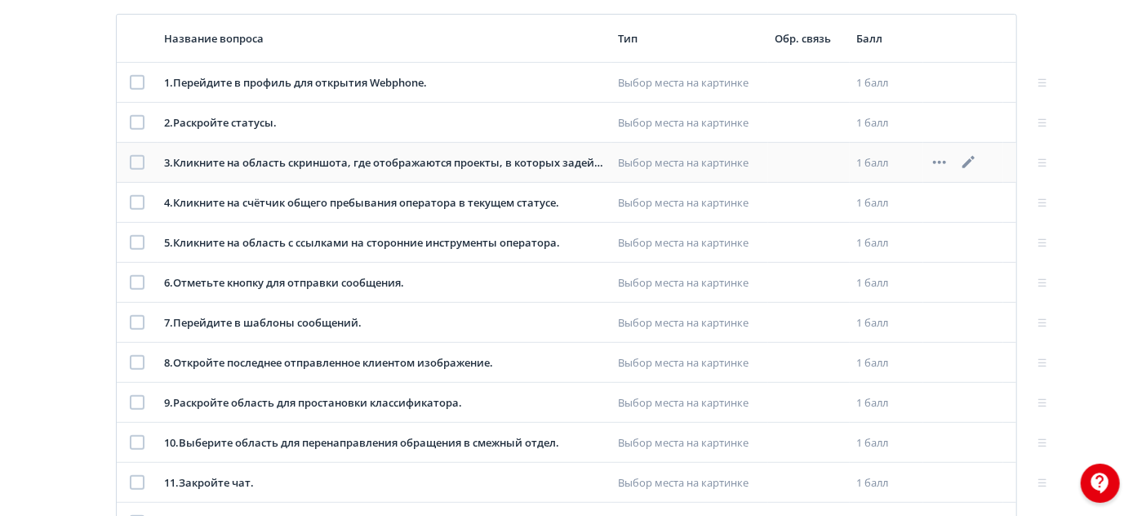
click at [968, 156] on icon at bounding box center [970, 163] width 20 height 20
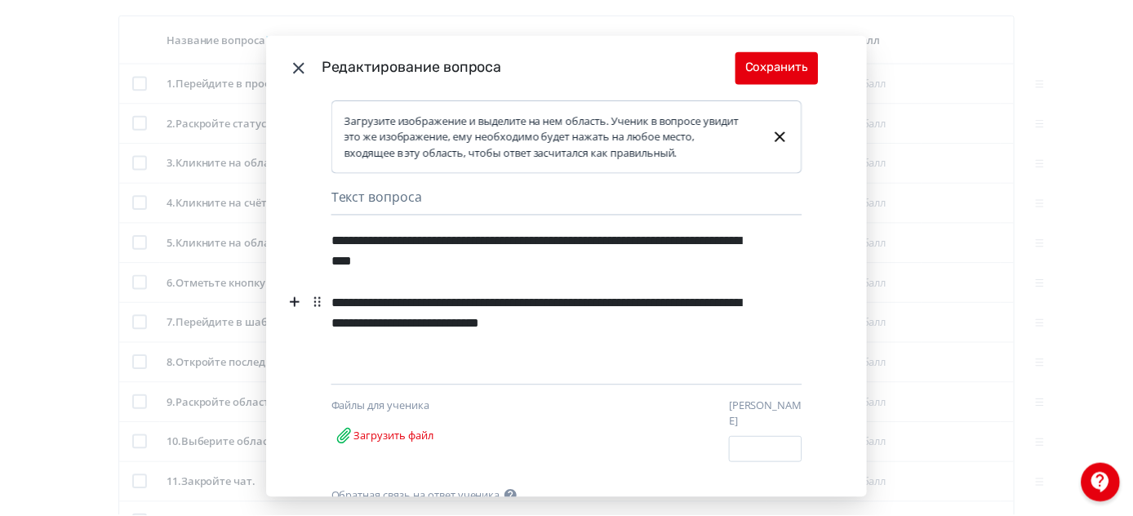
scroll to position [296, 0]
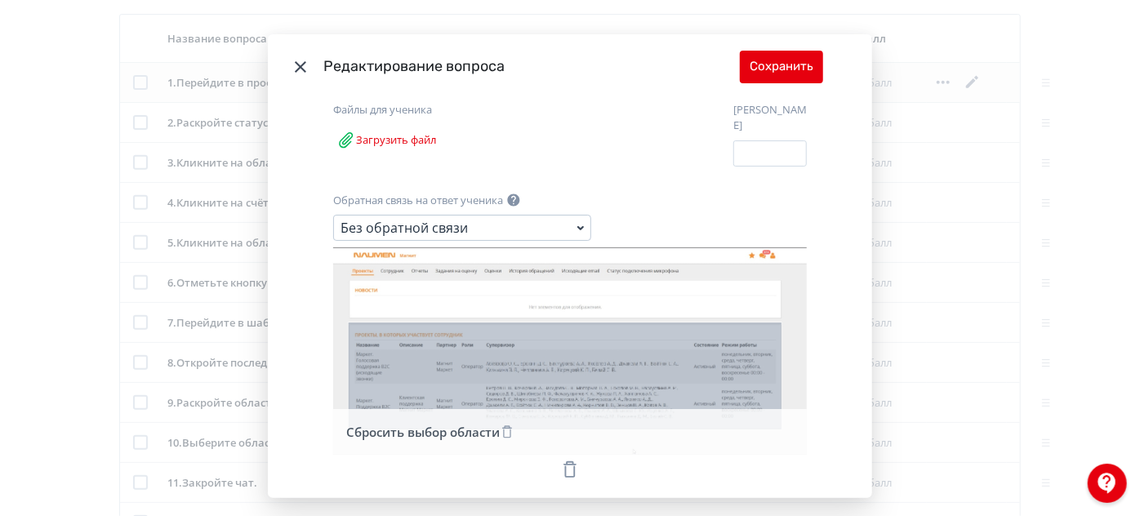
click at [302, 63] on icon "Modal" at bounding box center [301, 67] width 20 height 20
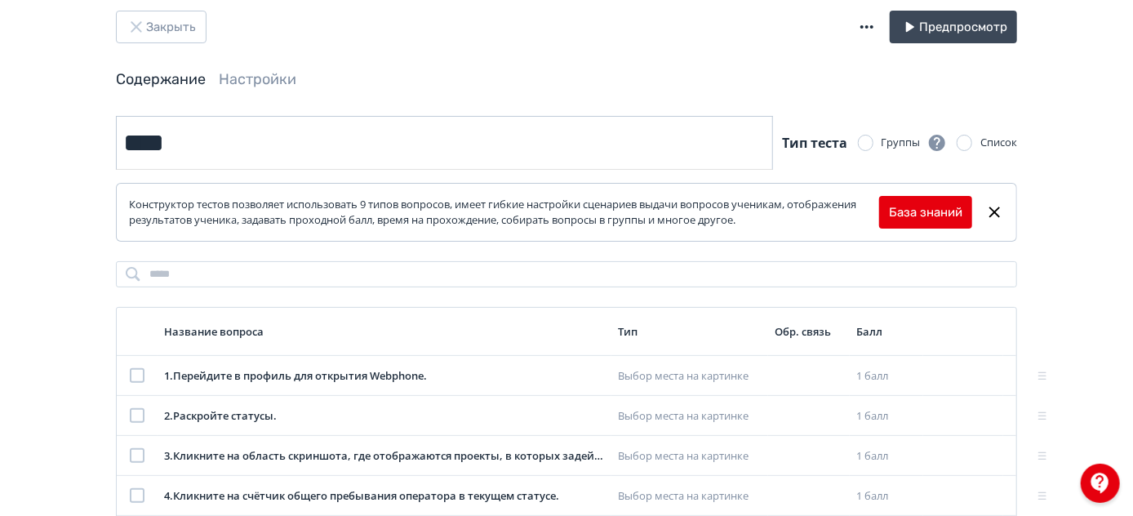
scroll to position [0, 0]
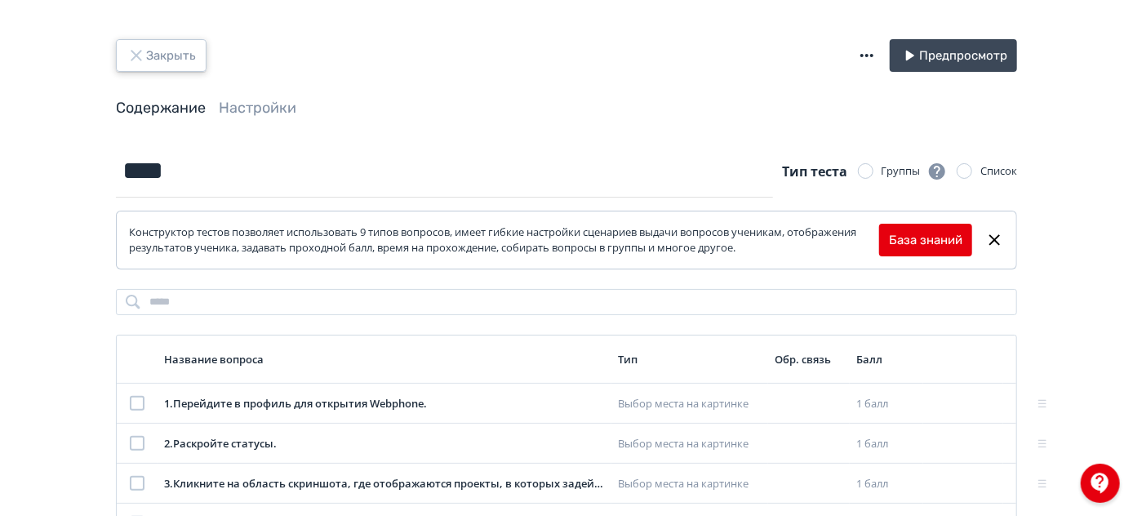
click at [166, 50] on button "Закрыть" at bounding box center [161, 55] width 91 height 33
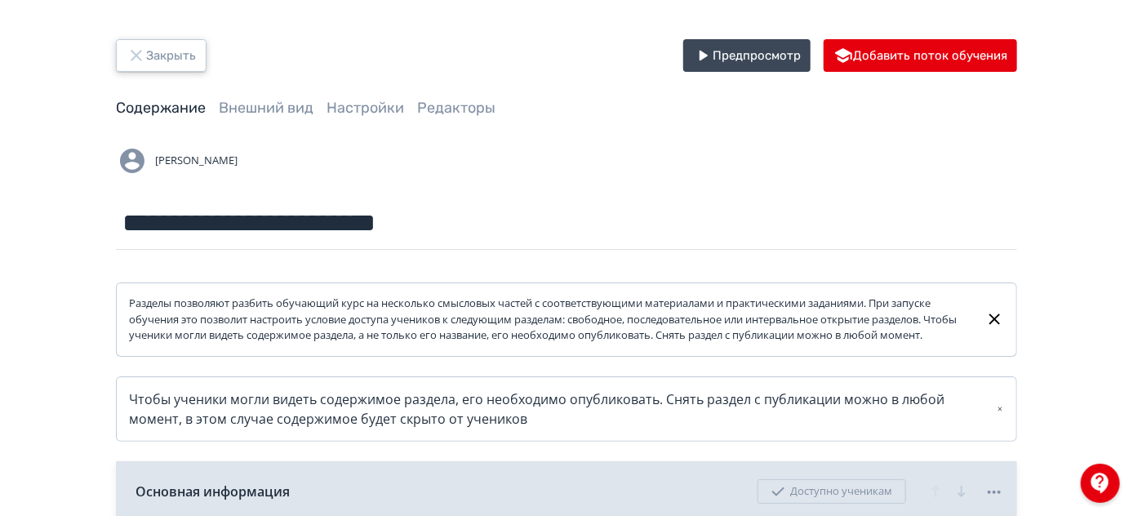
click at [178, 65] on button "Закрыть" at bounding box center [161, 55] width 91 height 33
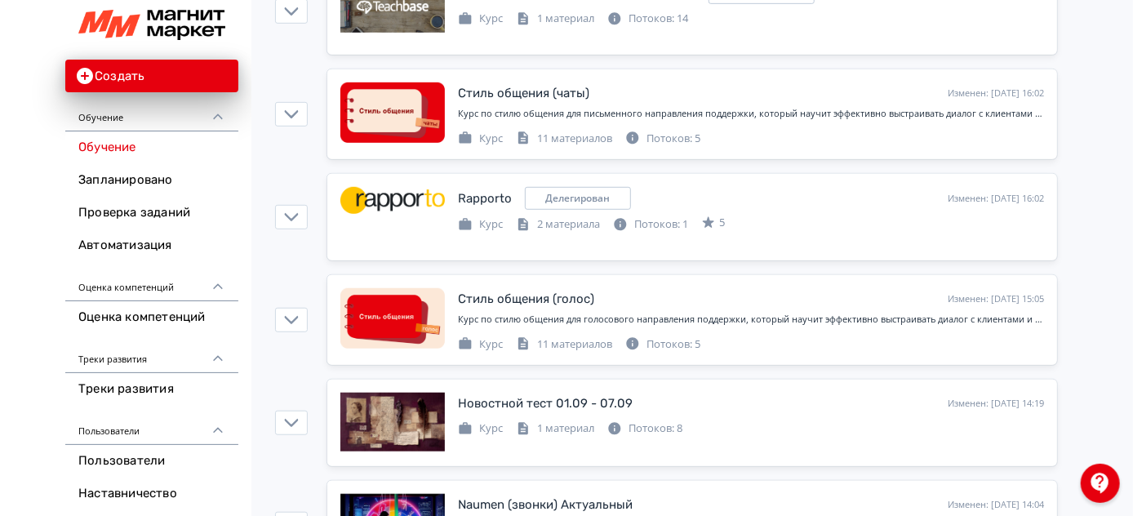
scroll to position [519, 0]
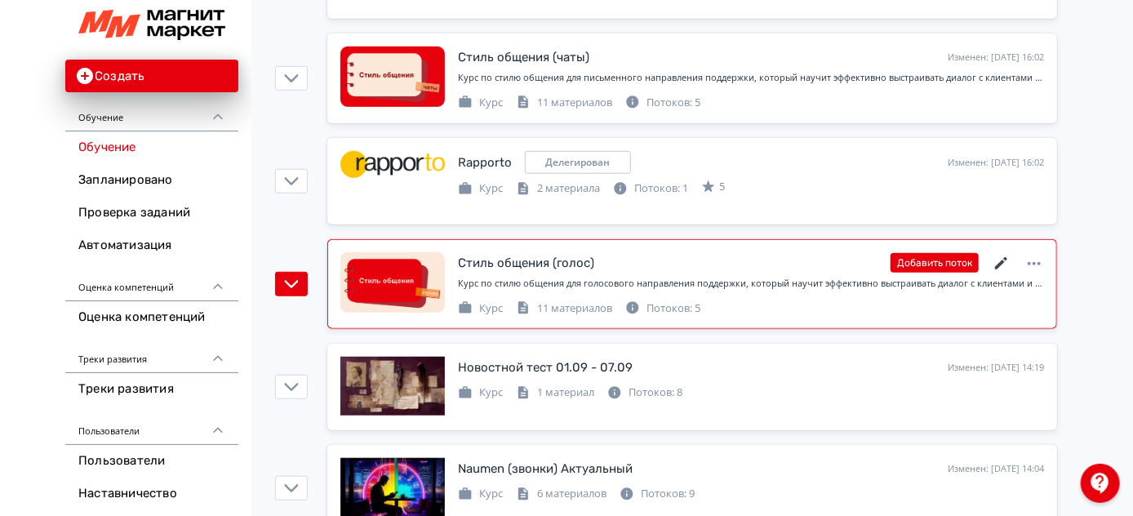
click at [1004, 262] on icon at bounding box center [1002, 264] width 20 height 20
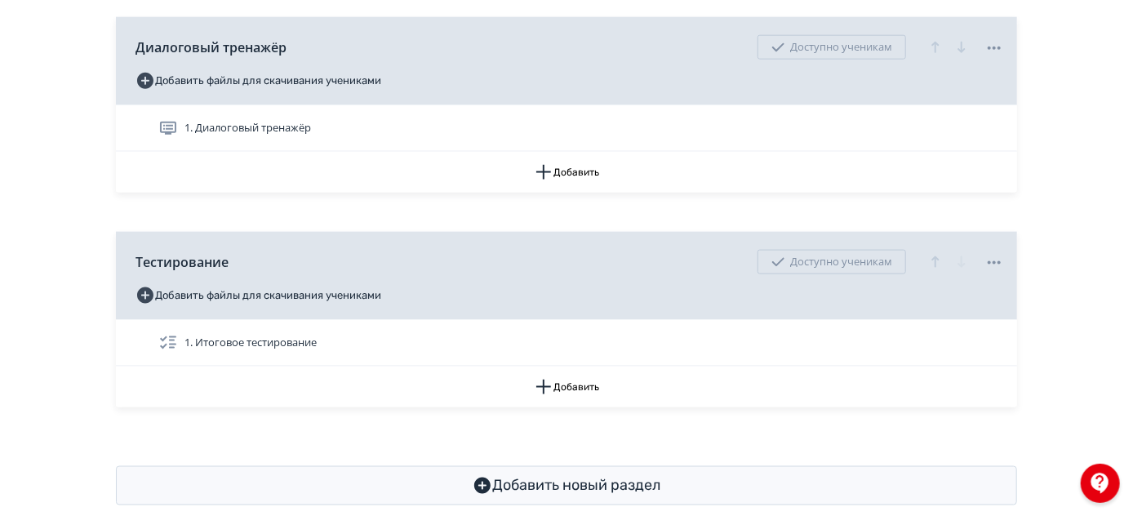
scroll to position [1072, 0]
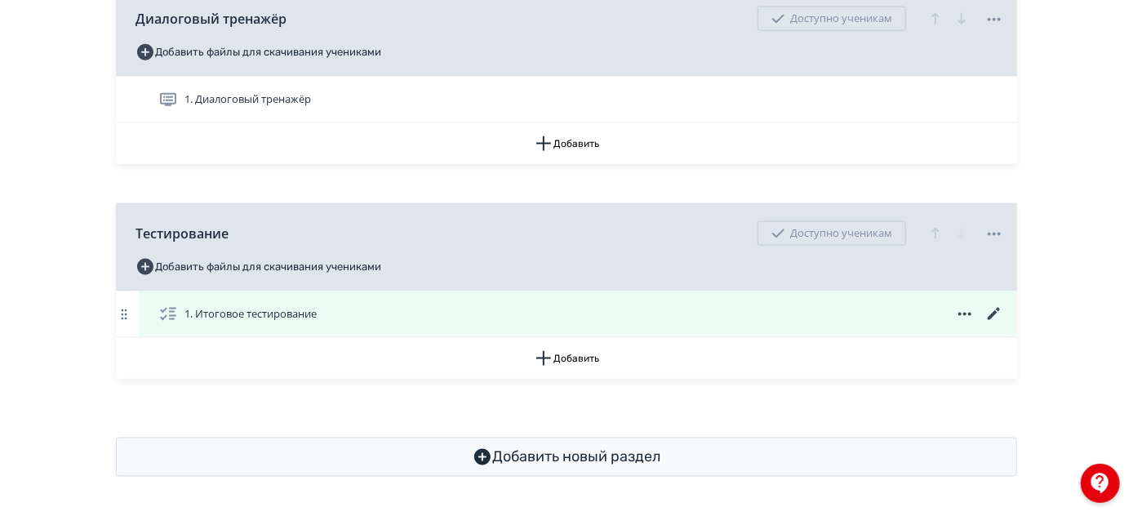
click at [995, 313] on icon at bounding box center [994, 314] width 12 height 12
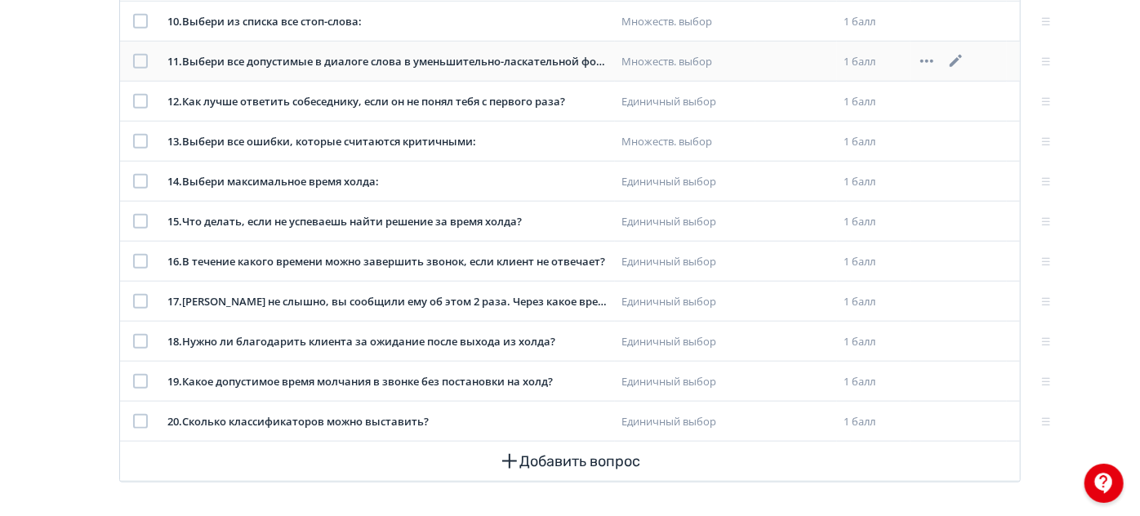
scroll to position [668, 0]
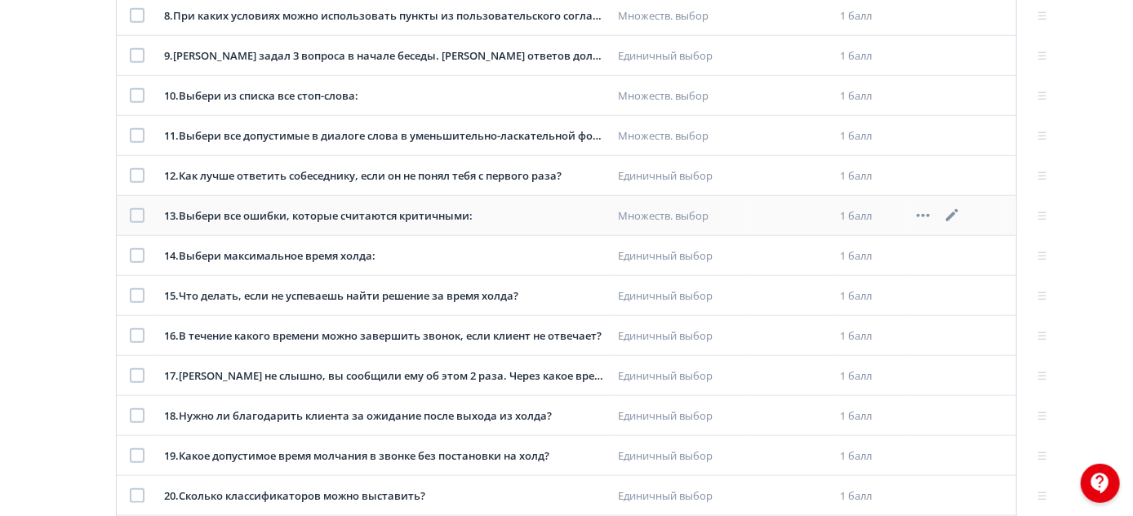
click at [958, 211] on icon at bounding box center [953, 216] width 20 height 20
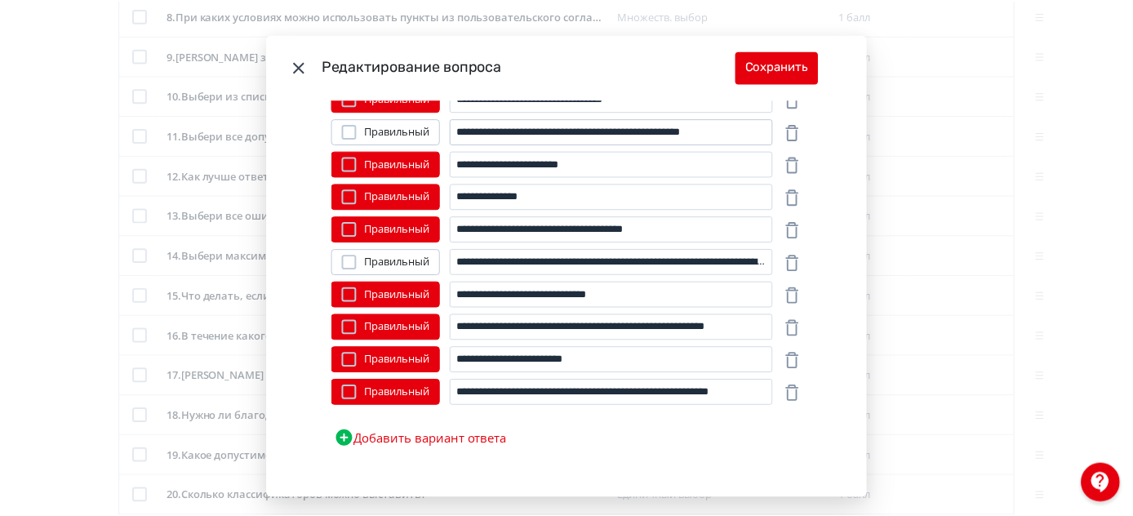
scroll to position [415, 0]
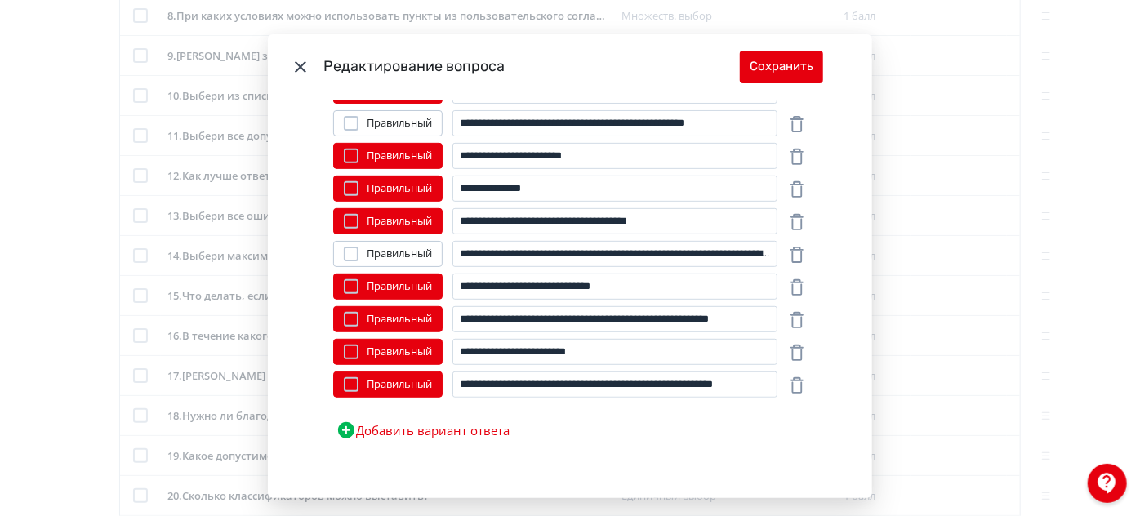
click at [305, 72] on icon "Modal" at bounding box center [301, 67] width 20 height 20
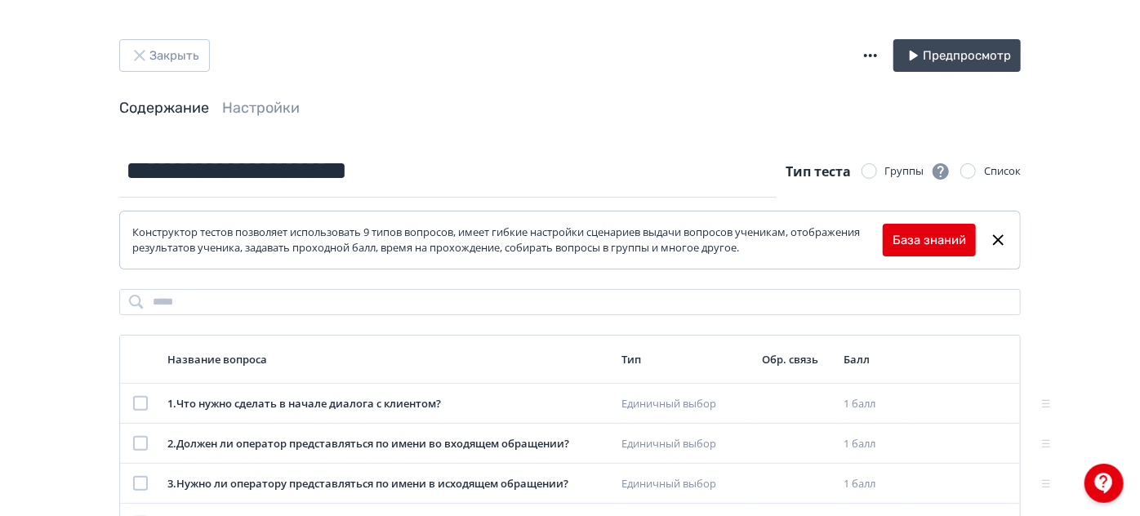
scroll to position [741, 0]
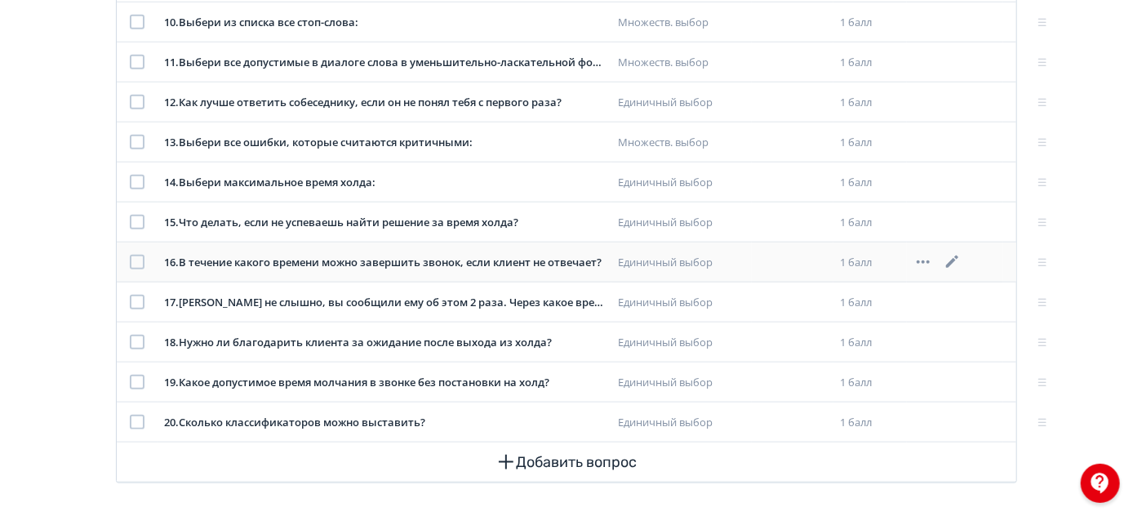
click at [957, 252] on icon at bounding box center [953, 262] width 20 height 20
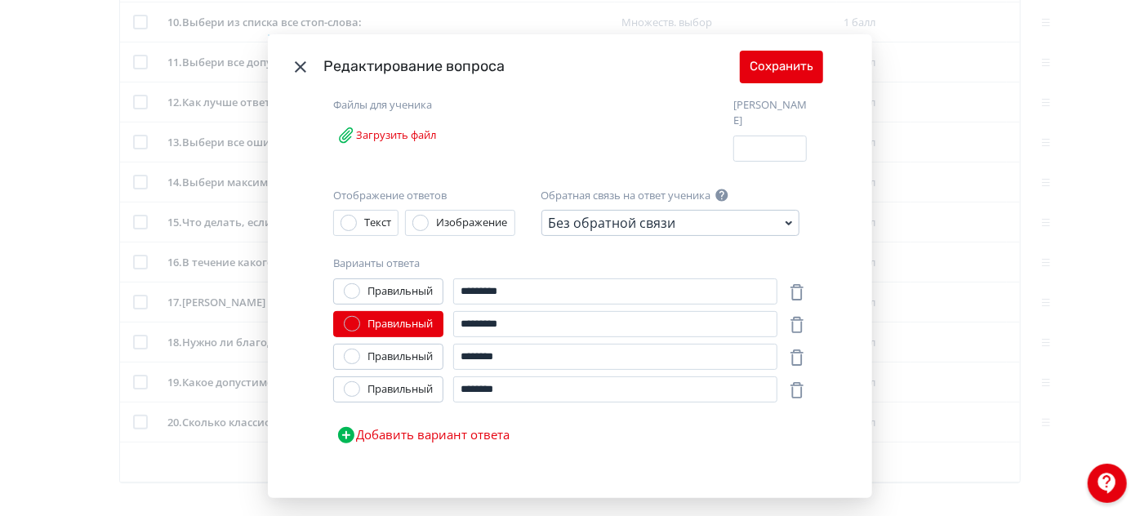
scroll to position [207, 0]
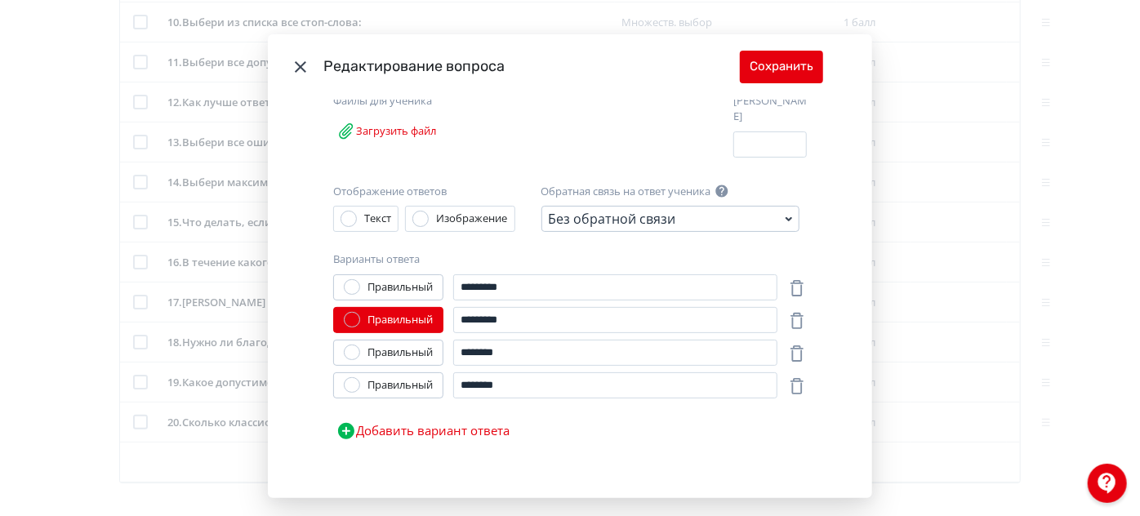
click at [295, 64] on icon "Modal" at bounding box center [300, 66] width 11 height 11
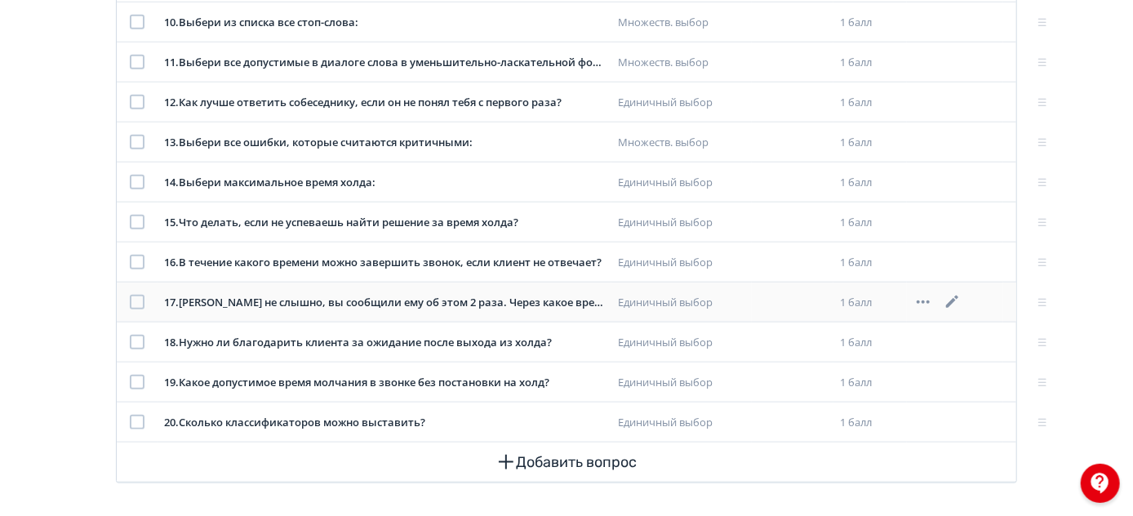
click at [954, 295] on icon at bounding box center [953, 302] width 20 height 20
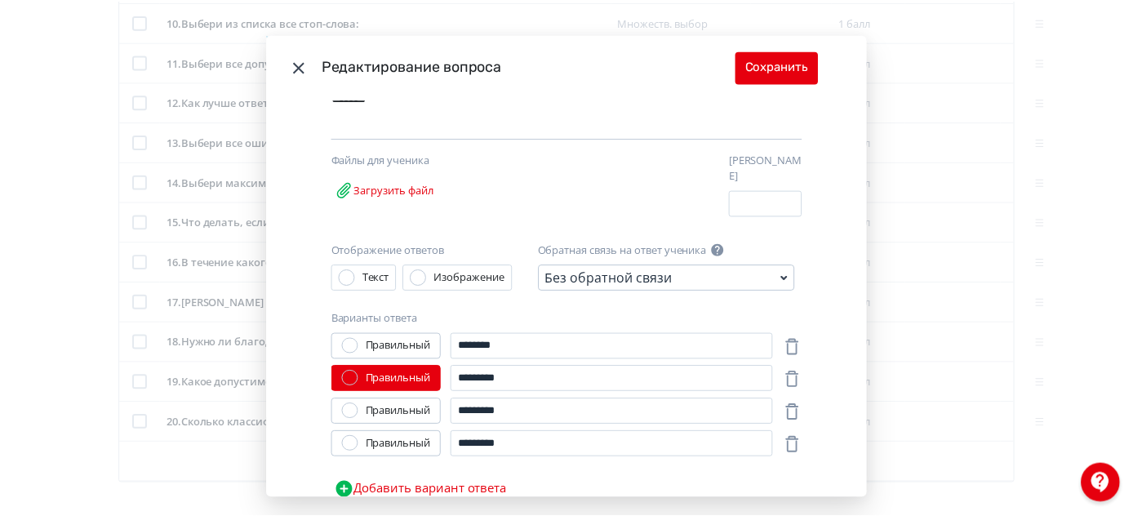
scroll to position [148, 0]
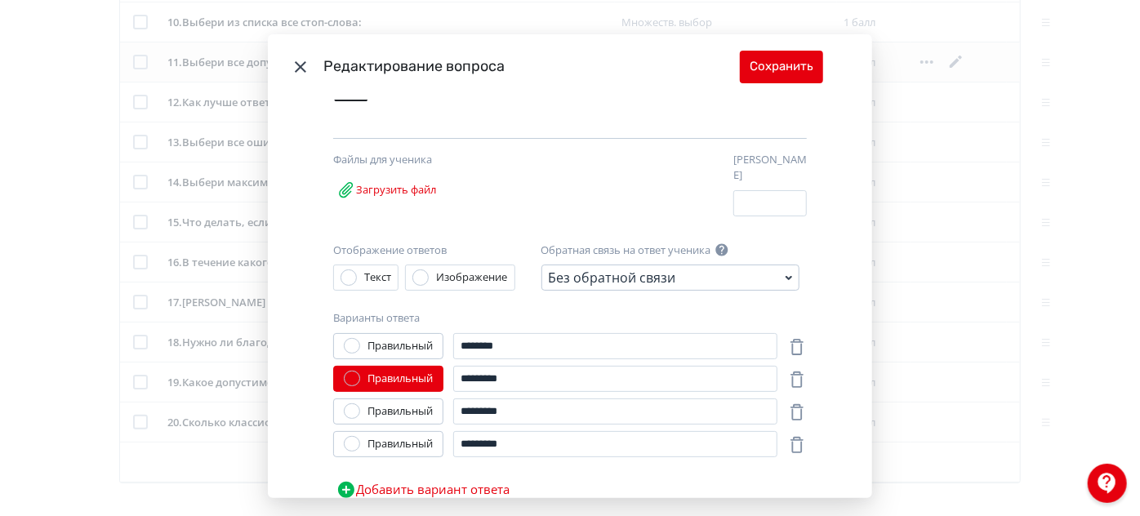
click at [296, 63] on icon "Modal" at bounding box center [301, 67] width 20 height 20
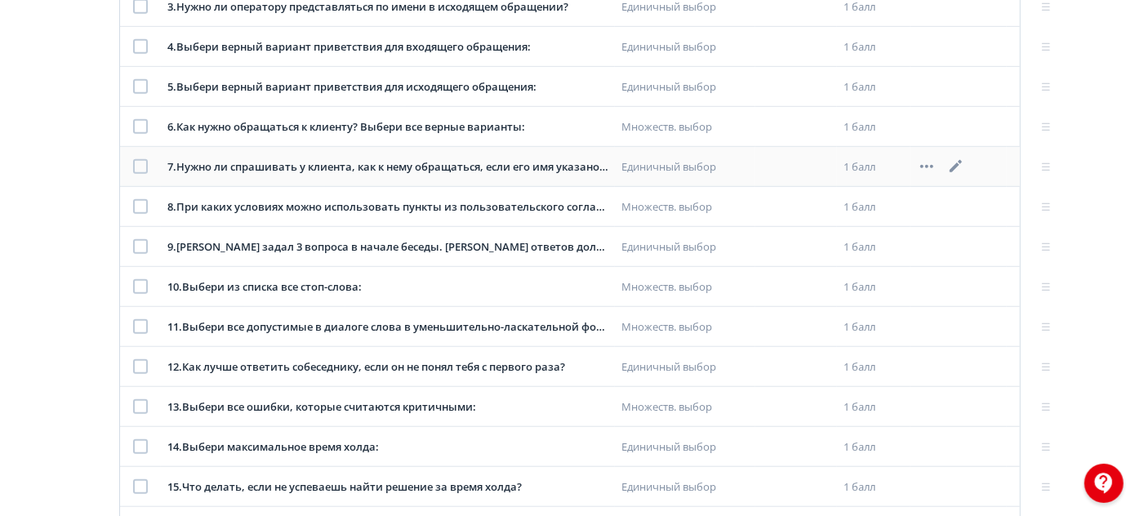
scroll to position [444, 0]
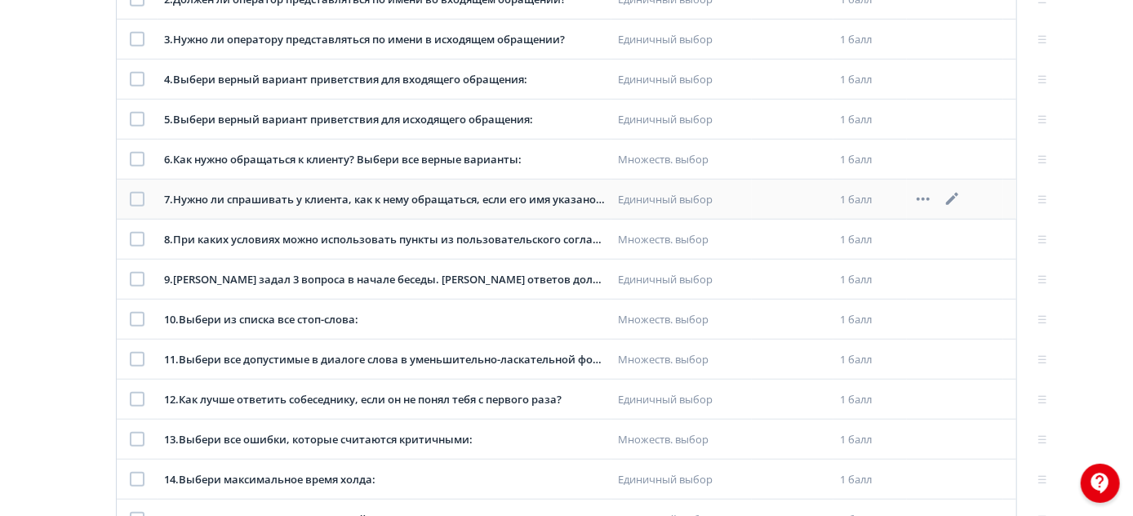
click at [950, 202] on icon at bounding box center [952, 199] width 12 height 12
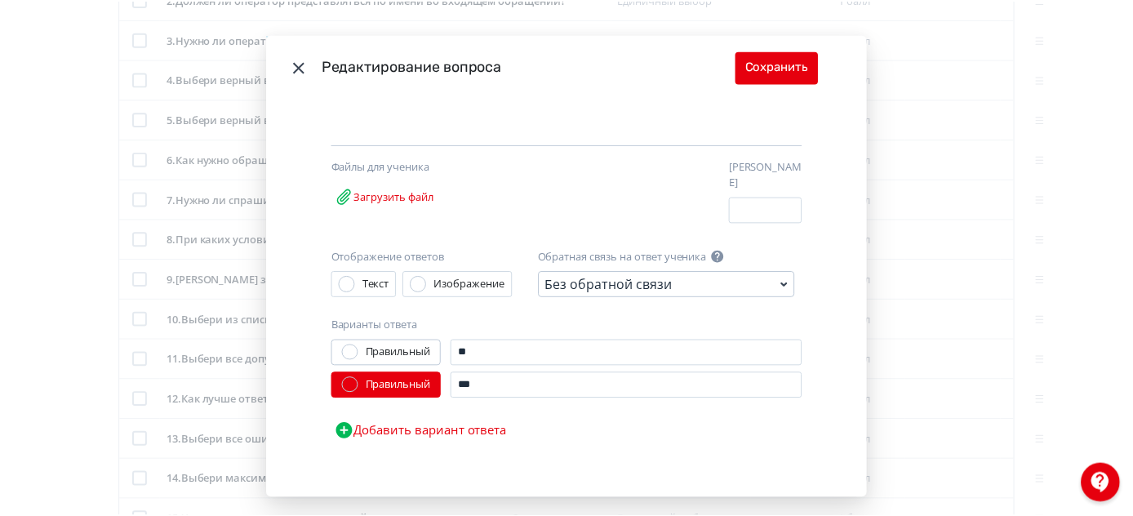
scroll to position [0, 0]
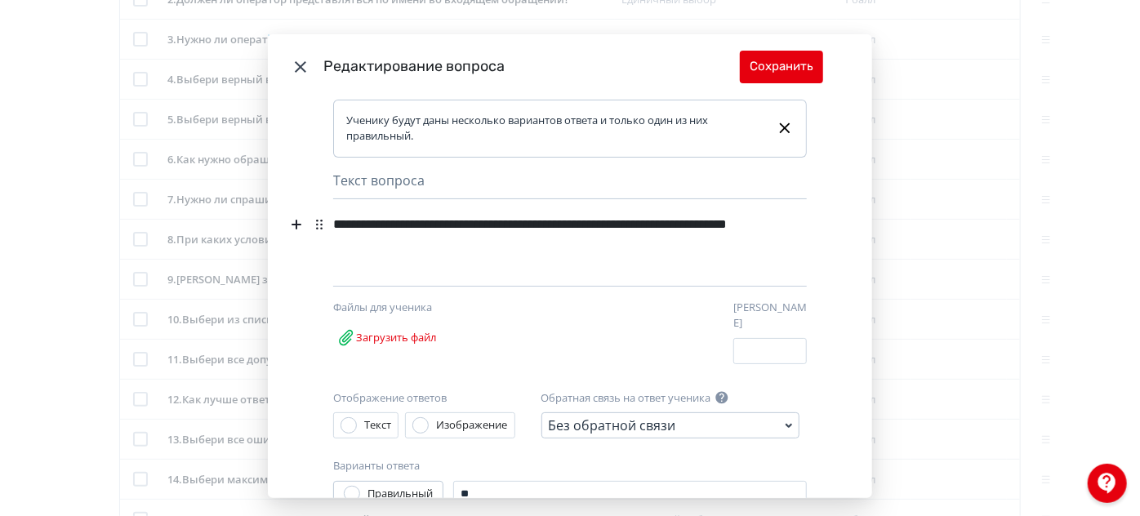
click at [291, 65] on icon "Modal" at bounding box center [301, 67] width 20 height 20
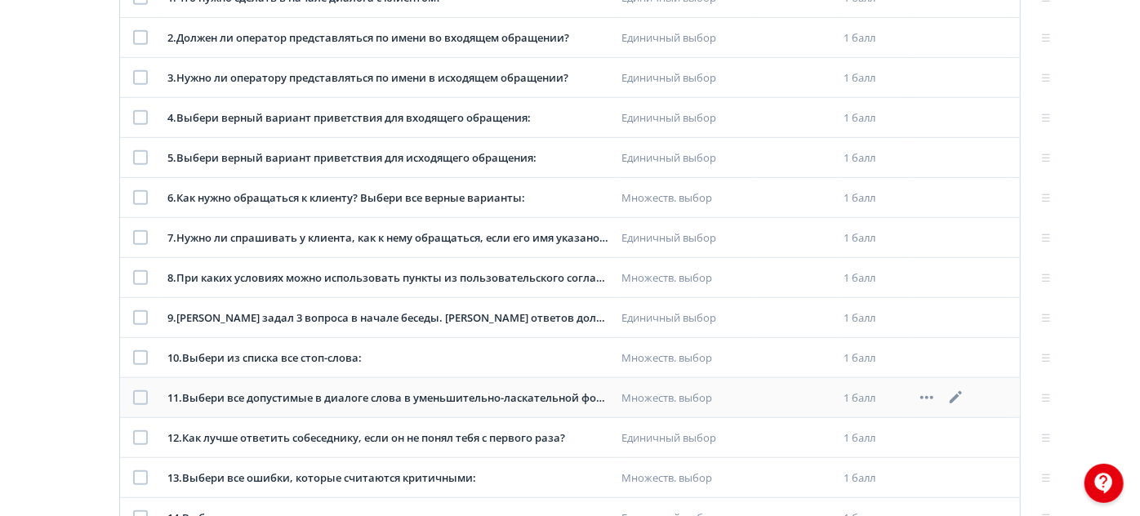
scroll to position [370, 0]
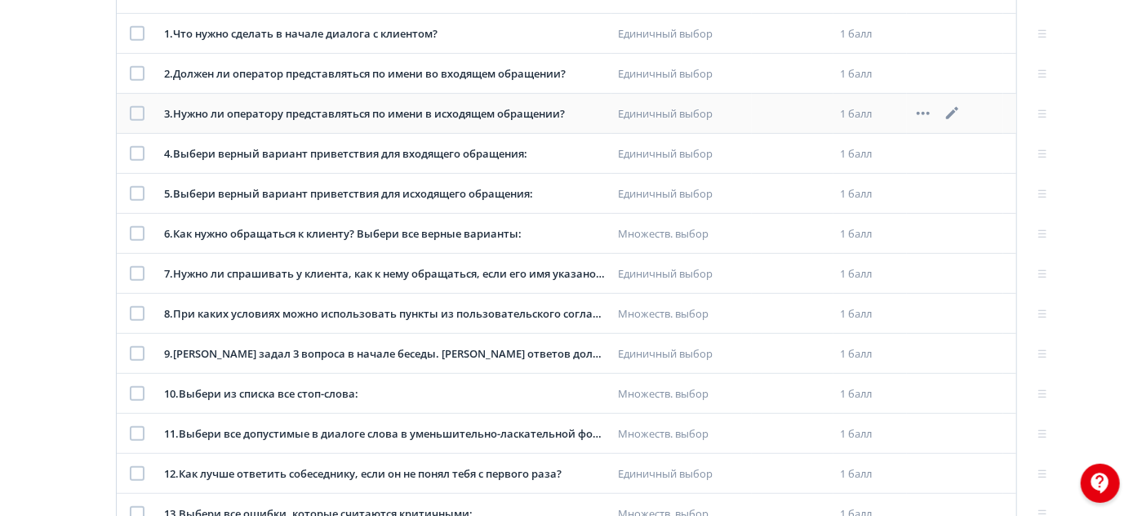
click at [949, 113] on icon at bounding box center [953, 114] width 20 height 20
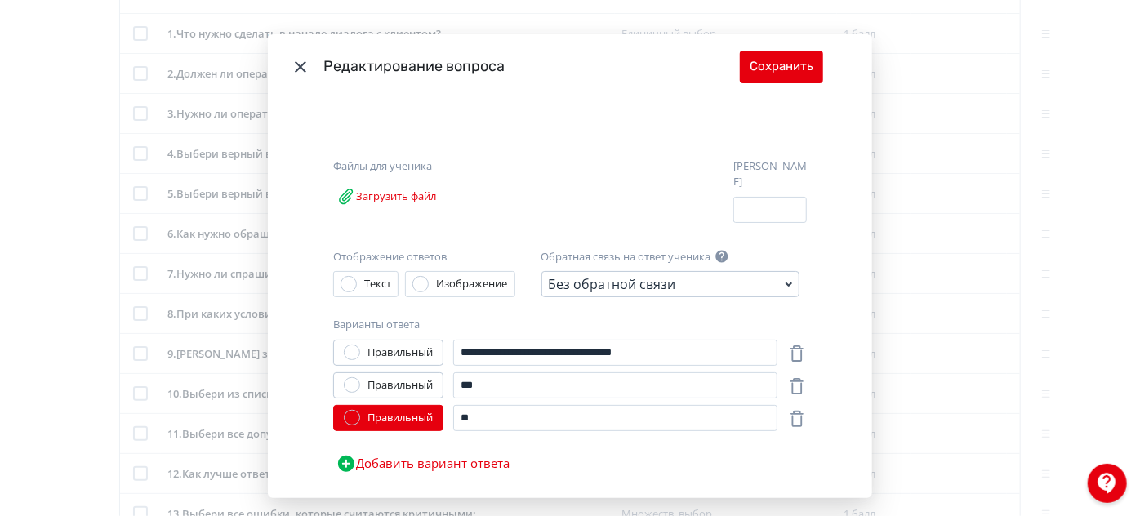
scroll to position [148, 0]
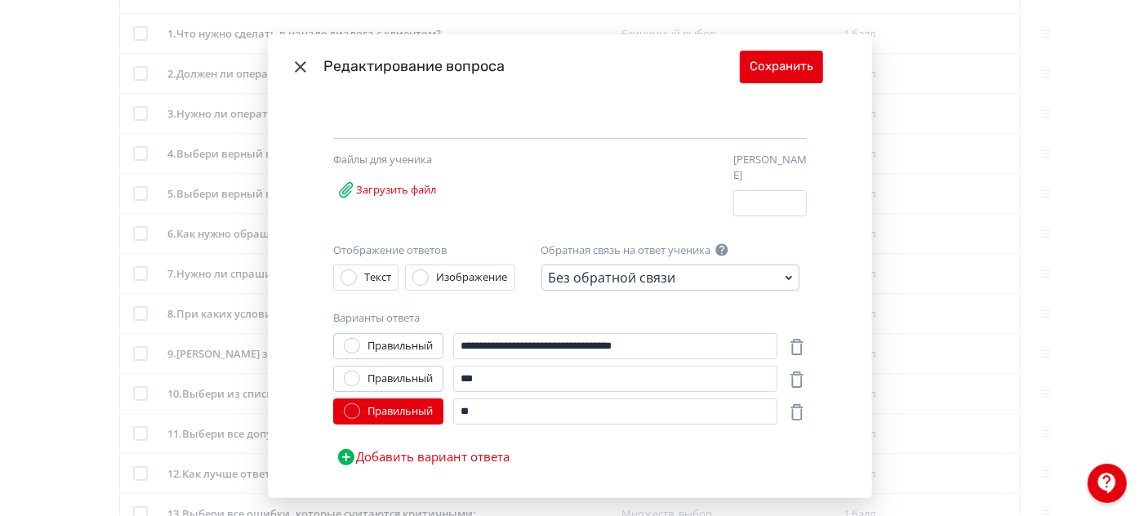
click at [301, 67] on icon "Modal" at bounding box center [301, 67] width 20 height 20
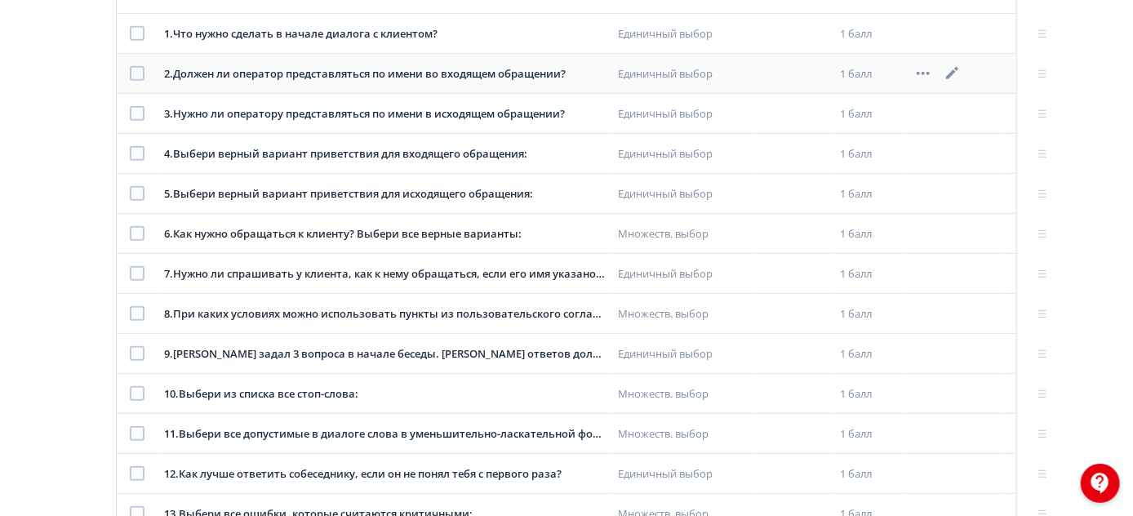
click at [949, 71] on icon at bounding box center [953, 74] width 20 height 20
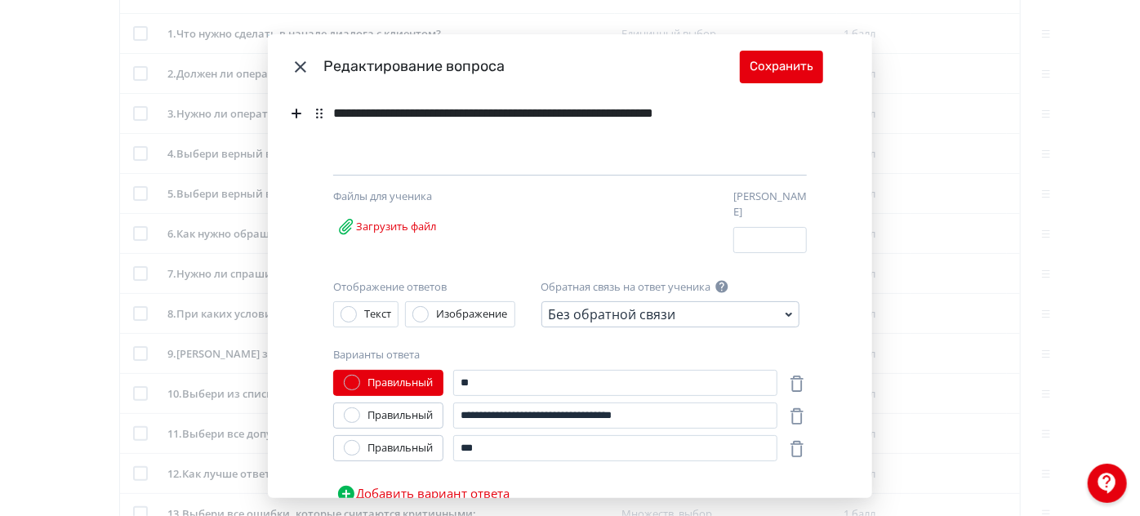
scroll to position [174, 0]
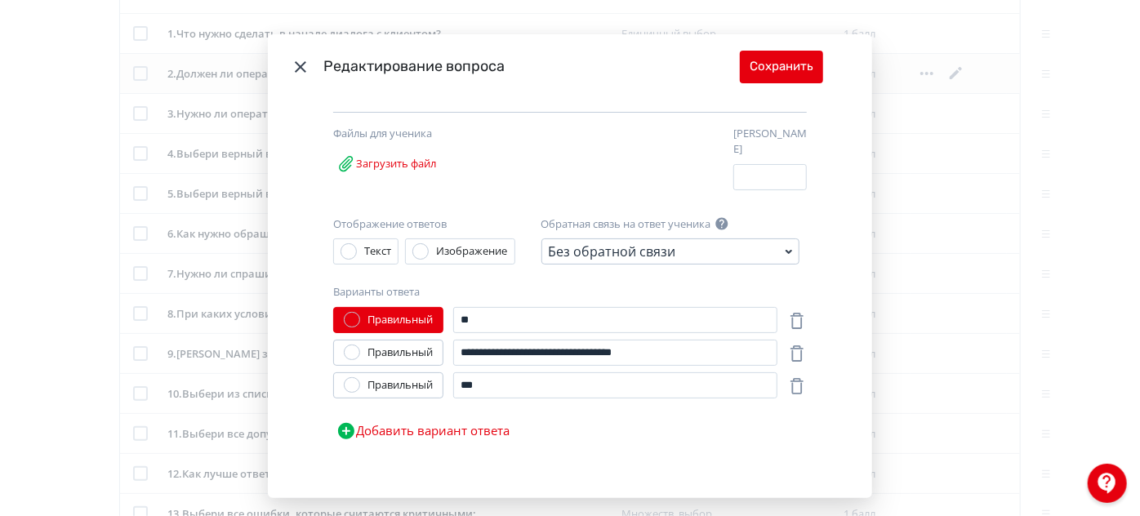
click at [299, 65] on icon "Modal" at bounding box center [300, 66] width 11 height 11
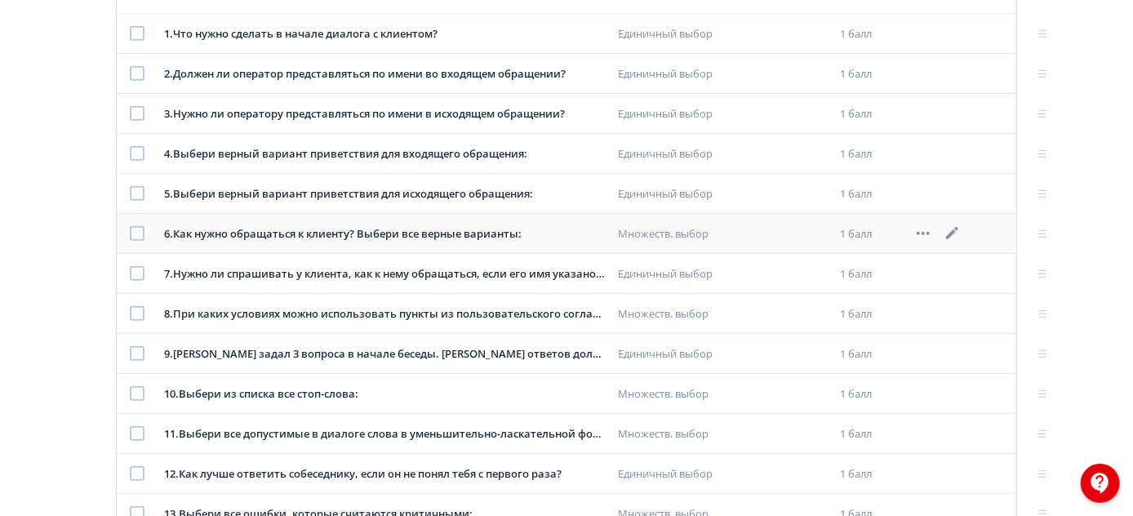
click at [947, 234] on icon at bounding box center [953, 234] width 20 height 20
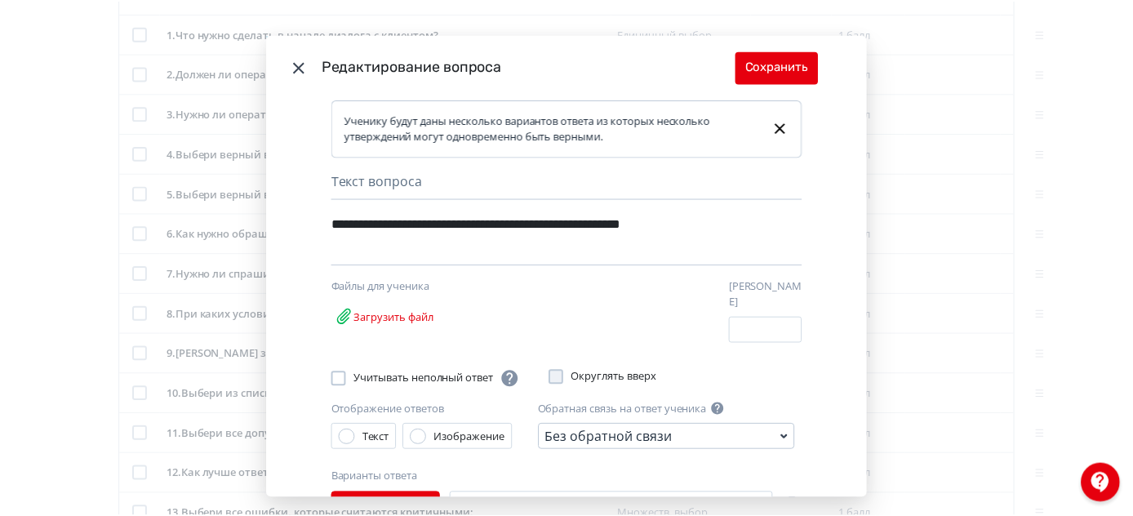
scroll to position [148, 0]
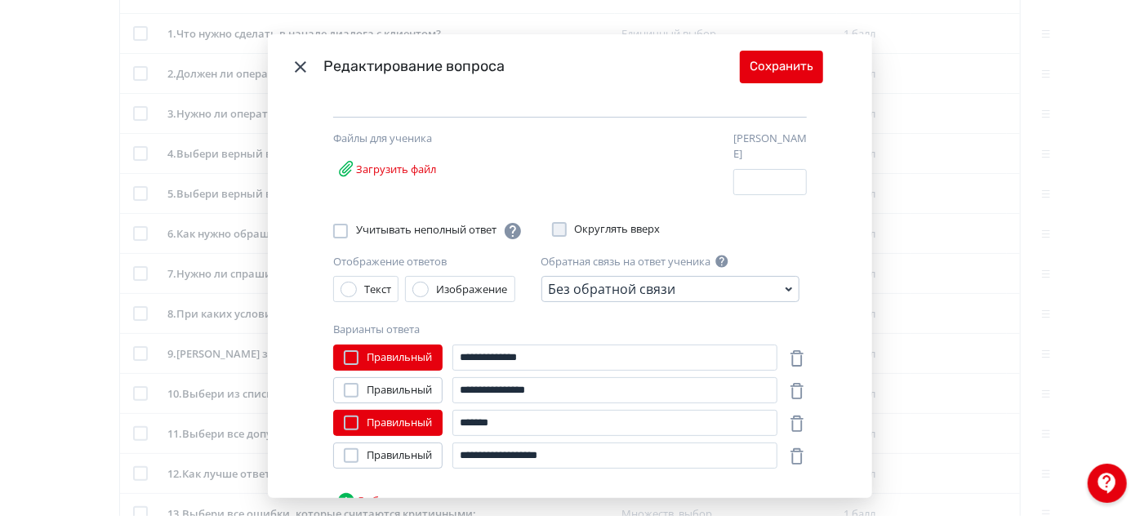
click at [303, 71] on icon "Modal" at bounding box center [301, 67] width 20 height 20
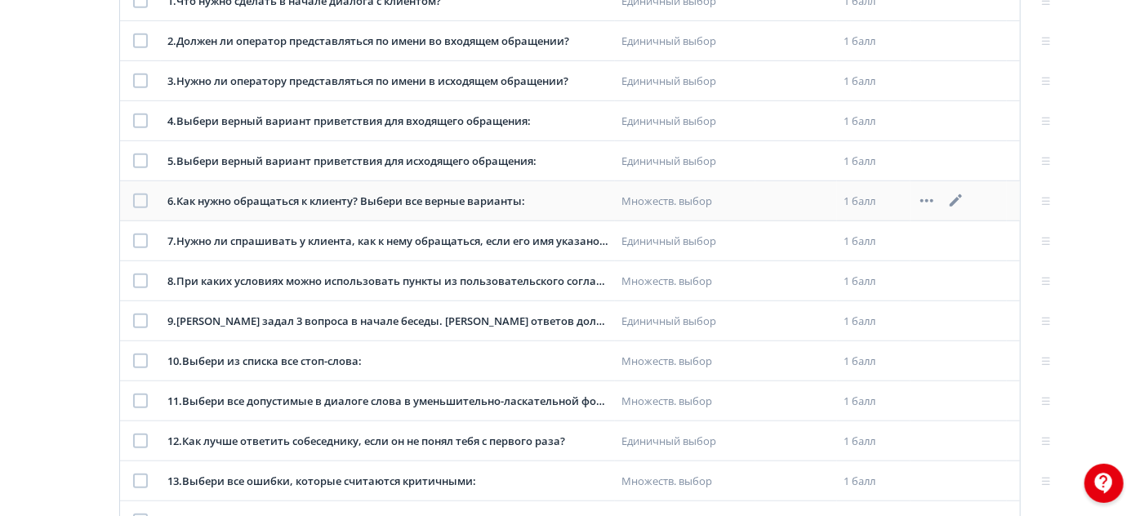
scroll to position [370, 0]
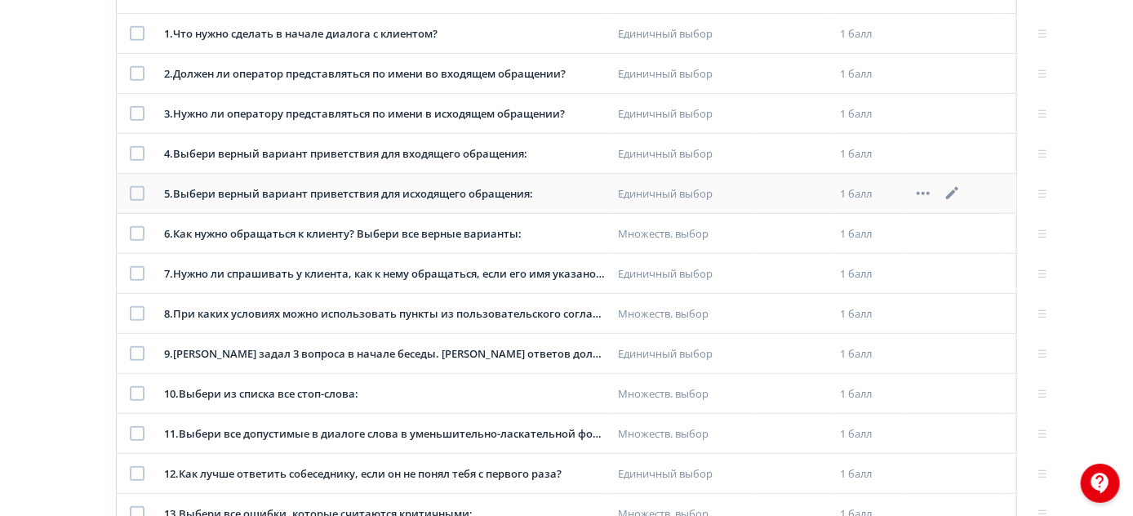
click at [955, 190] on icon at bounding box center [952, 193] width 12 height 12
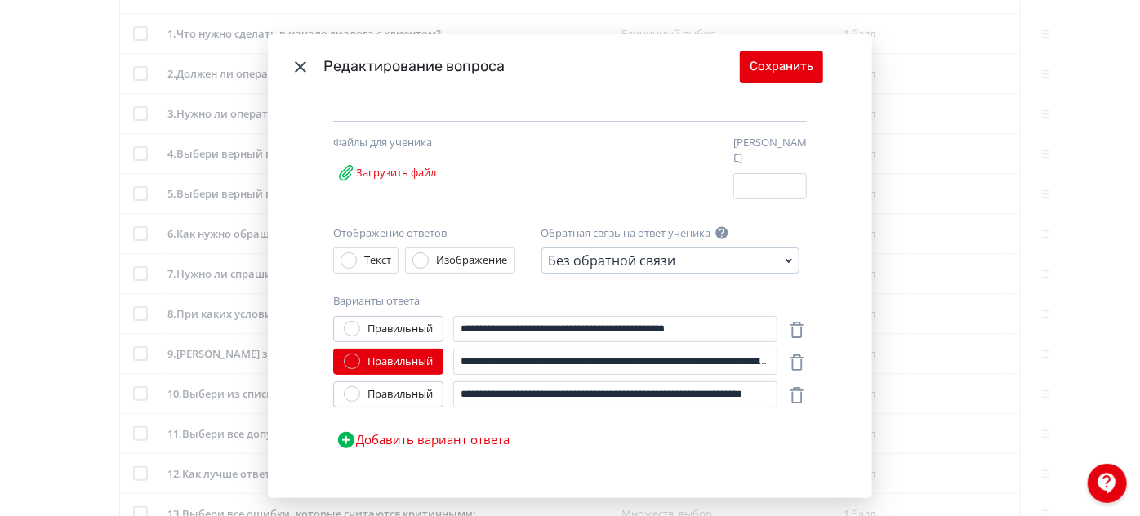
scroll to position [174, 0]
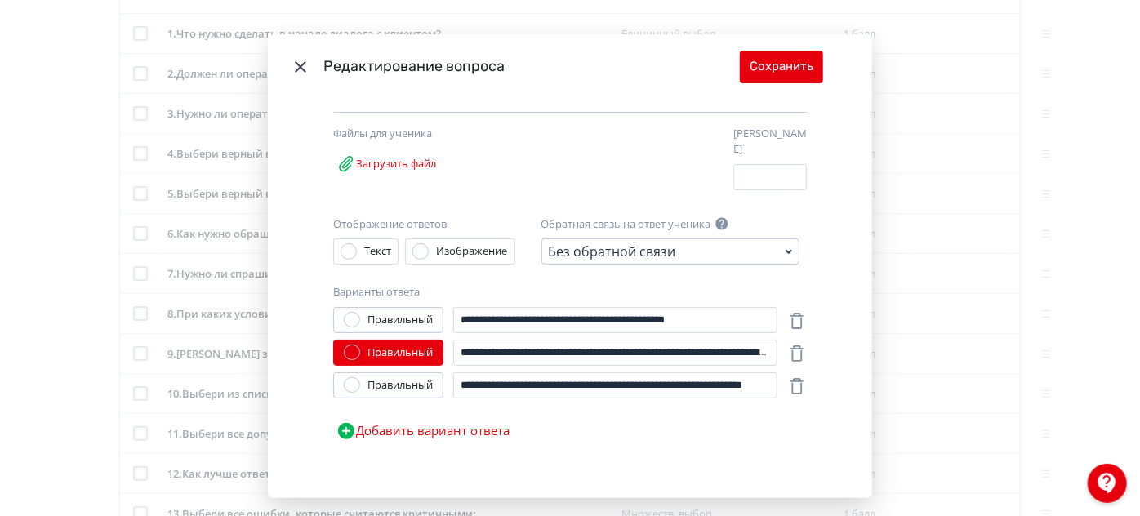
click at [296, 68] on icon "Modal" at bounding box center [300, 66] width 11 height 11
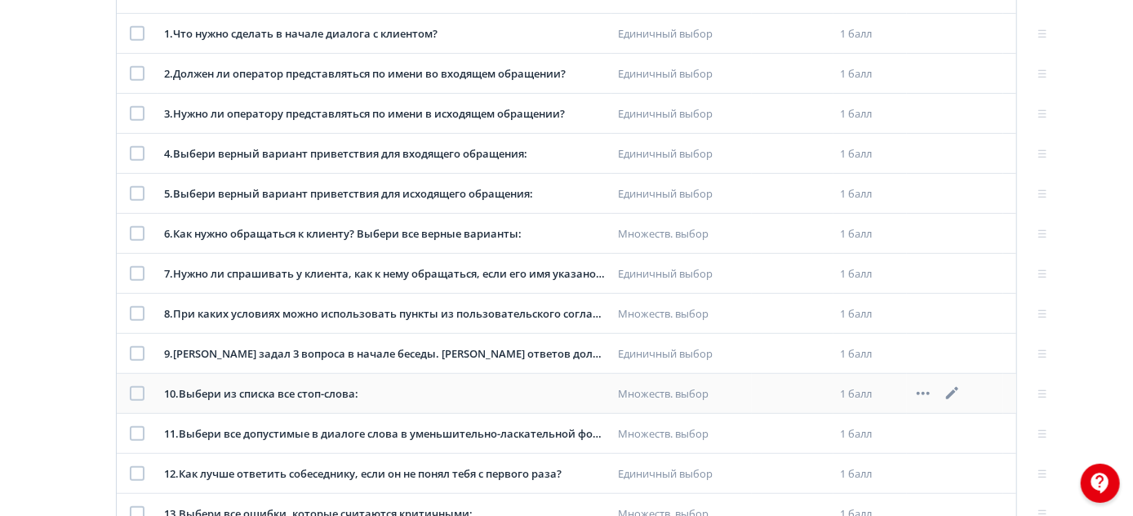
click at [955, 385] on icon at bounding box center [953, 394] width 20 height 20
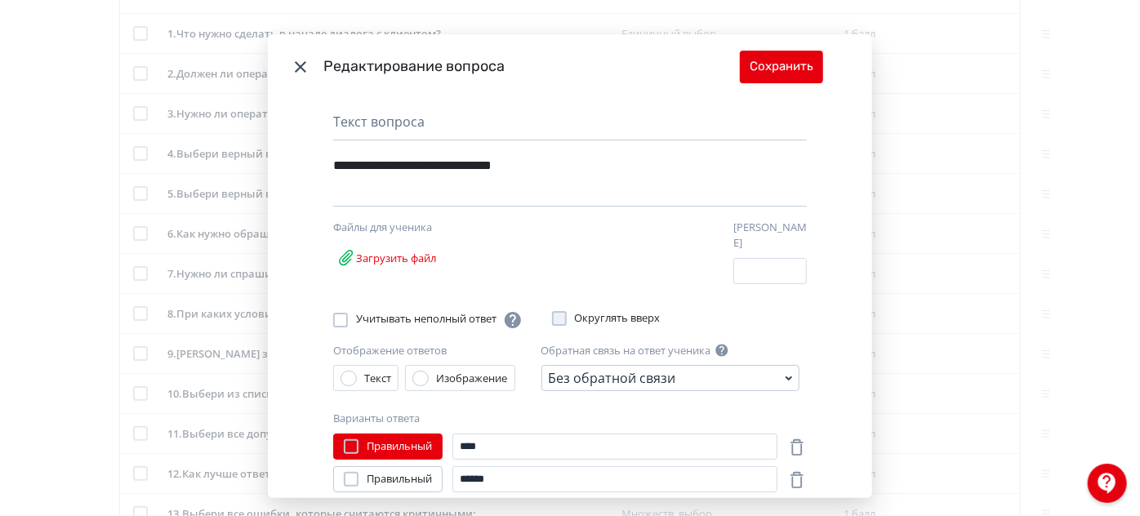
scroll to position [148, 0]
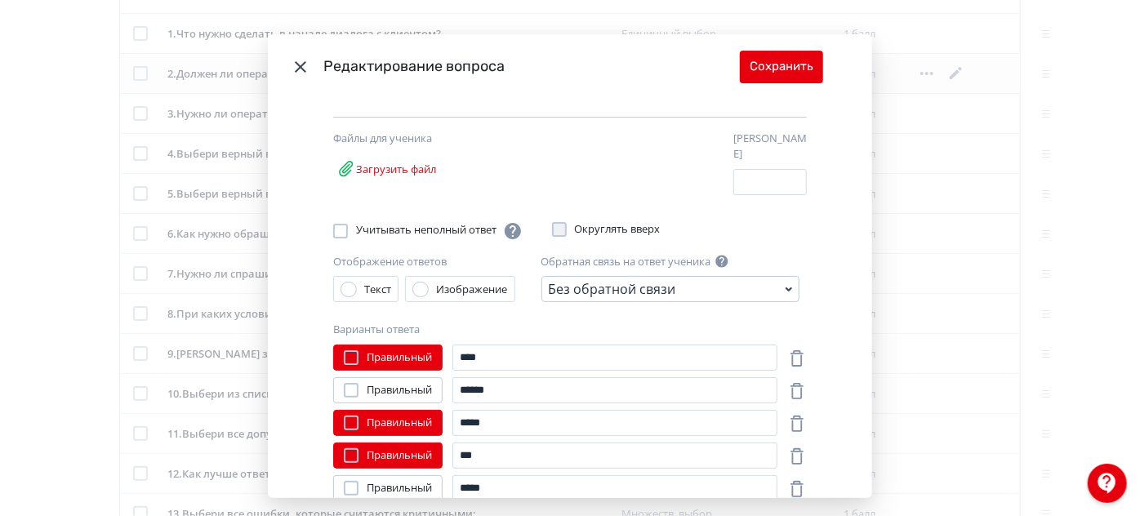
click at [299, 71] on icon "Modal" at bounding box center [301, 67] width 20 height 20
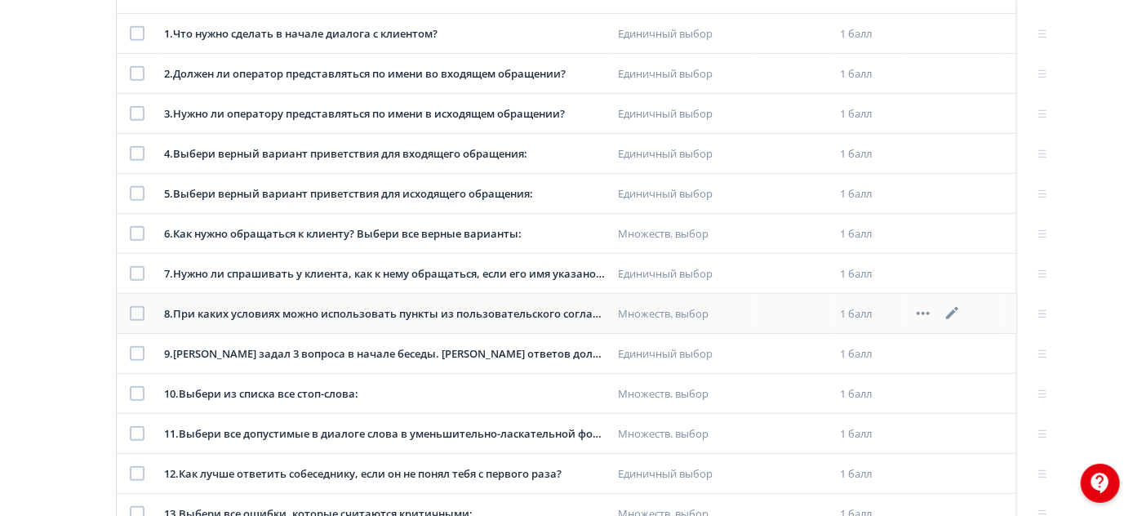
click at [958, 310] on icon at bounding box center [953, 314] width 20 height 20
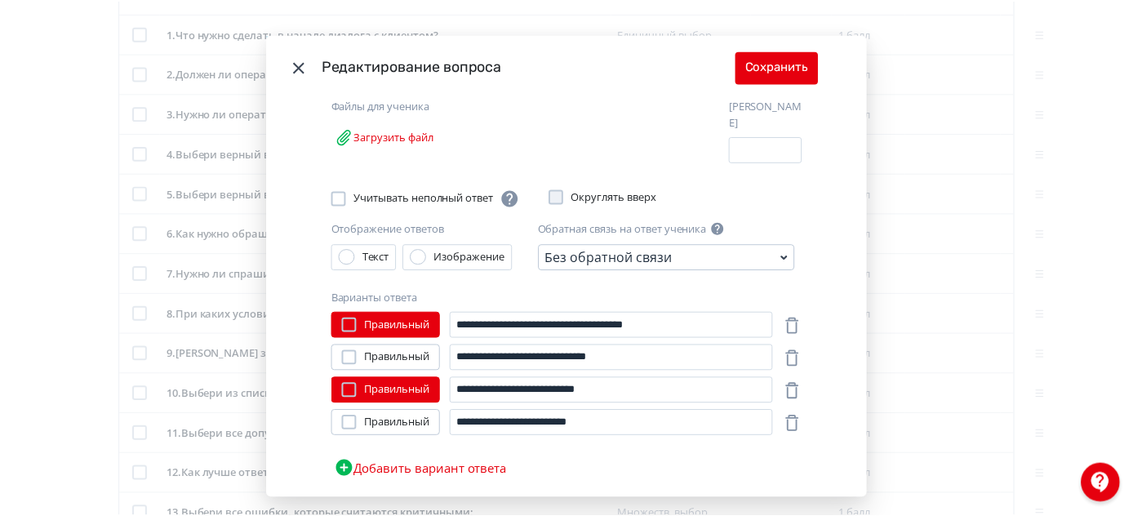
scroll to position [222, 0]
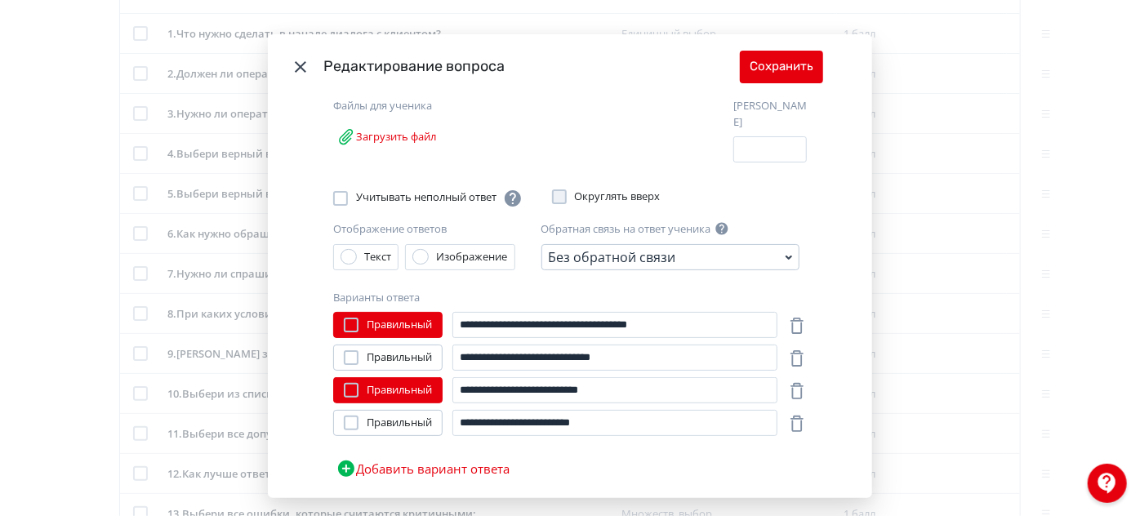
click at [296, 65] on icon "Modal" at bounding box center [301, 67] width 20 height 20
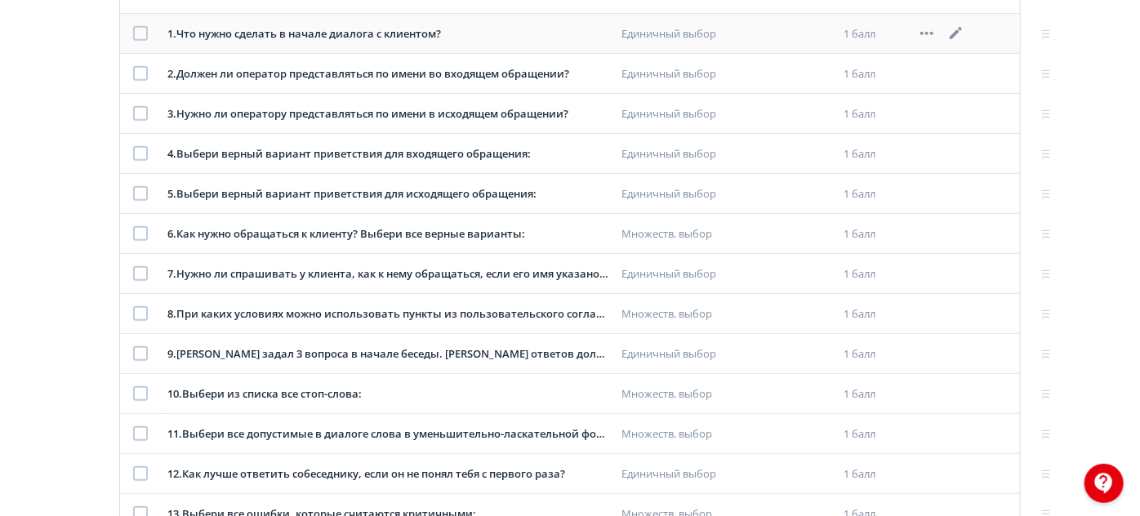
scroll to position [742, 0]
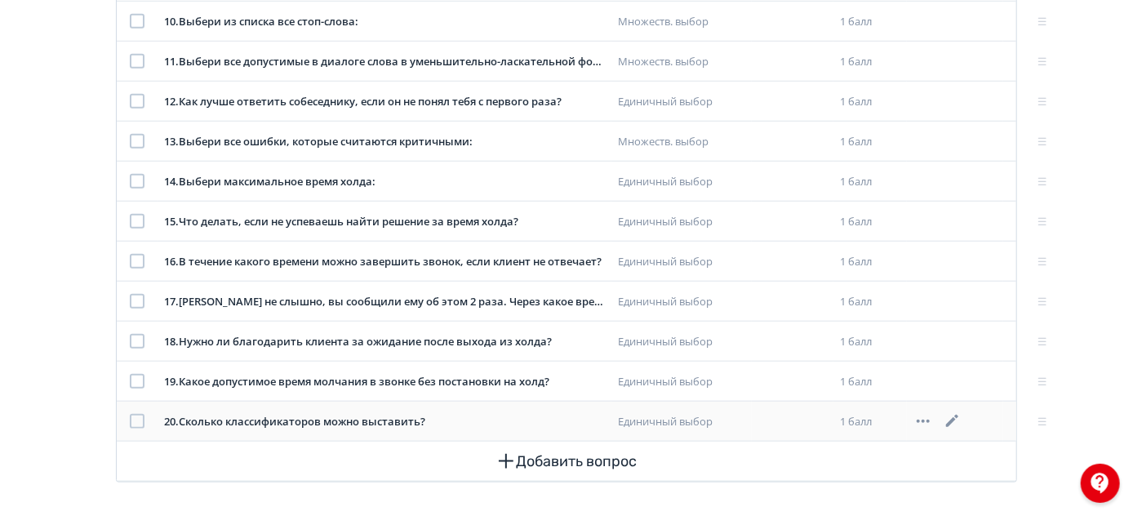
click at [958, 414] on icon at bounding box center [953, 422] width 20 height 20
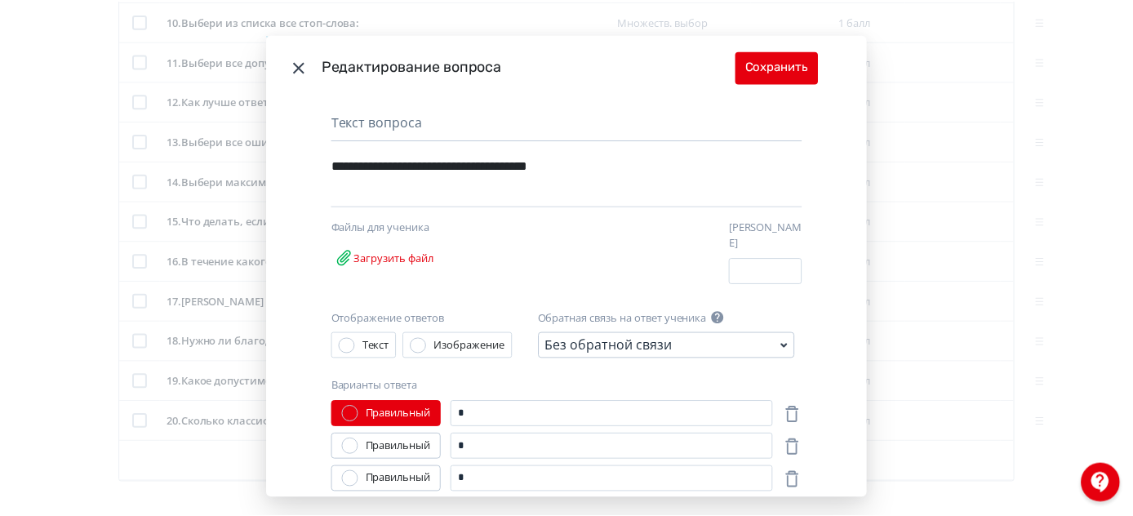
scroll to position [0, 0]
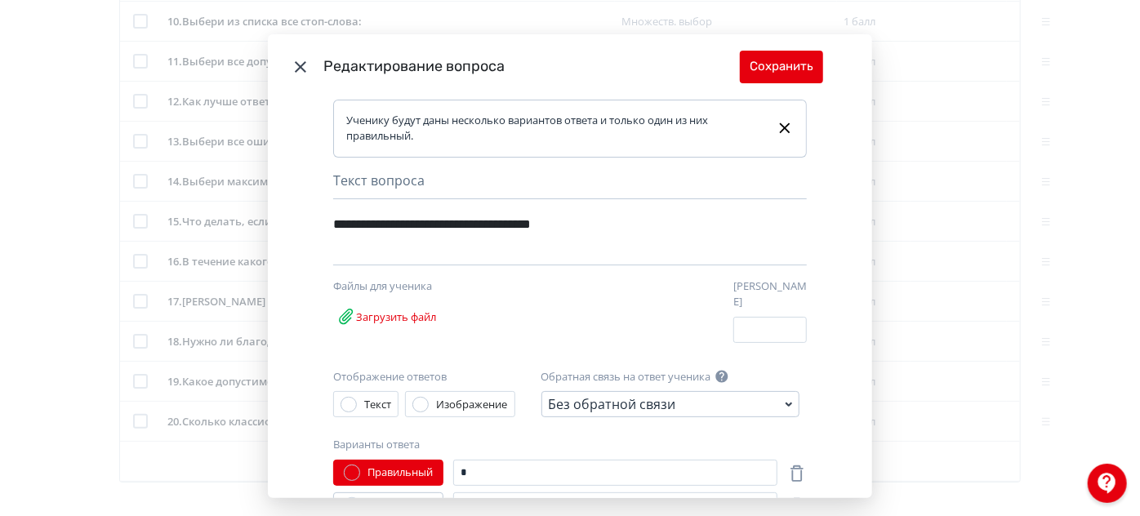
click at [294, 62] on icon "Modal" at bounding box center [301, 67] width 20 height 20
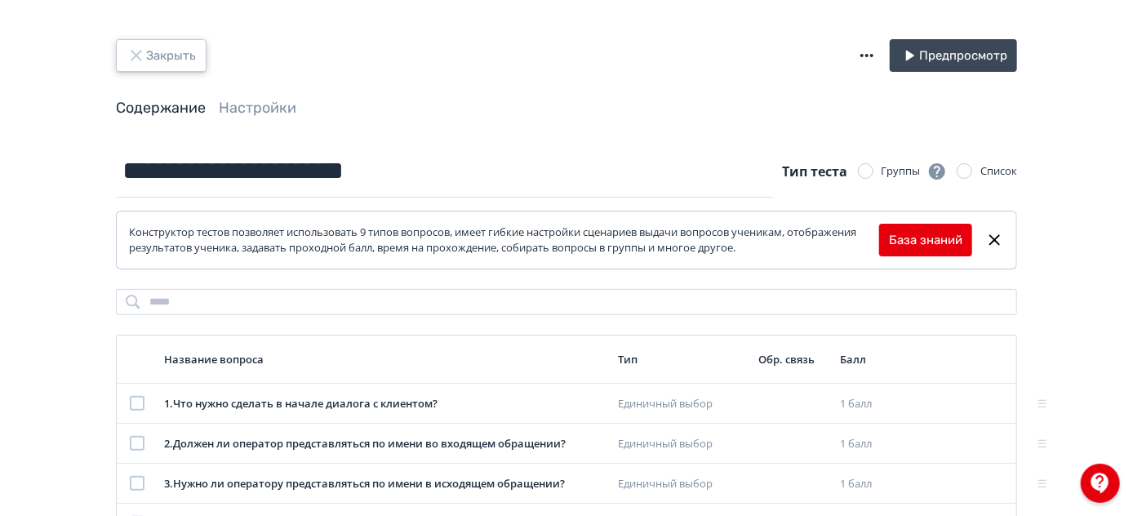
click at [163, 58] on button "Закрыть" at bounding box center [161, 55] width 91 height 33
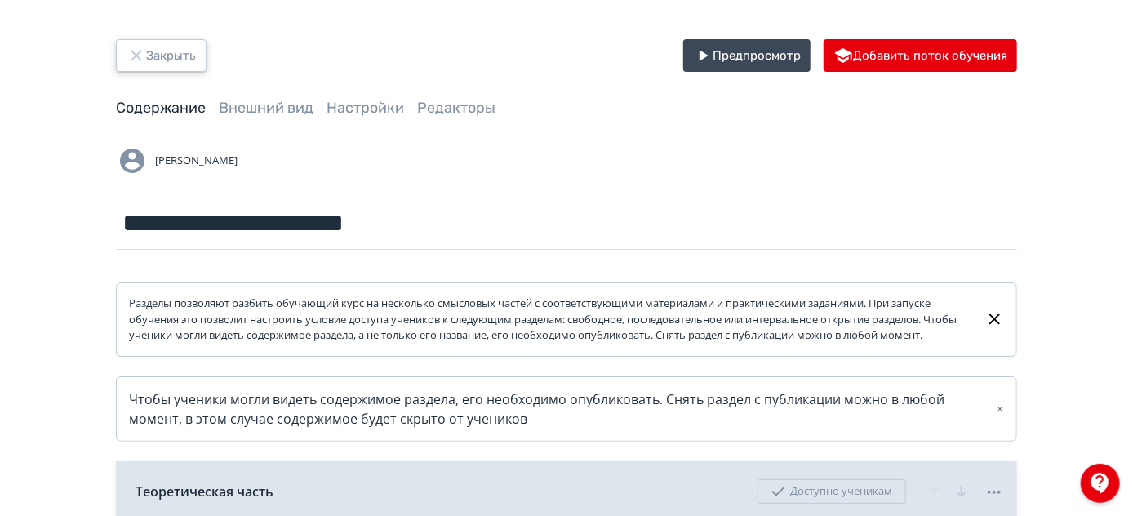
click at [177, 64] on button "Закрыть" at bounding box center [161, 55] width 91 height 33
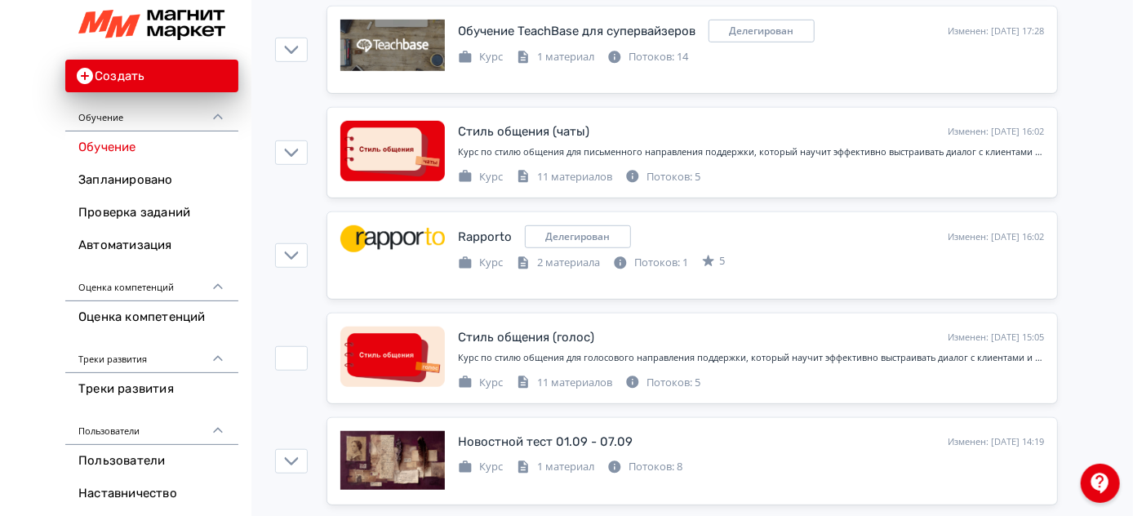
scroll to position [371, 0]
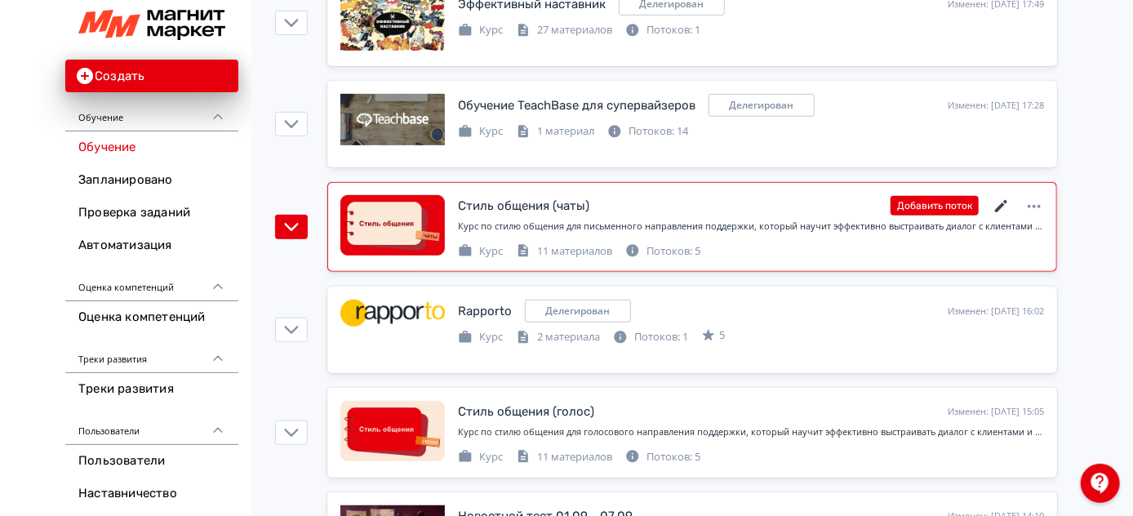
click at [1006, 202] on icon at bounding box center [1002, 207] width 20 height 20
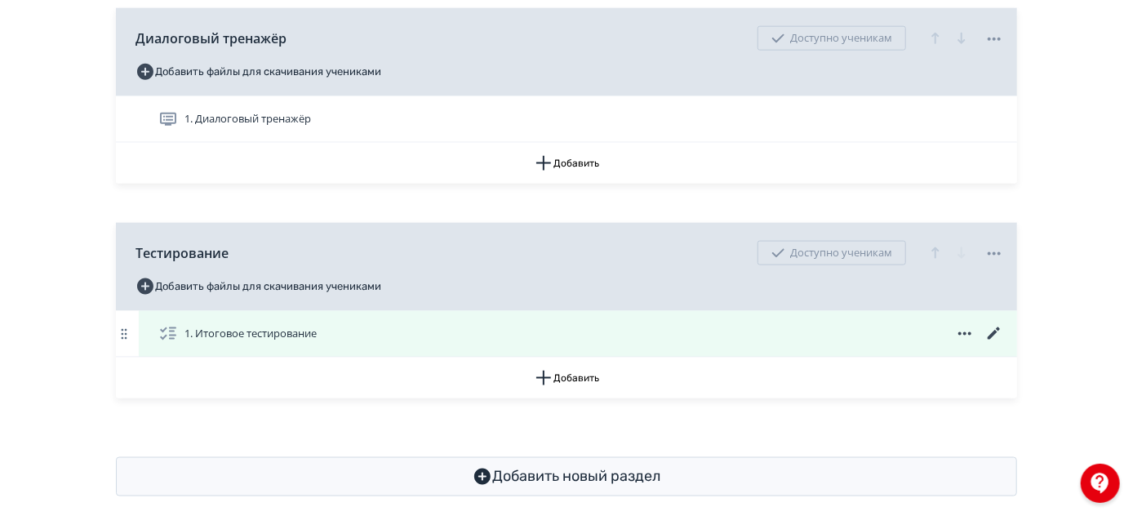
scroll to position [1072, 0]
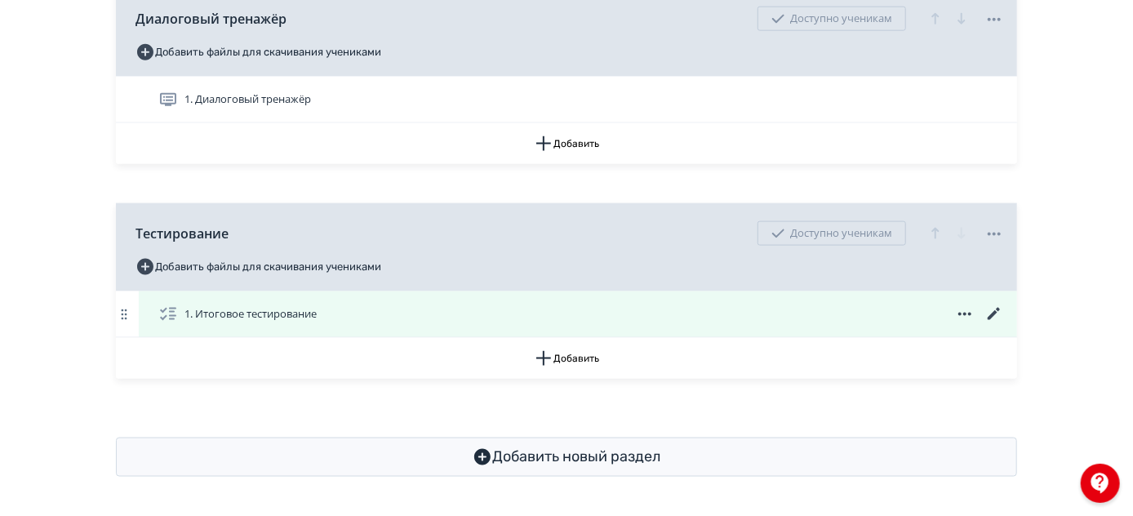
click at [991, 311] on icon at bounding box center [995, 315] width 20 height 20
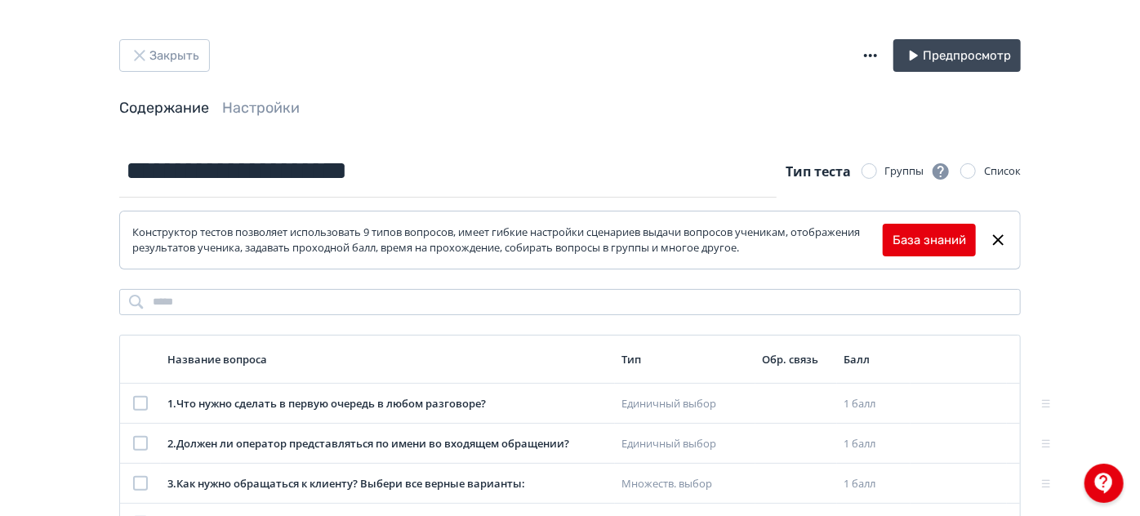
scroll to position [296, 0]
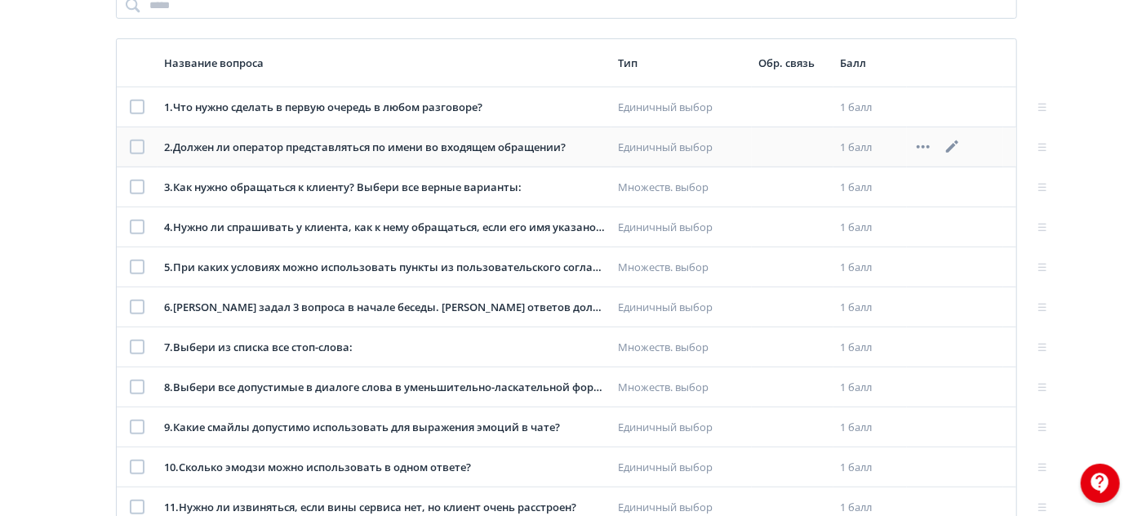
click at [952, 145] on icon at bounding box center [952, 146] width 12 height 12
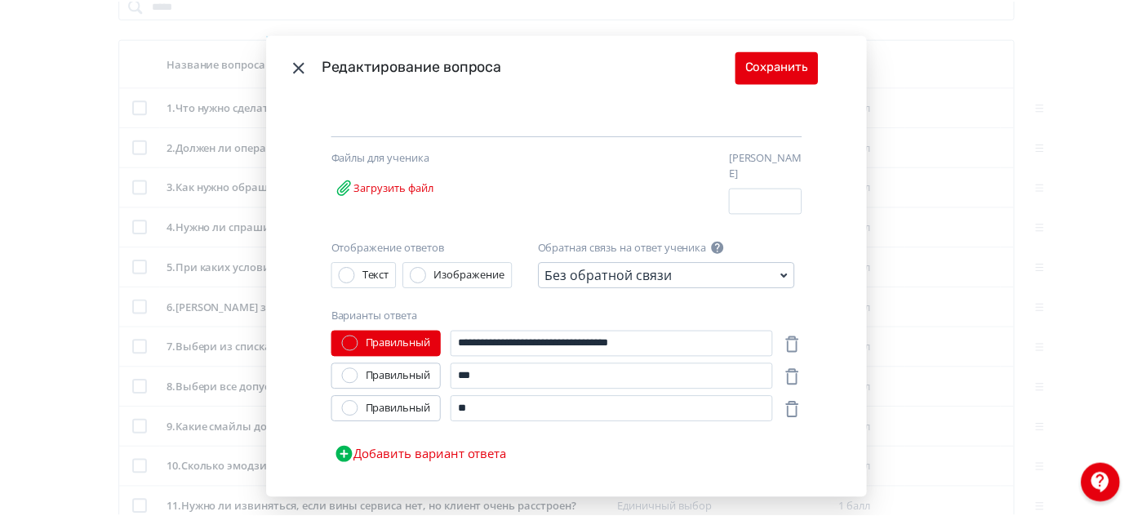
scroll to position [174, 0]
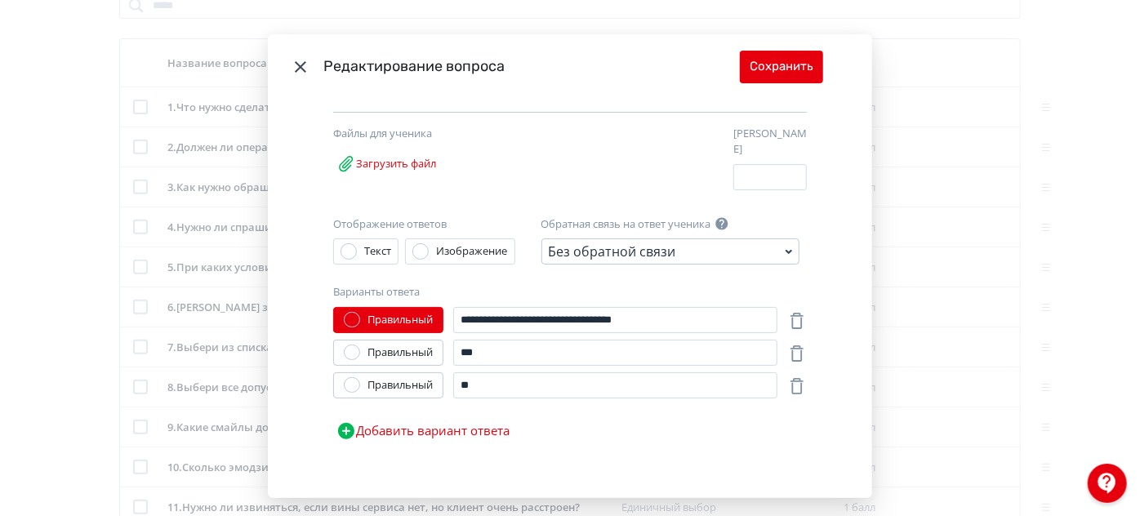
click at [298, 56] on header "Редактирование вопроса Сохранить" at bounding box center [570, 66] width 604 height 65
click at [296, 65] on icon "Modal" at bounding box center [300, 66] width 11 height 11
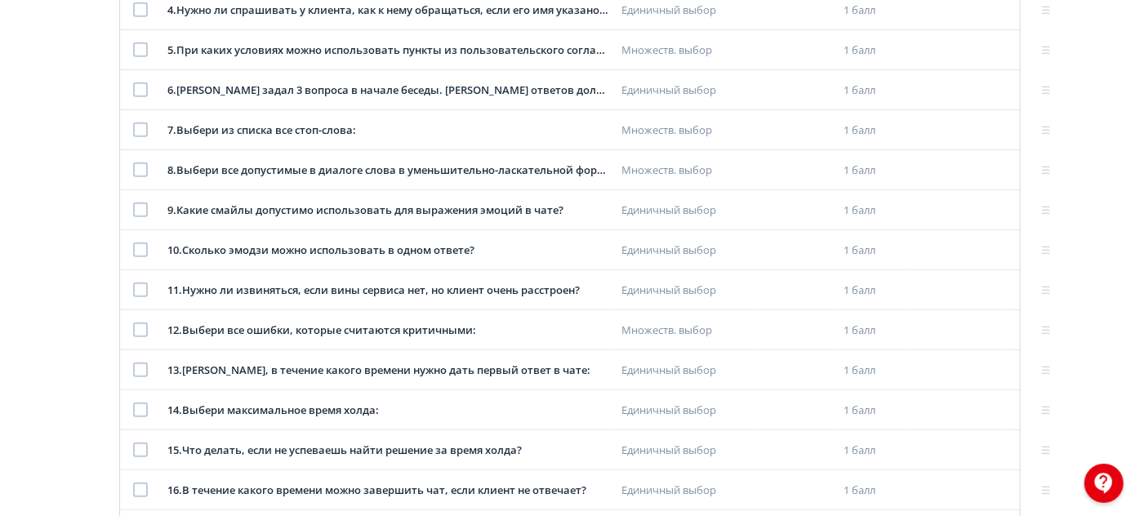
scroll to position [594, 0]
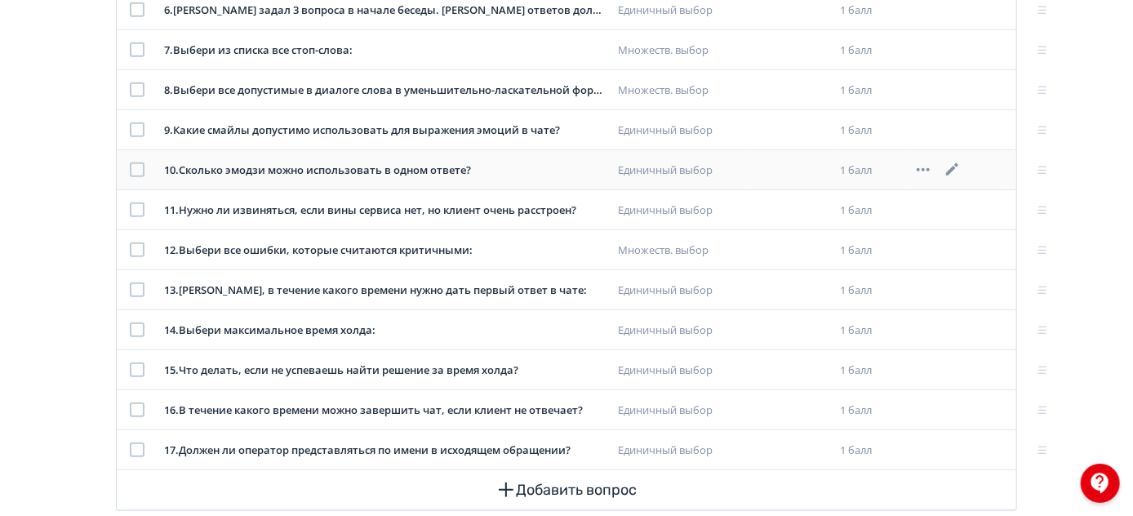
click at [958, 163] on icon at bounding box center [952, 169] width 12 height 12
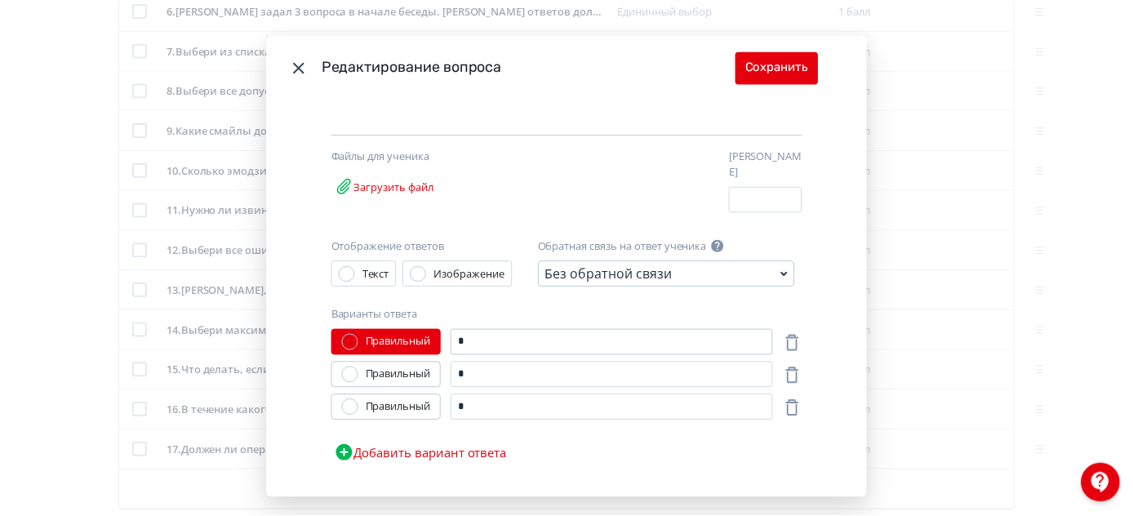
scroll to position [154, 0]
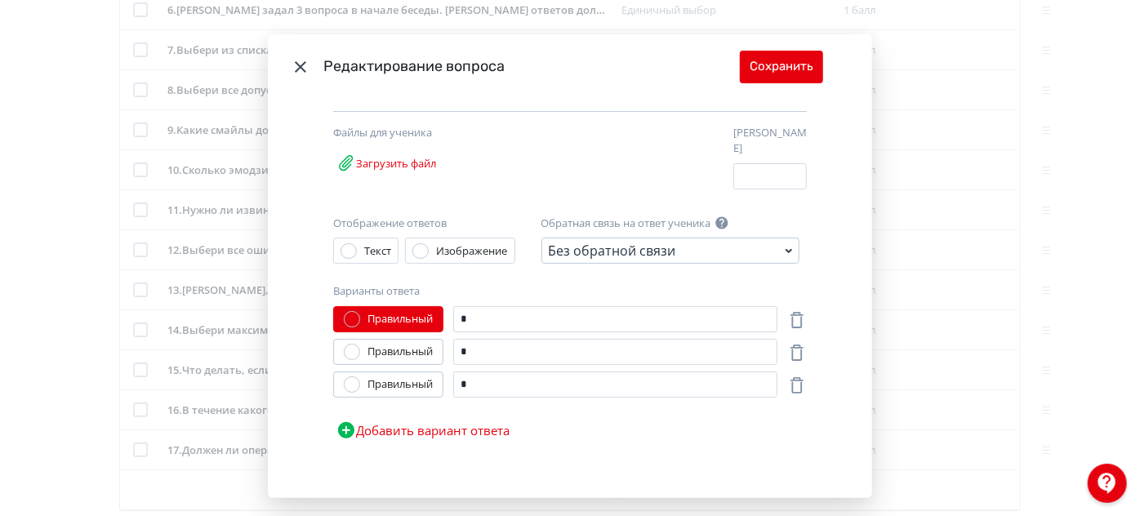
click at [311, 61] on header "Редактирование вопроса Сохранить" at bounding box center [570, 66] width 604 height 65
click at [302, 65] on icon "Modal" at bounding box center [301, 67] width 20 height 20
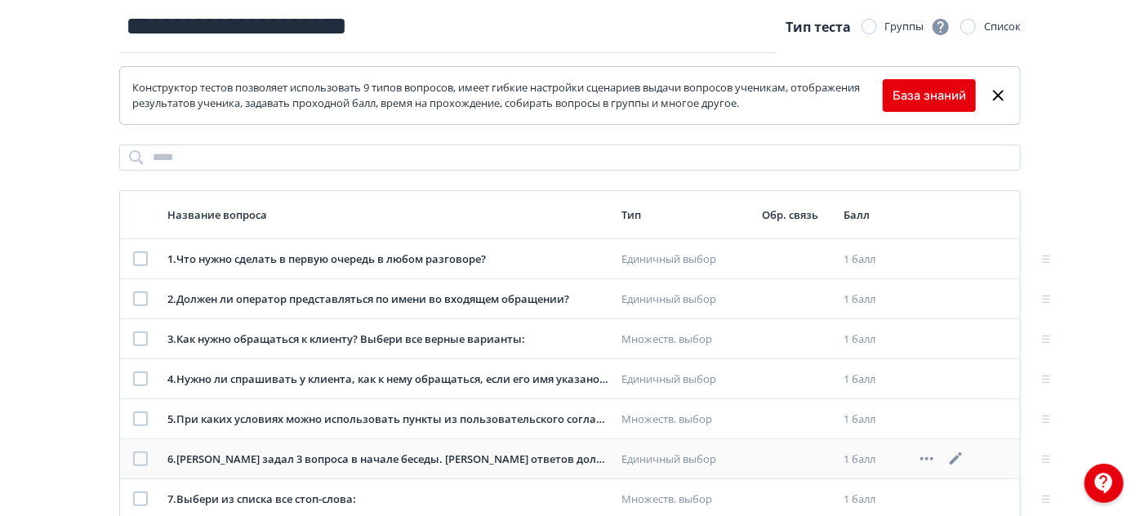
scroll to position [542, 0]
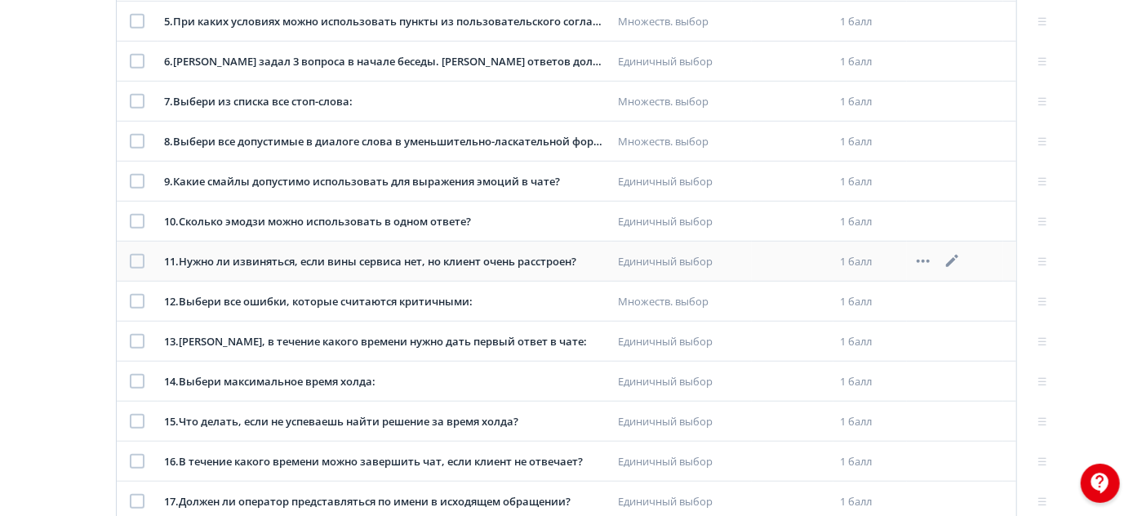
click at [955, 261] on icon at bounding box center [953, 262] width 20 height 20
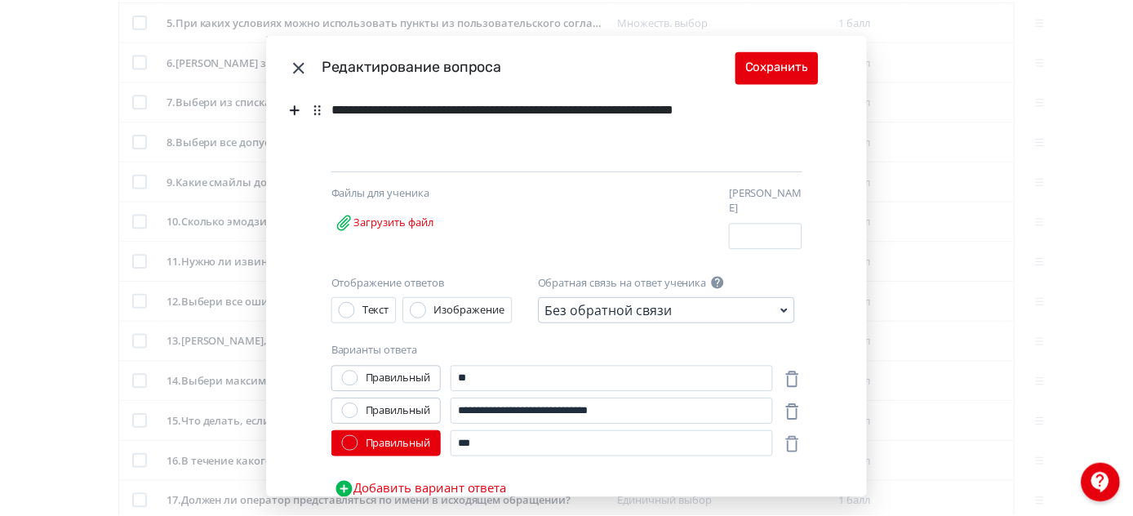
scroll to position [174, 0]
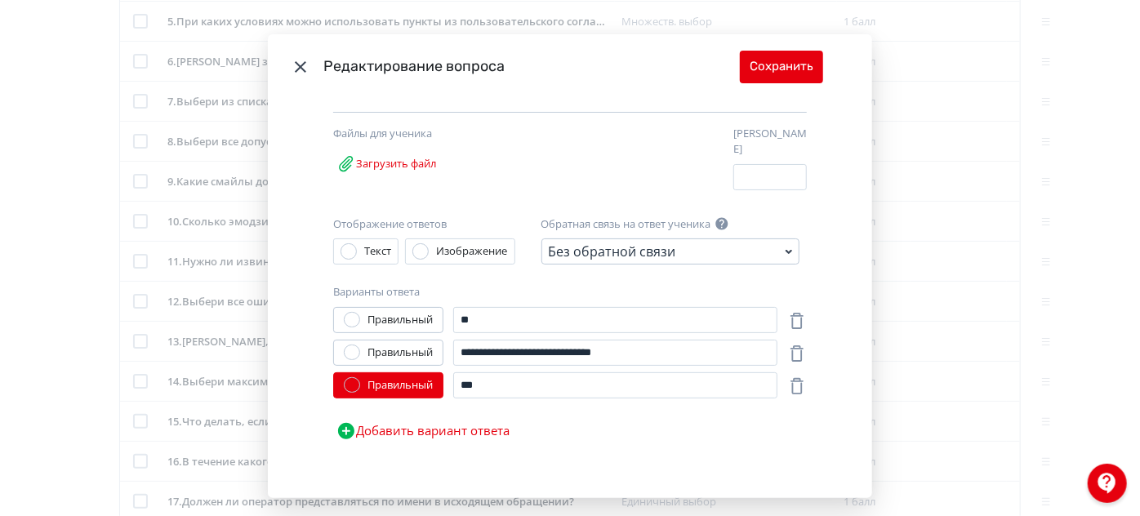
click at [293, 60] on icon "Modal" at bounding box center [301, 67] width 20 height 20
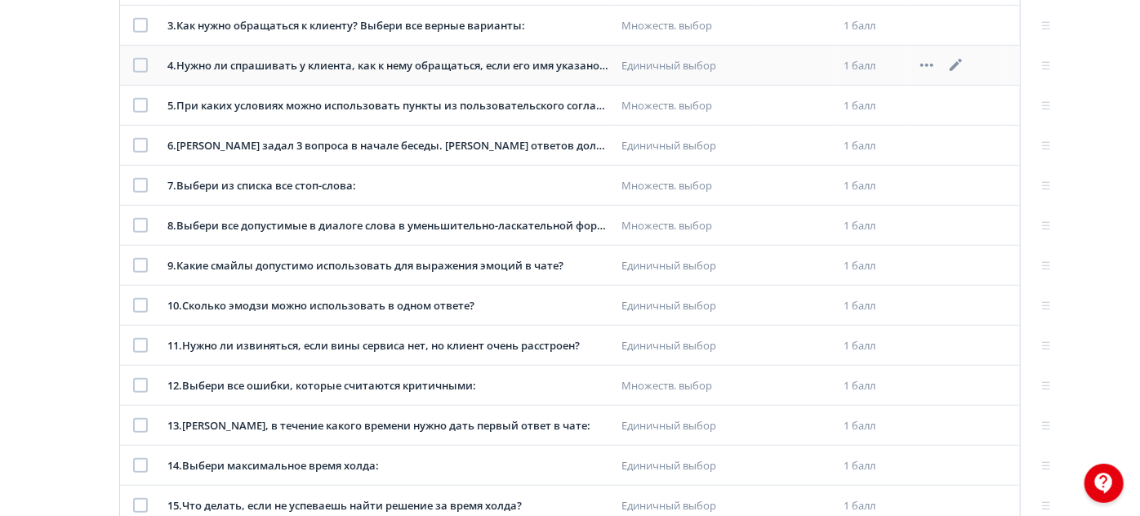
scroll to position [394, 0]
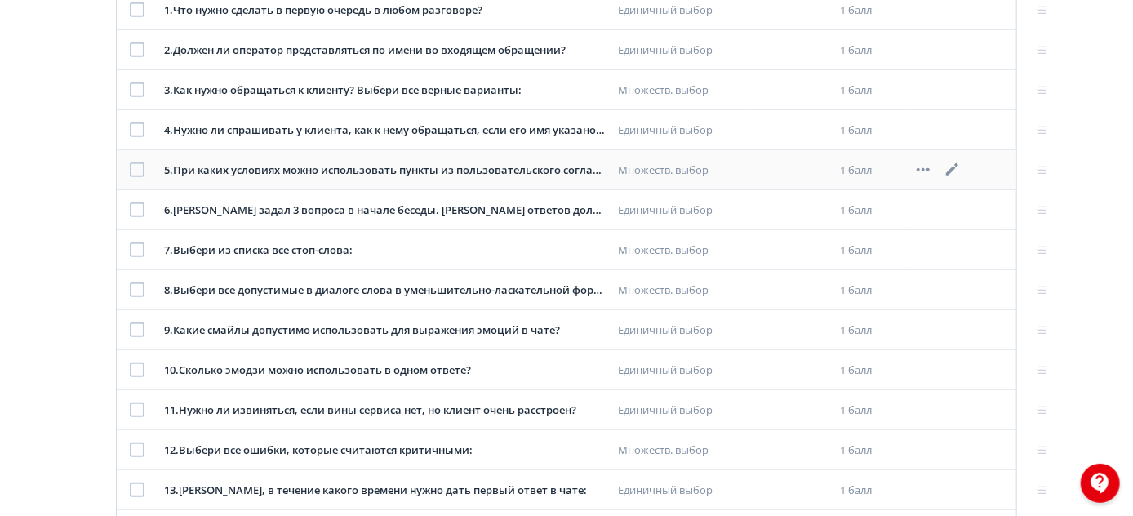
click at [959, 160] on icon at bounding box center [953, 170] width 20 height 20
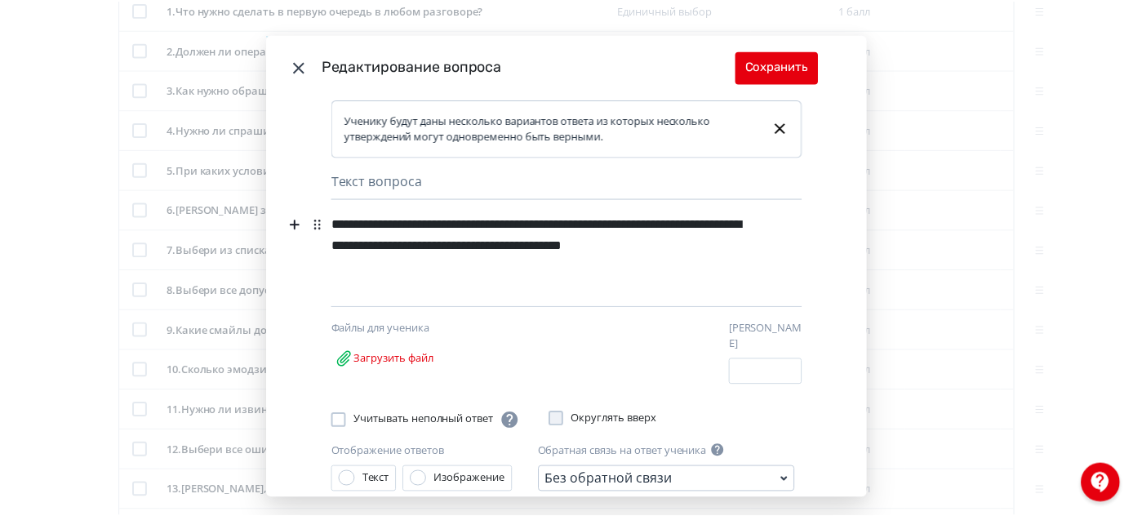
scroll to position [260, 0]
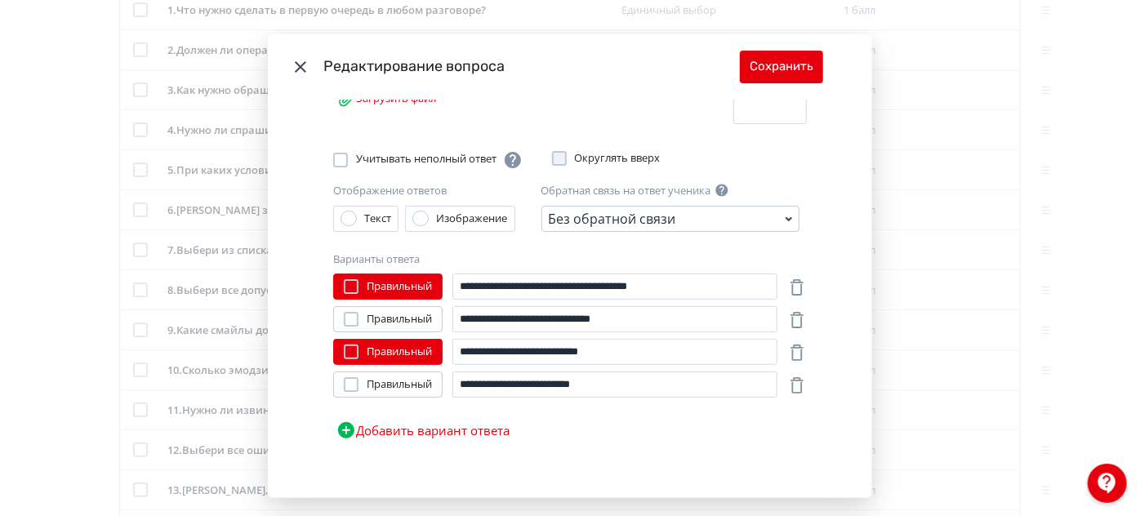
click at [302, 68] on icon "Modal" at bounding box center [301, 67] width 20 height 20
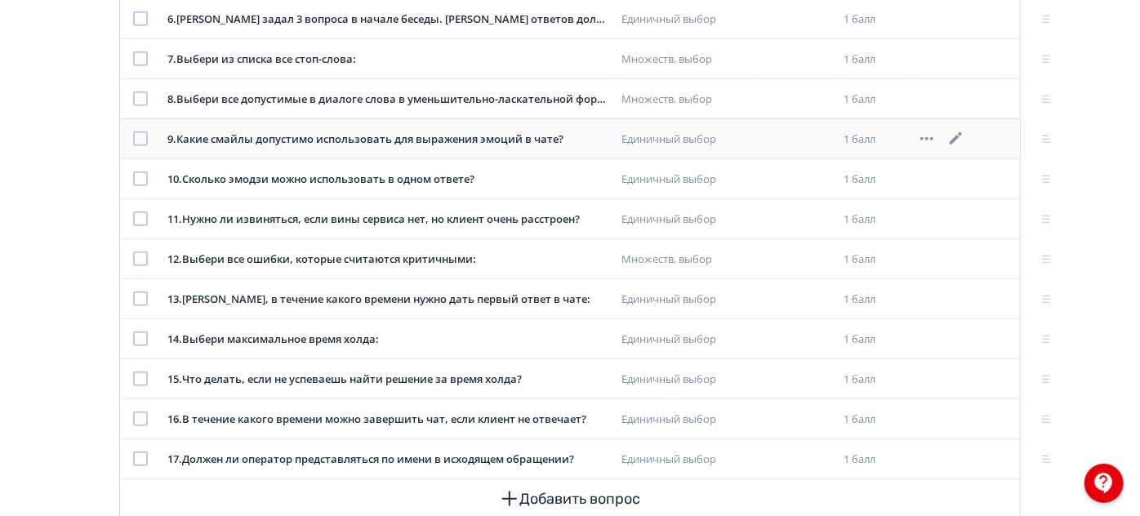
scroll to position [623, 0]
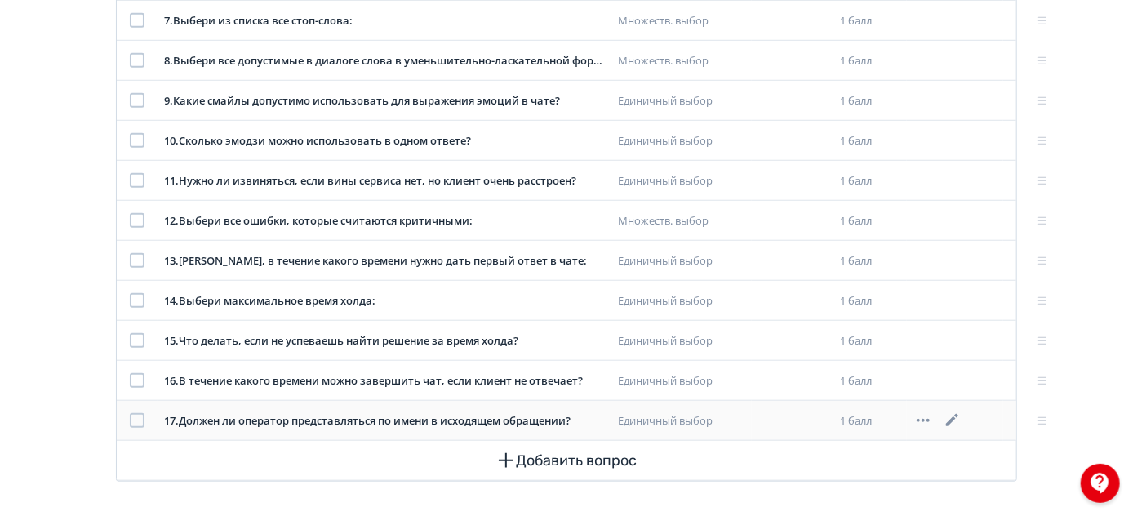
click at [955, 417] on icon at bounding box center [953, 421] width 20 height 20
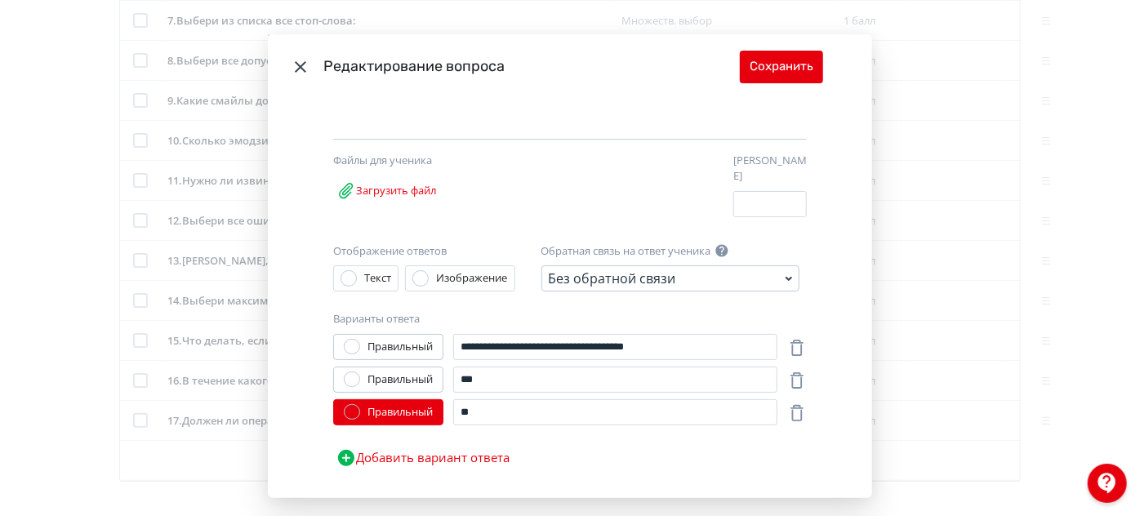
scroll to position [174, 0]
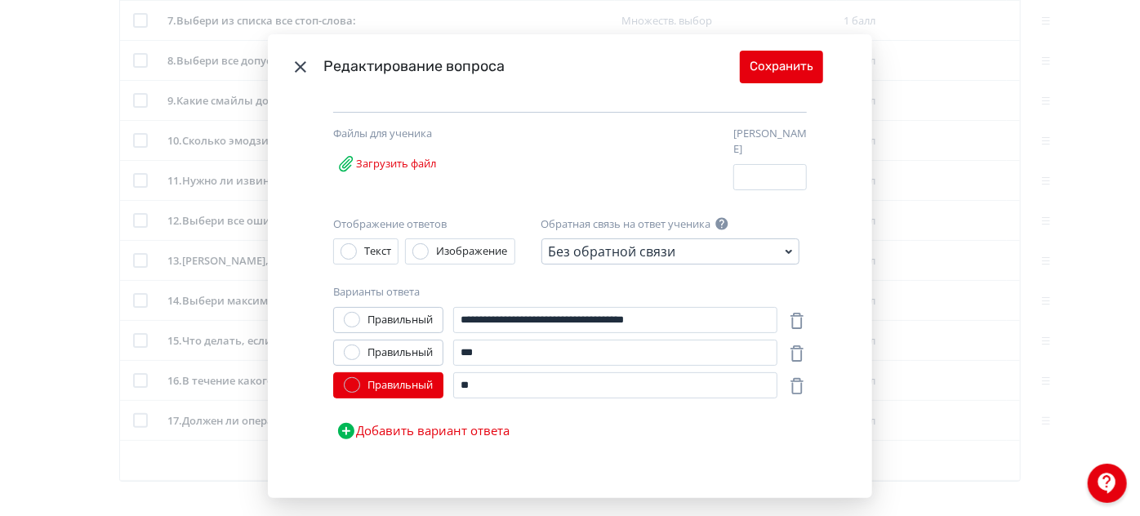
click at [296, 68] on icon "Modal" at bounding box center [300, 66] width 11 height 11
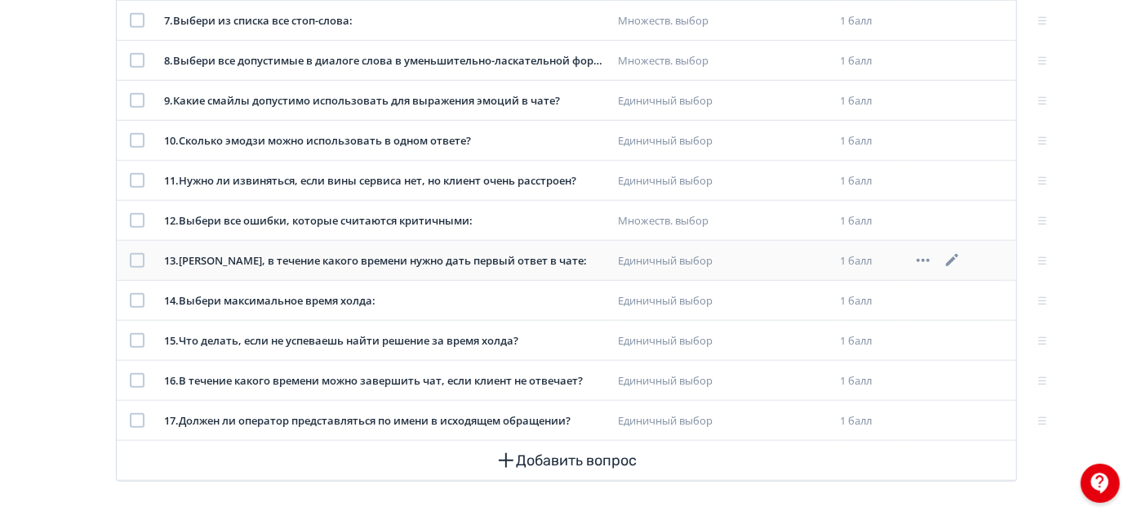
click at [947, 256] on icon at bounding box center [953, 261] width 20 height 20
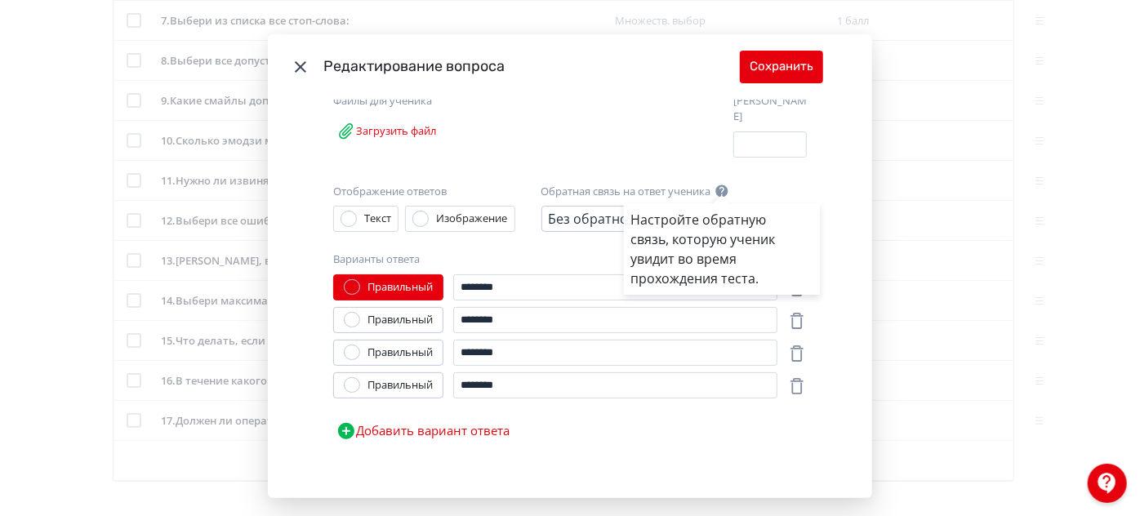
scroll to position [0, 0]
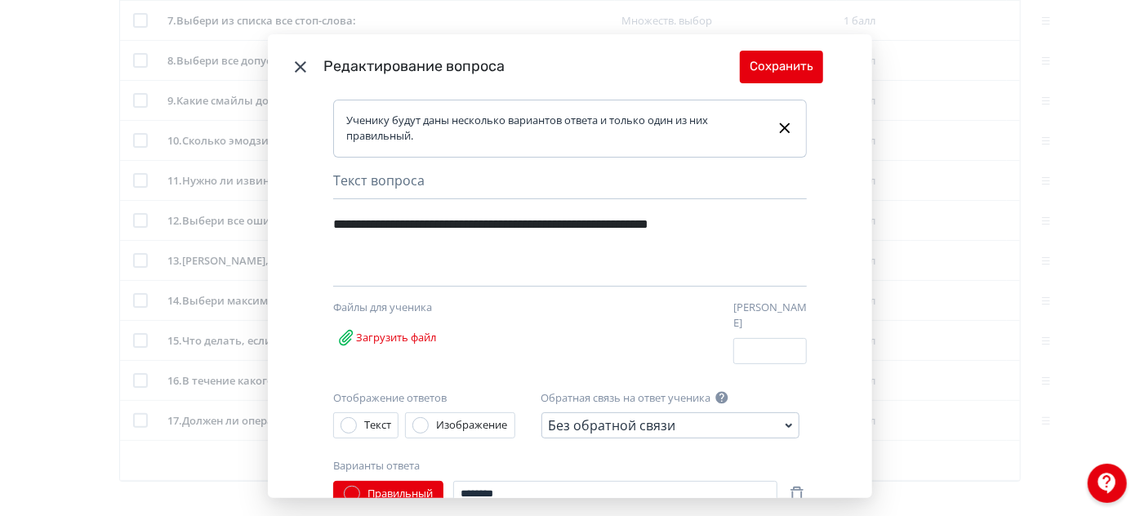
click at [292, 67] on icon "Modal" at bounding box center [301, 67] width 20 height 20
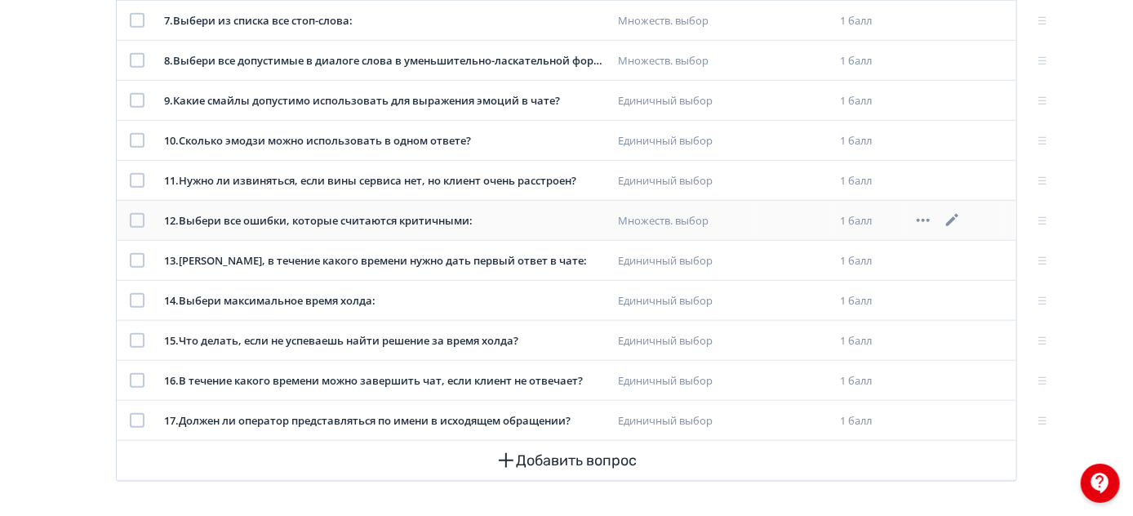
click at [955, 220] on icon at bounding box center [953, 221] width 20 height 20
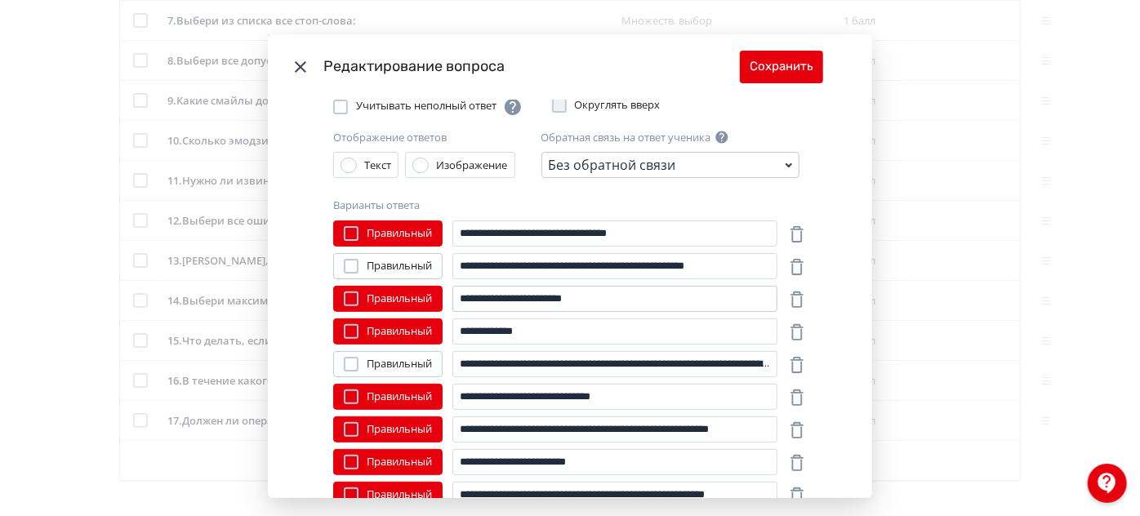
scroll to position [296, 0]
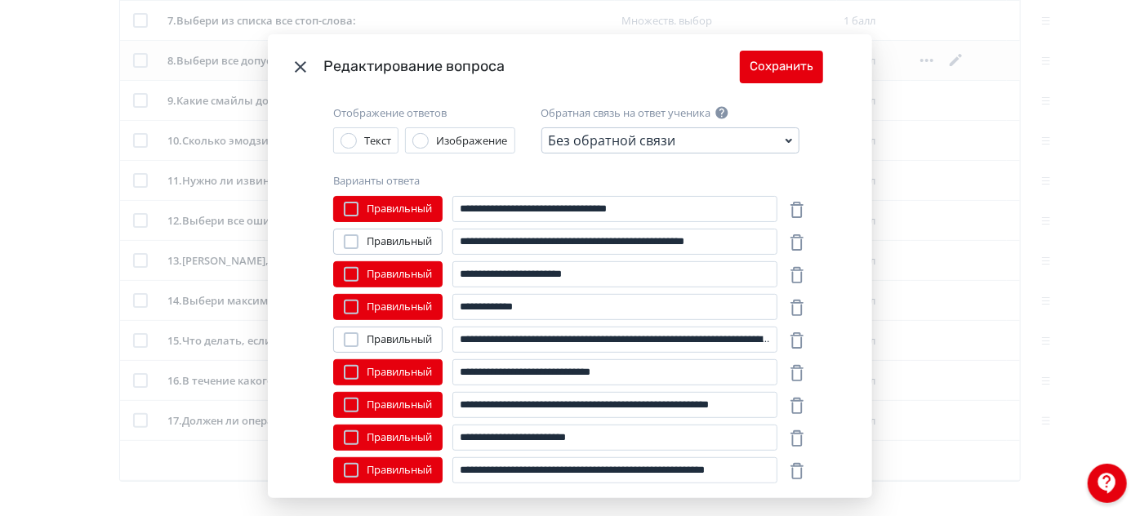
click at [299, 59] on icon "Modal" at bounding box center [301, 67] width 20 height 20
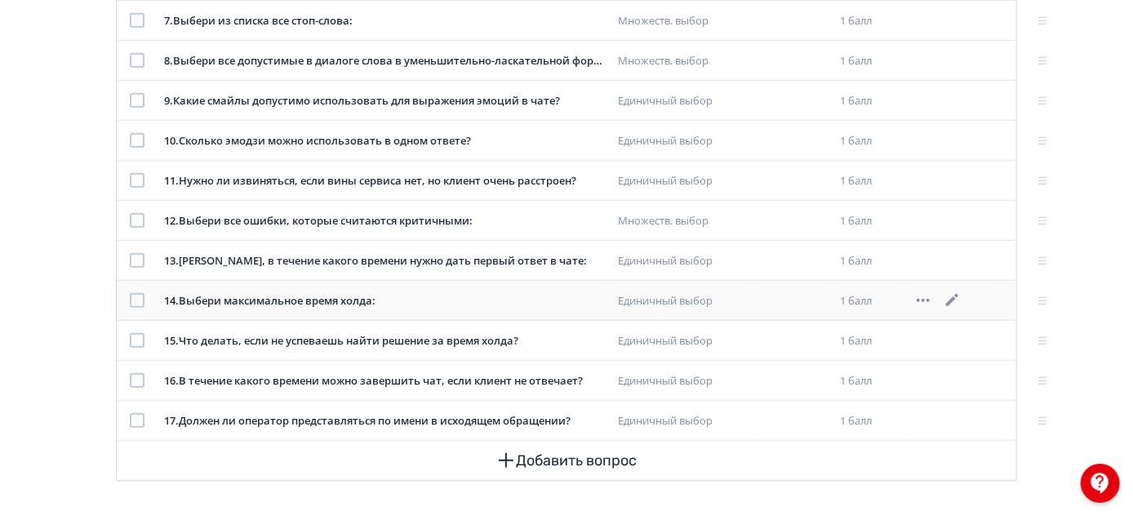
click at [955, 296] on icon at bounding box center [953, 301] width 20 height 20
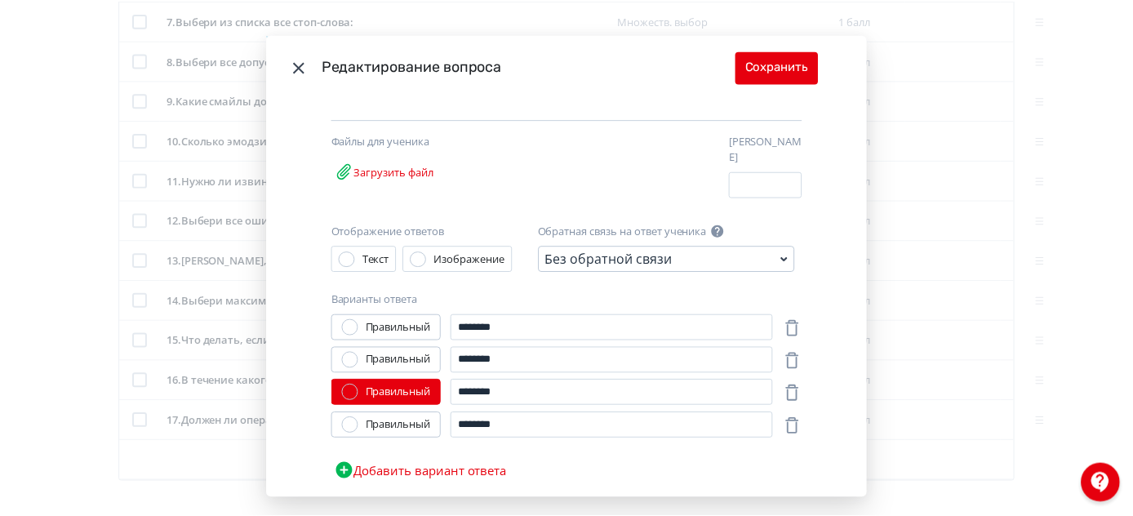
scroll to position [148, 0]
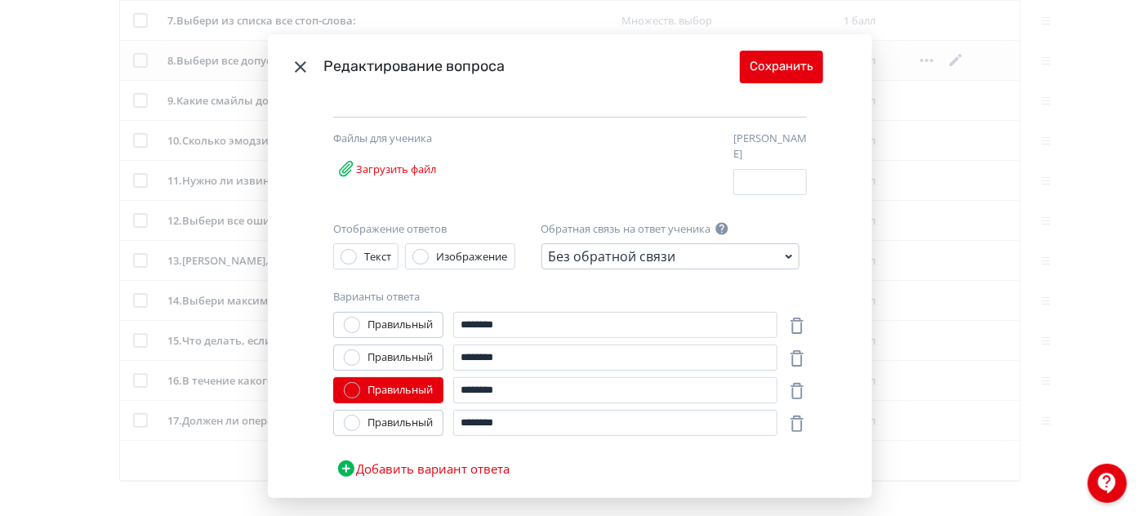
click at [298, 74] on icon "Modal" at bounding box center [301, 67] width 20 height 20
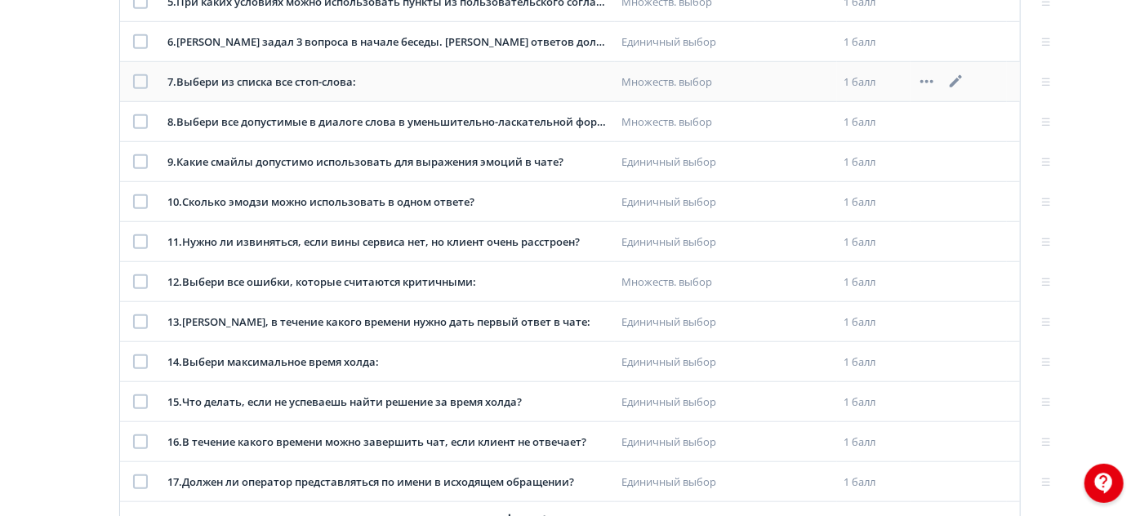
scroll to position [474, 0]
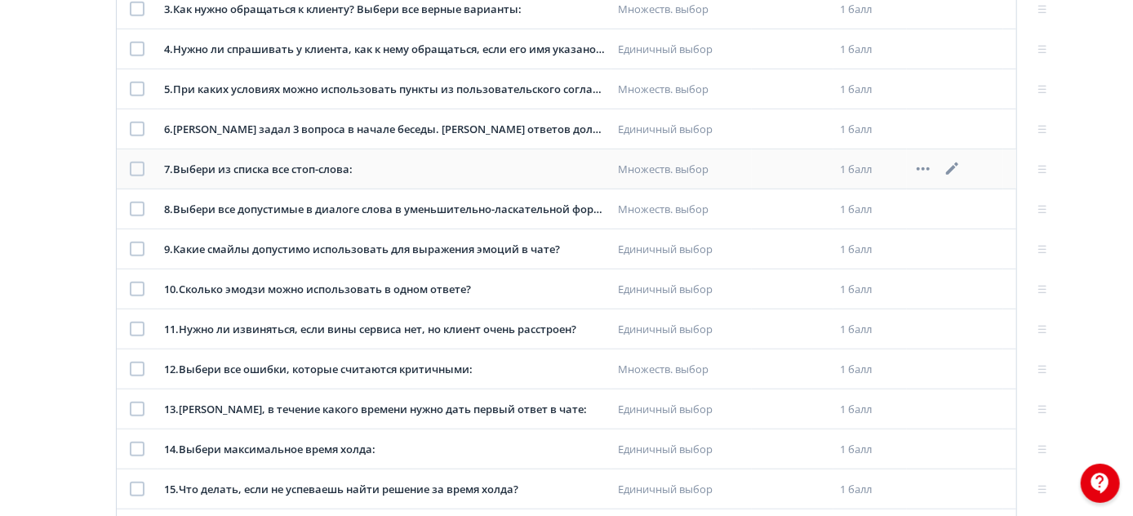
click at [955, 167] on icon at bounding box center [953, 169] width 20 height 20
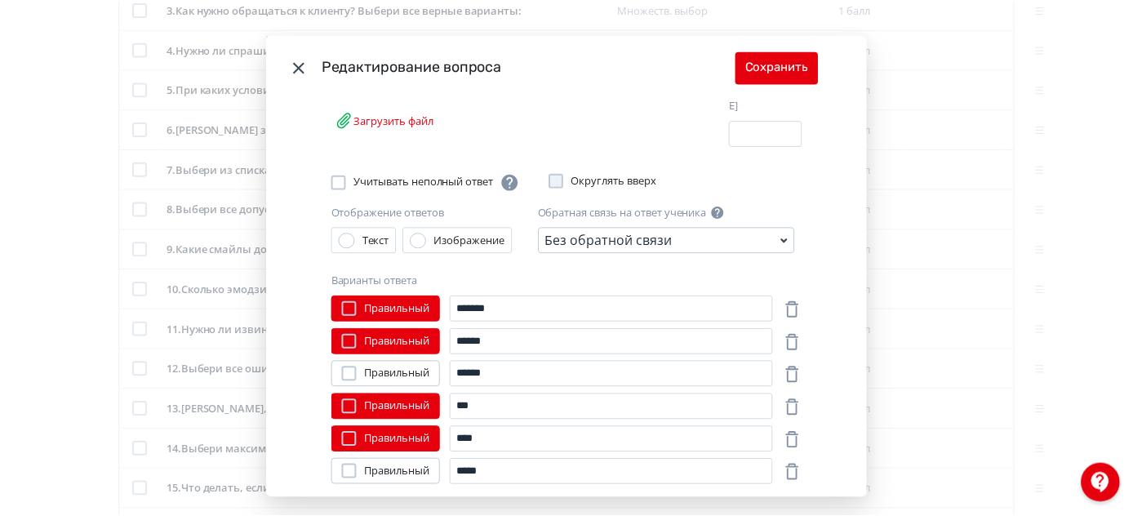
scroll to position [222, 0]
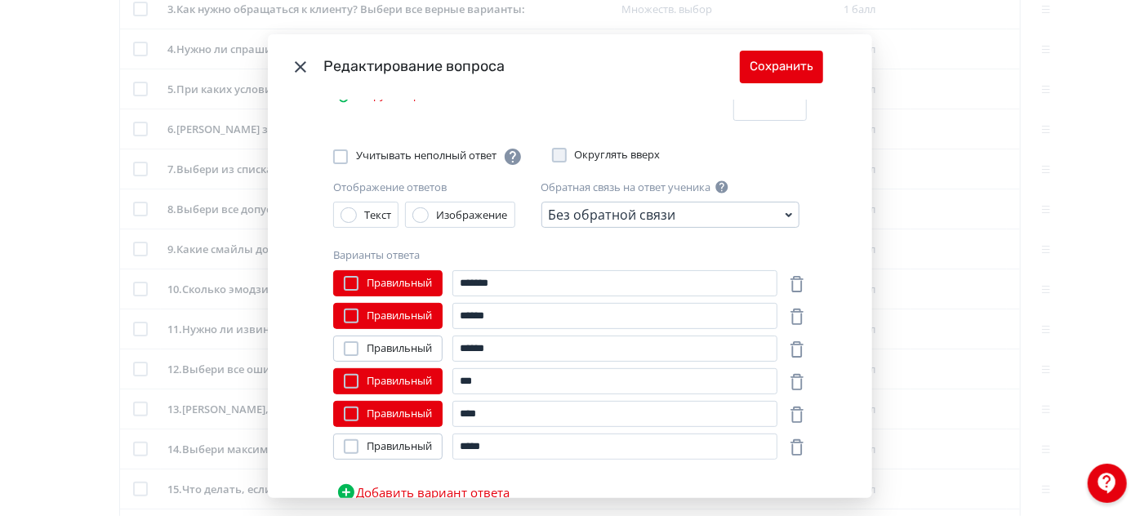
click at [295, 61] on icon "Modal" at bounding box center [300, 66] width 11 height 11
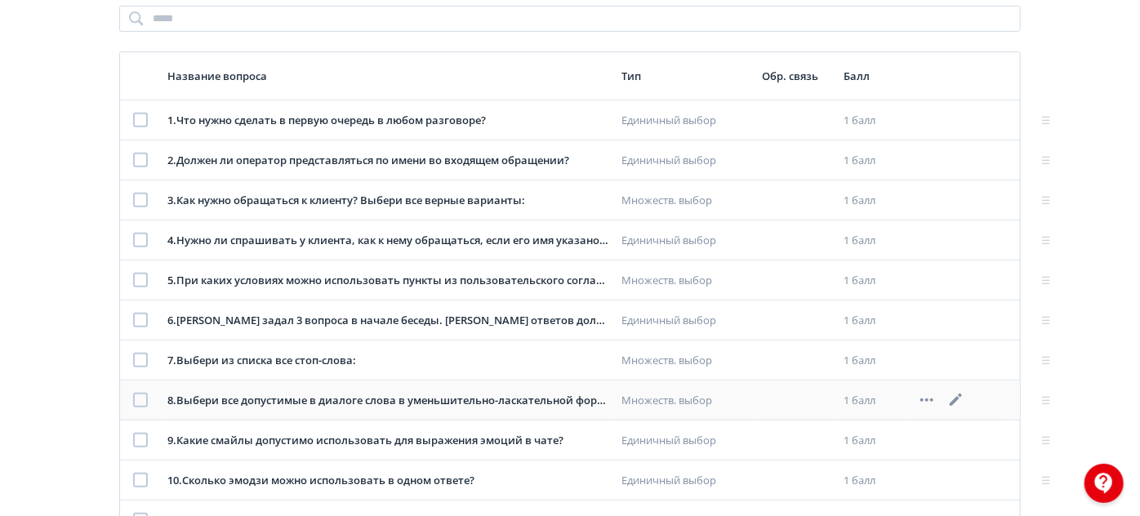
scroll to position [0, 0]
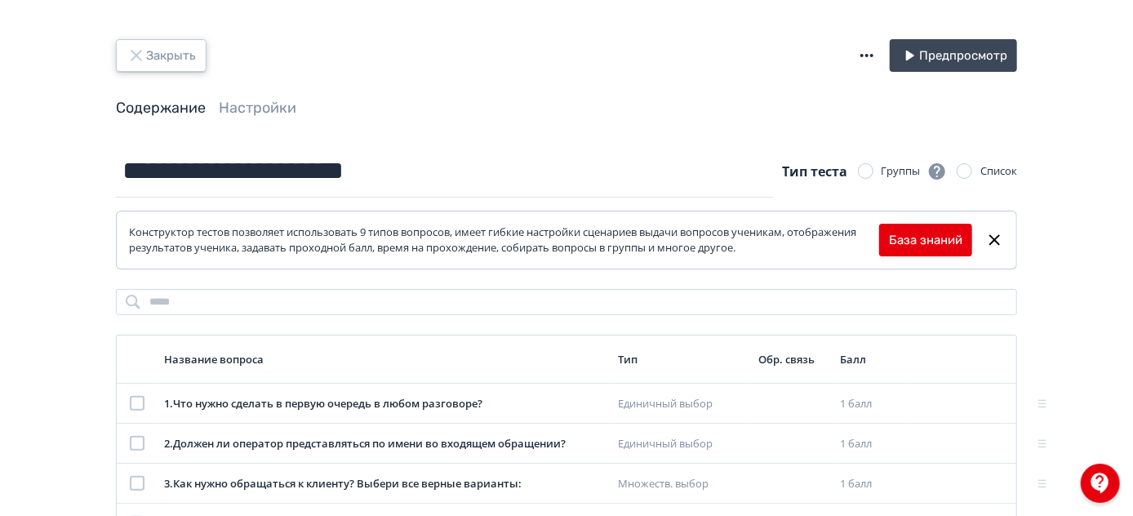
click at [159, 52] on button "Закрыть" at bounding box center [161, 55] width 91 height 33
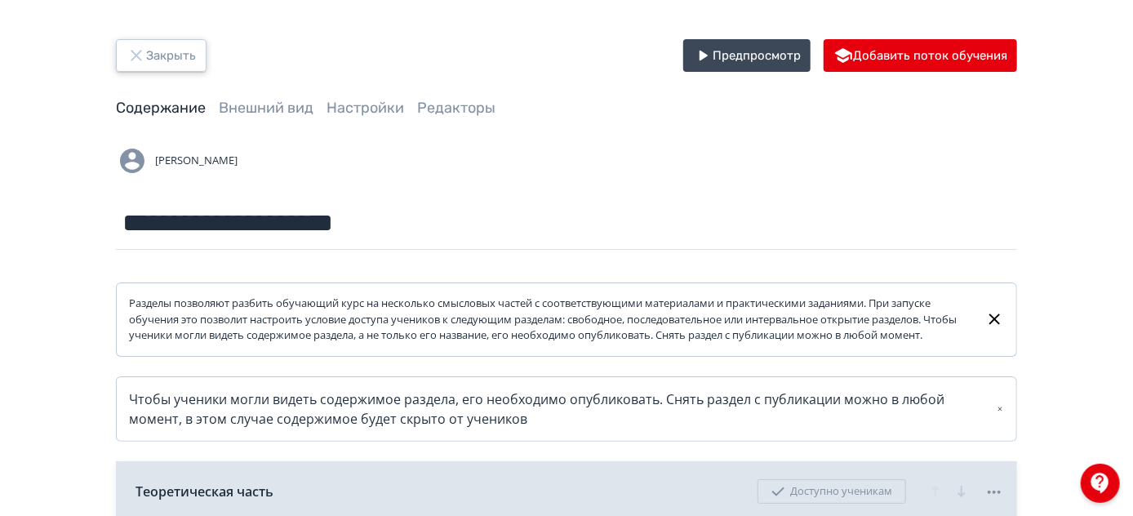
click at [176, 46] on button "Закрыть" at bounding box center [161, 55] width 91 height 33
